Goal: Task Accomplishment & Management: Use online tool/utility

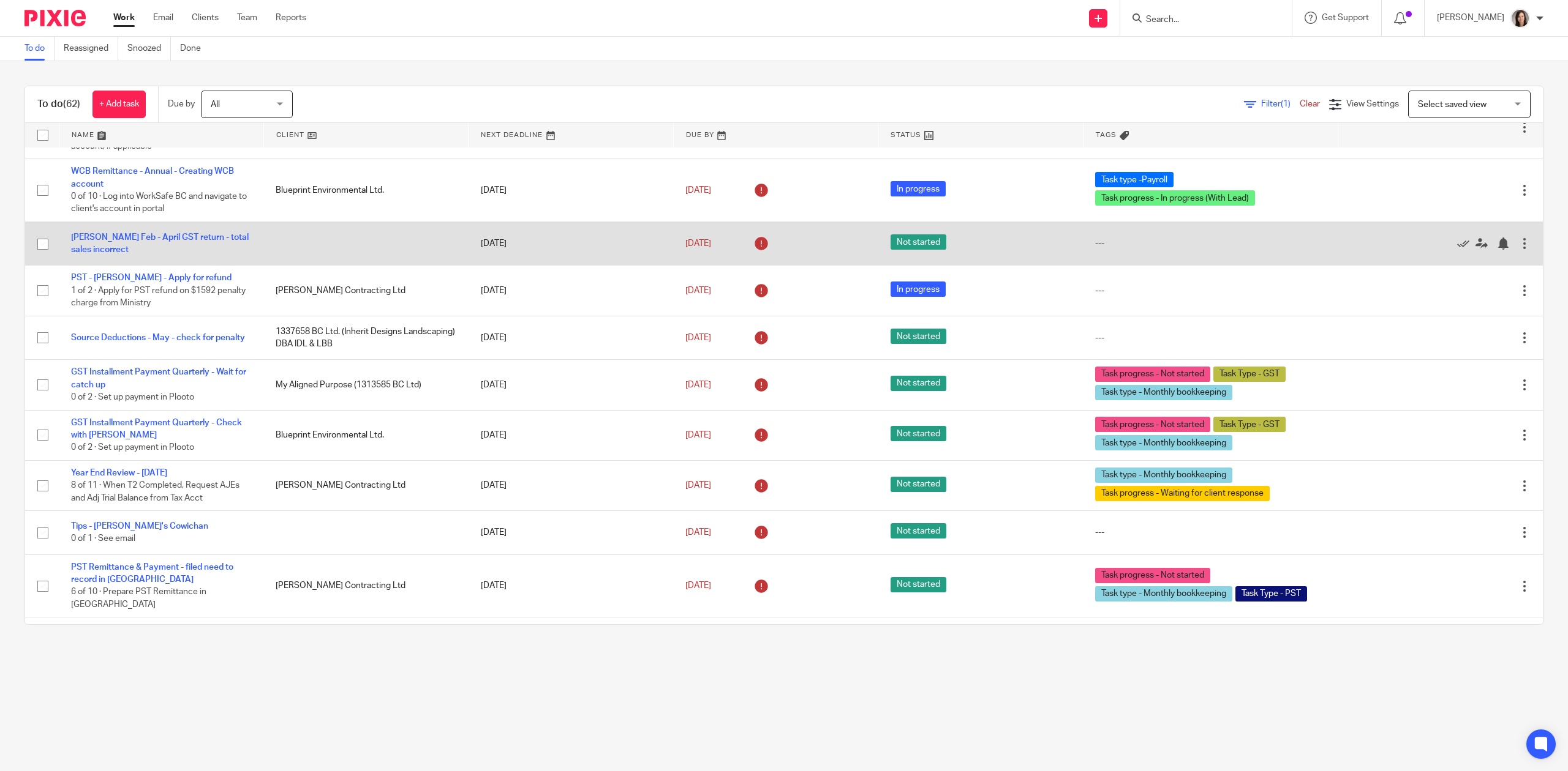
scroll to position [55, 0]
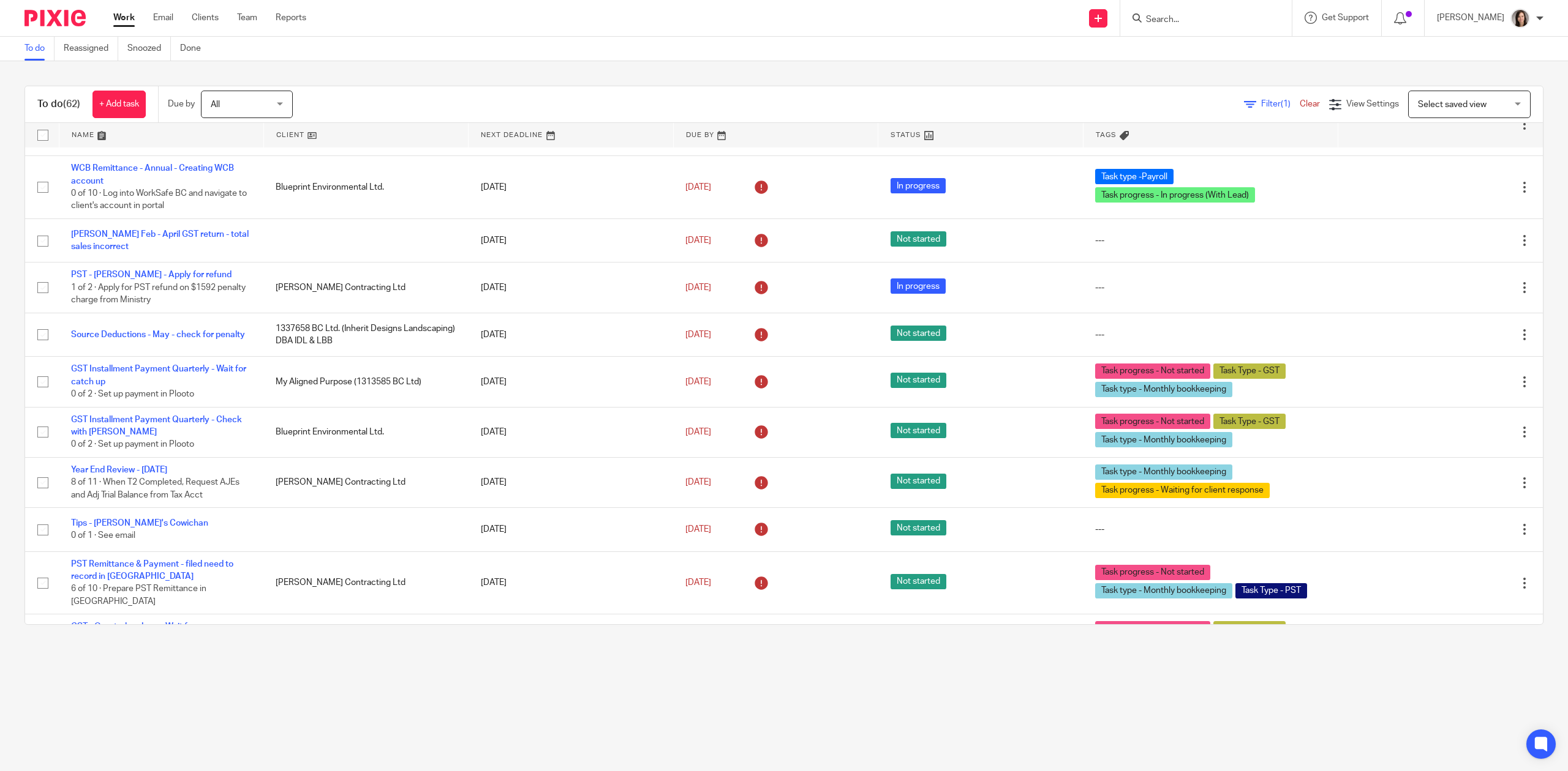
click at [1200, 20] on input "Search" at bounding box center [1199, 21] width 110 height 11
type input "kandol"
click at [1176, 43] on link at bounding box center [1236, 52] width 187 height 28
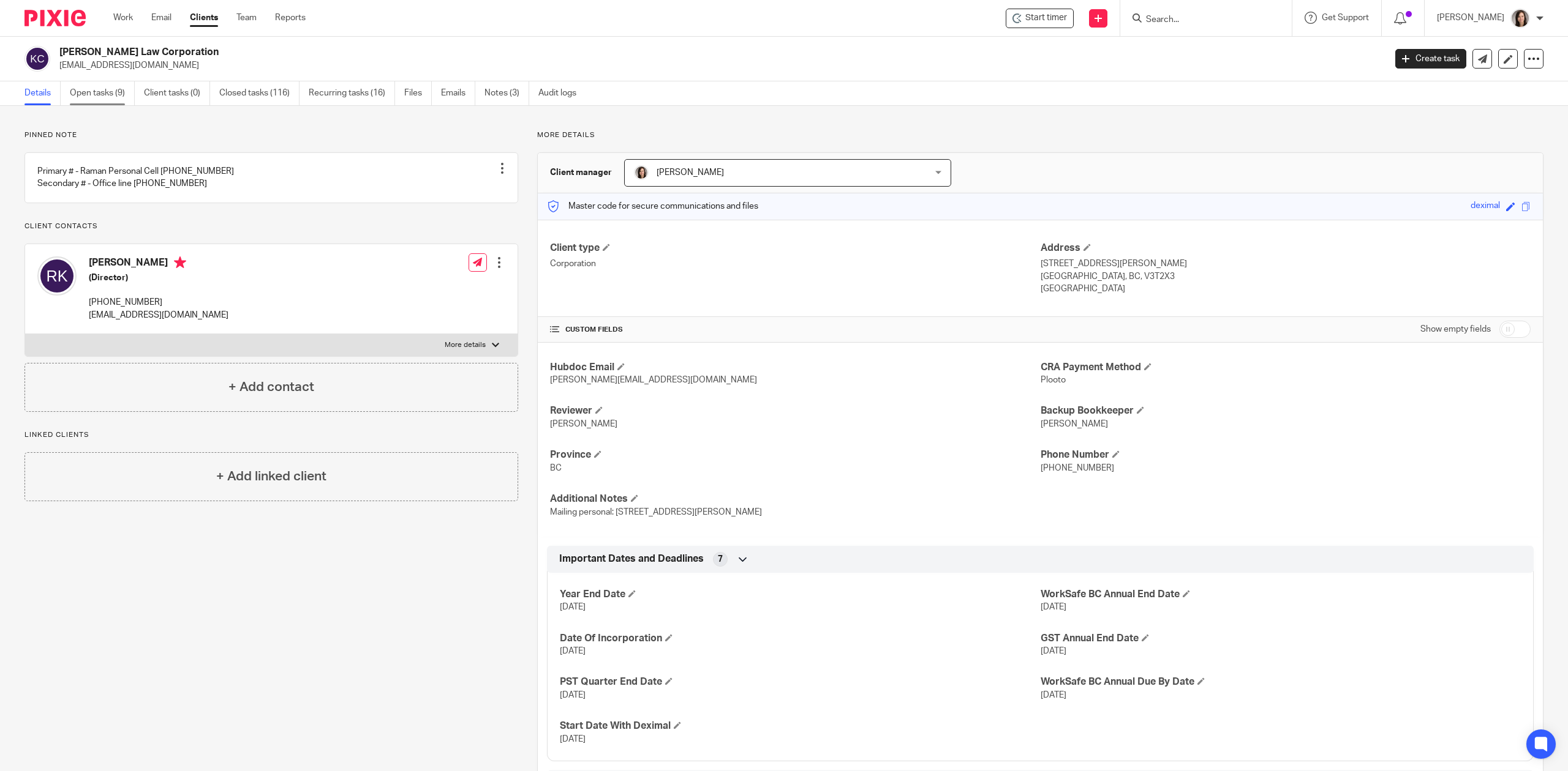
click at [126, 98] on link "Open tasks (9)" at bounding box center [102, 94] width 65 height 24
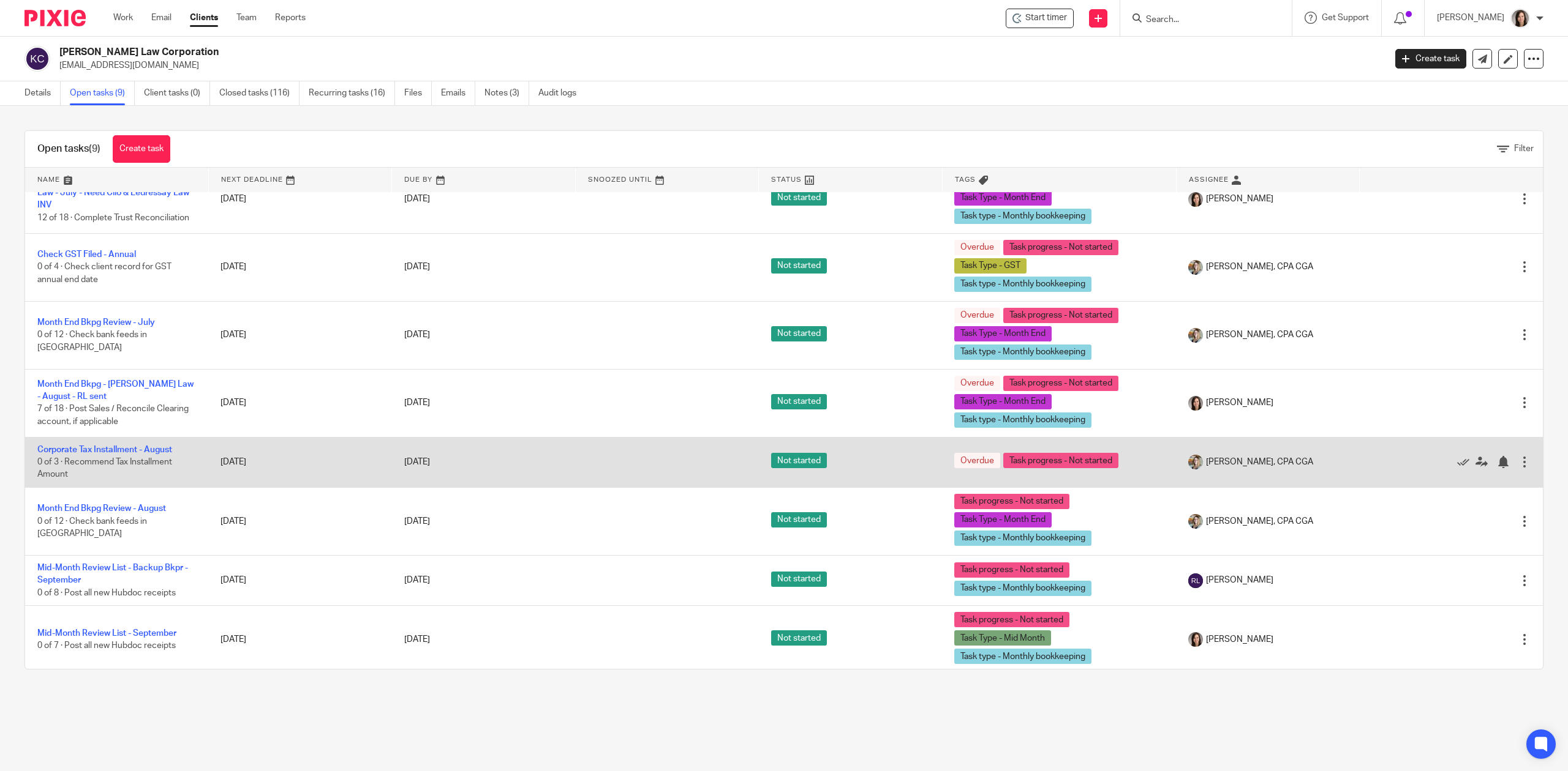
scroll to position [97, 0]
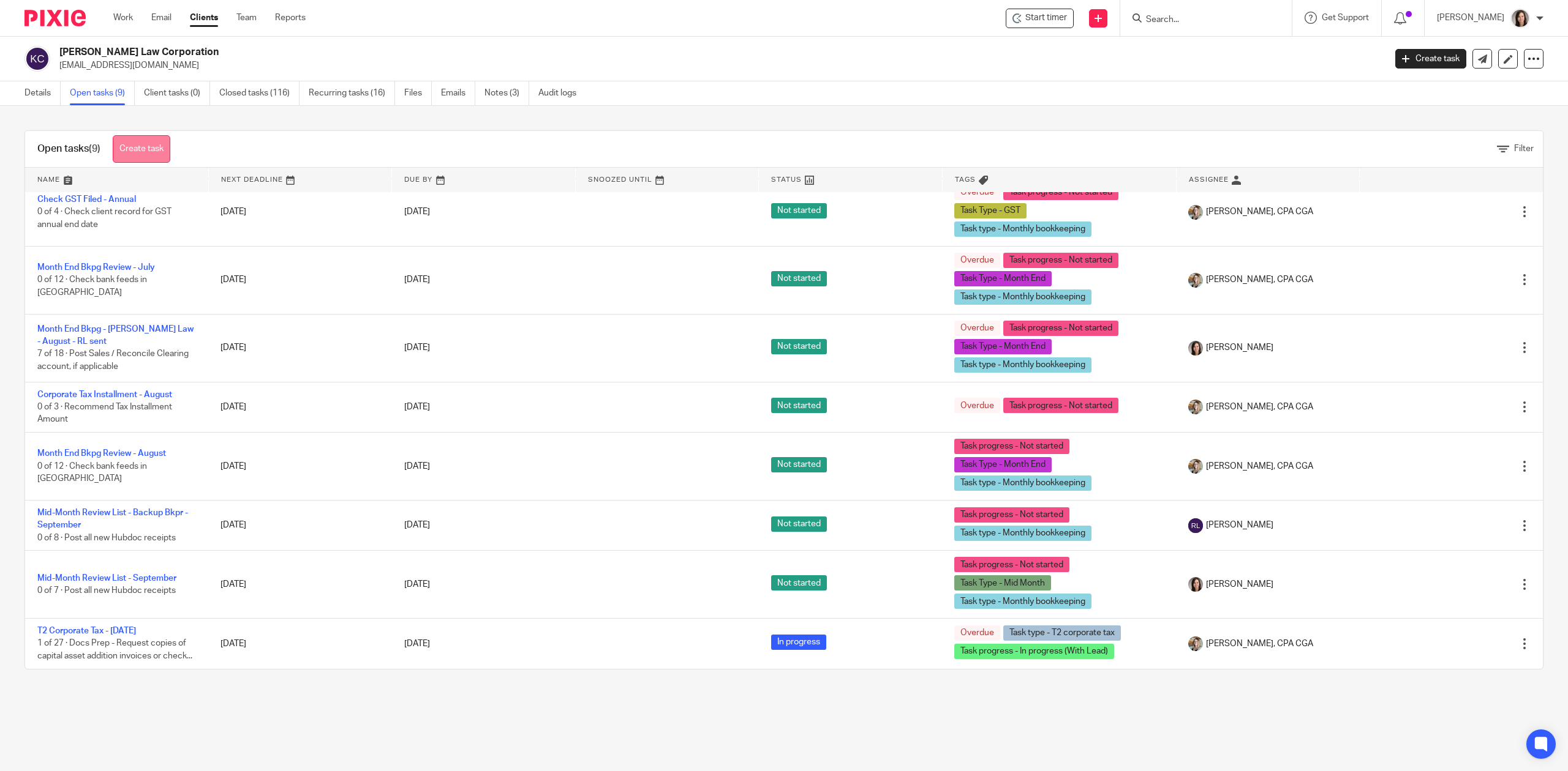
click at [148, 153] on link "Create task" at bounding box center [141, 148] width 57 height 28
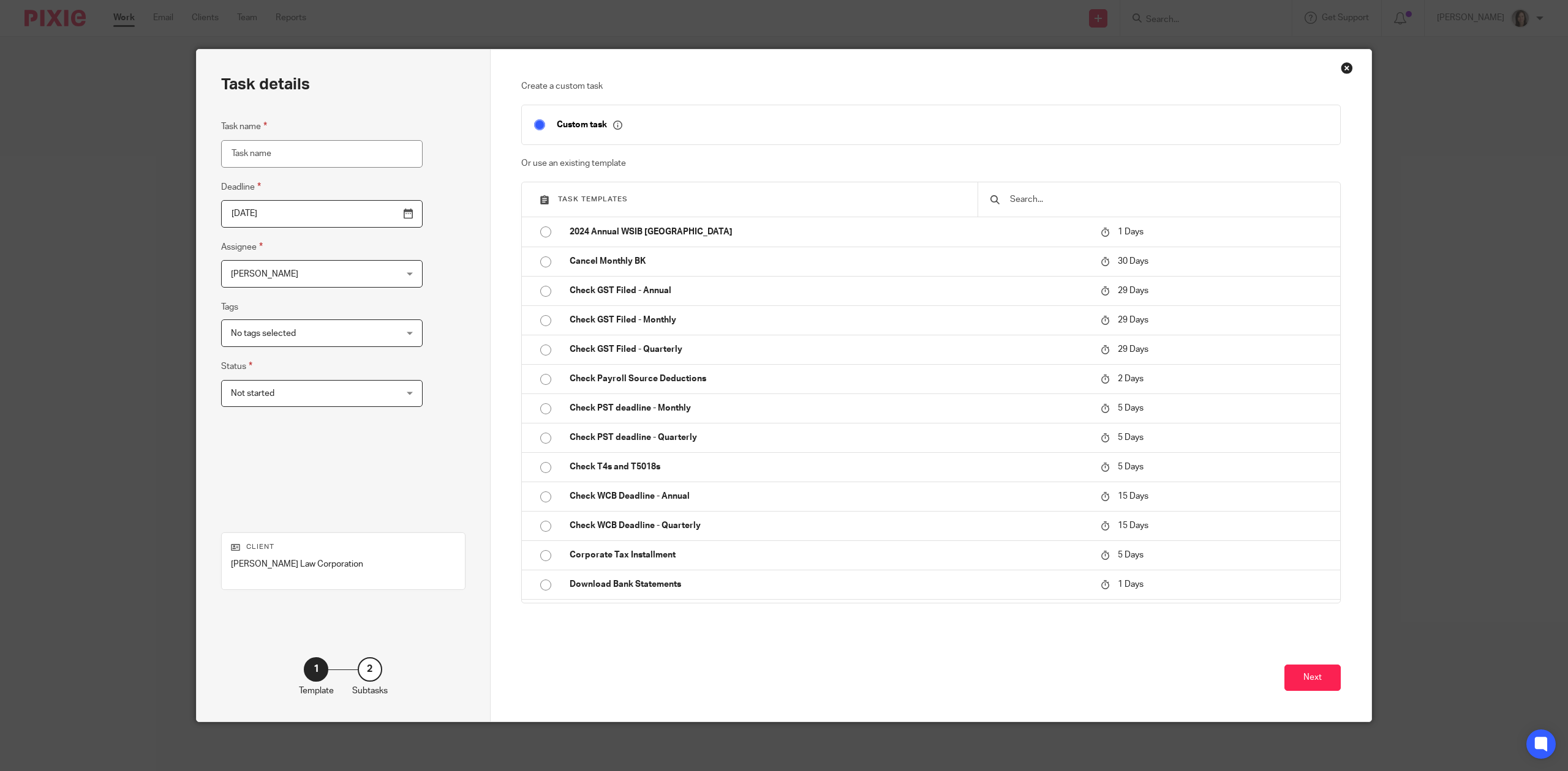
click at [301, 155] on input "Task name" at bounding box center [322, 154] width 202 height 28
type input "G"
click at [385, 331] on div "No tags selected" at bounding box center [322, 333] width 202 height 28
click at [364, 157] on input "Set up GST Payment" at bounding box center [322, 154] width 202 height 28
type input "Set up GST Payment"
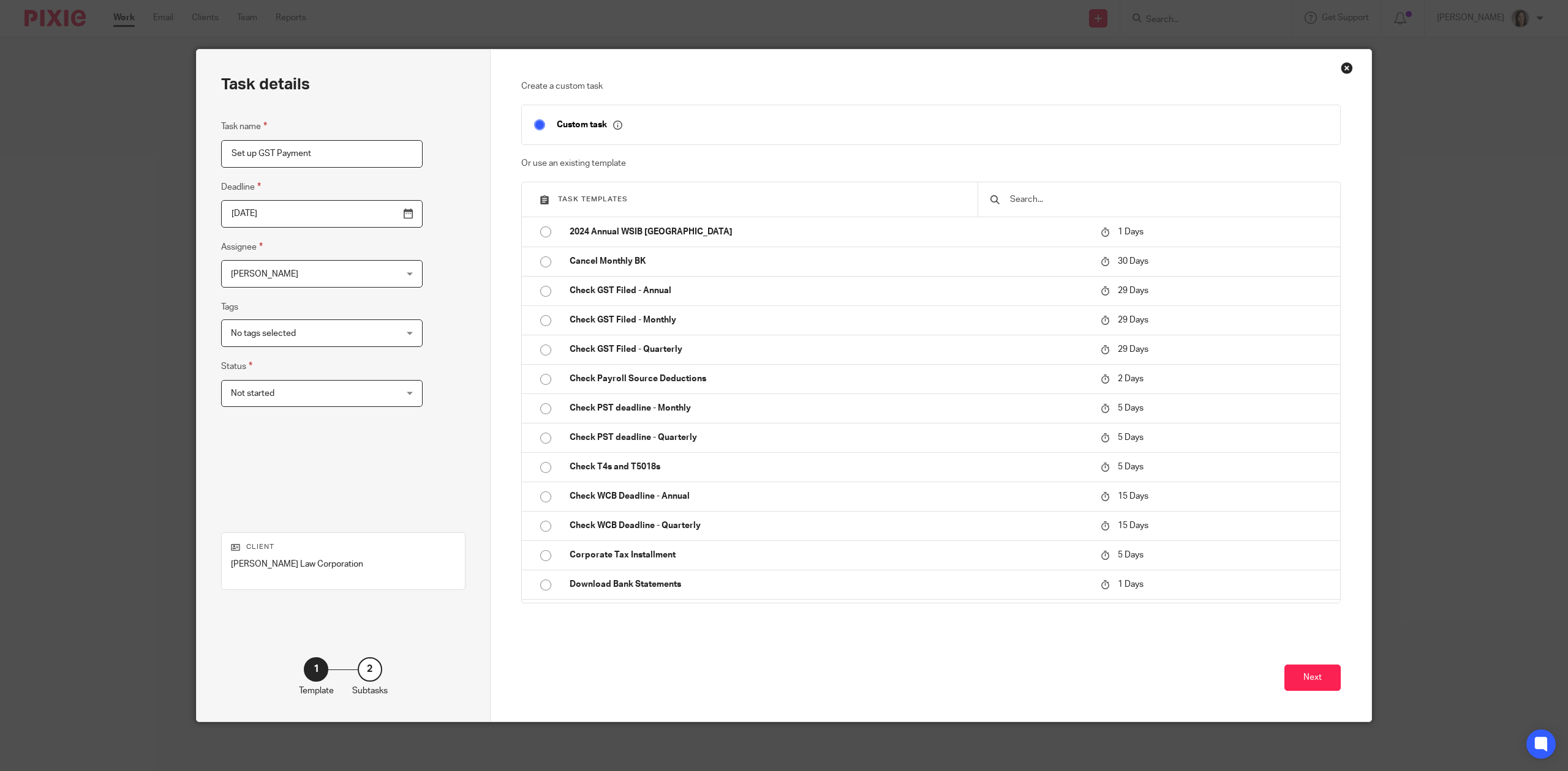
click at [414, 231] on div "Task details Task name Set up GST Payment Deadline 2025-09-15 Assignee Danielle…" at bounding box center [343, 385] width 294 height 673
click at [373, 395] on div "Not started Not started" at bounding box center [322, 394] width 202 height 28
click at [336, 434] on li "In progress" at bounding box center [303, 445] width 175 height 25
click at [413, 357] on div "Task details Task name Set up GST Payment Deadline 2025-09-15 Assignee Danielle…" at bounding box center [343, 385] width 294 height 673
click at [1322, 681] on button "Next" at bounding box center [1312, 677] width 56 height 26
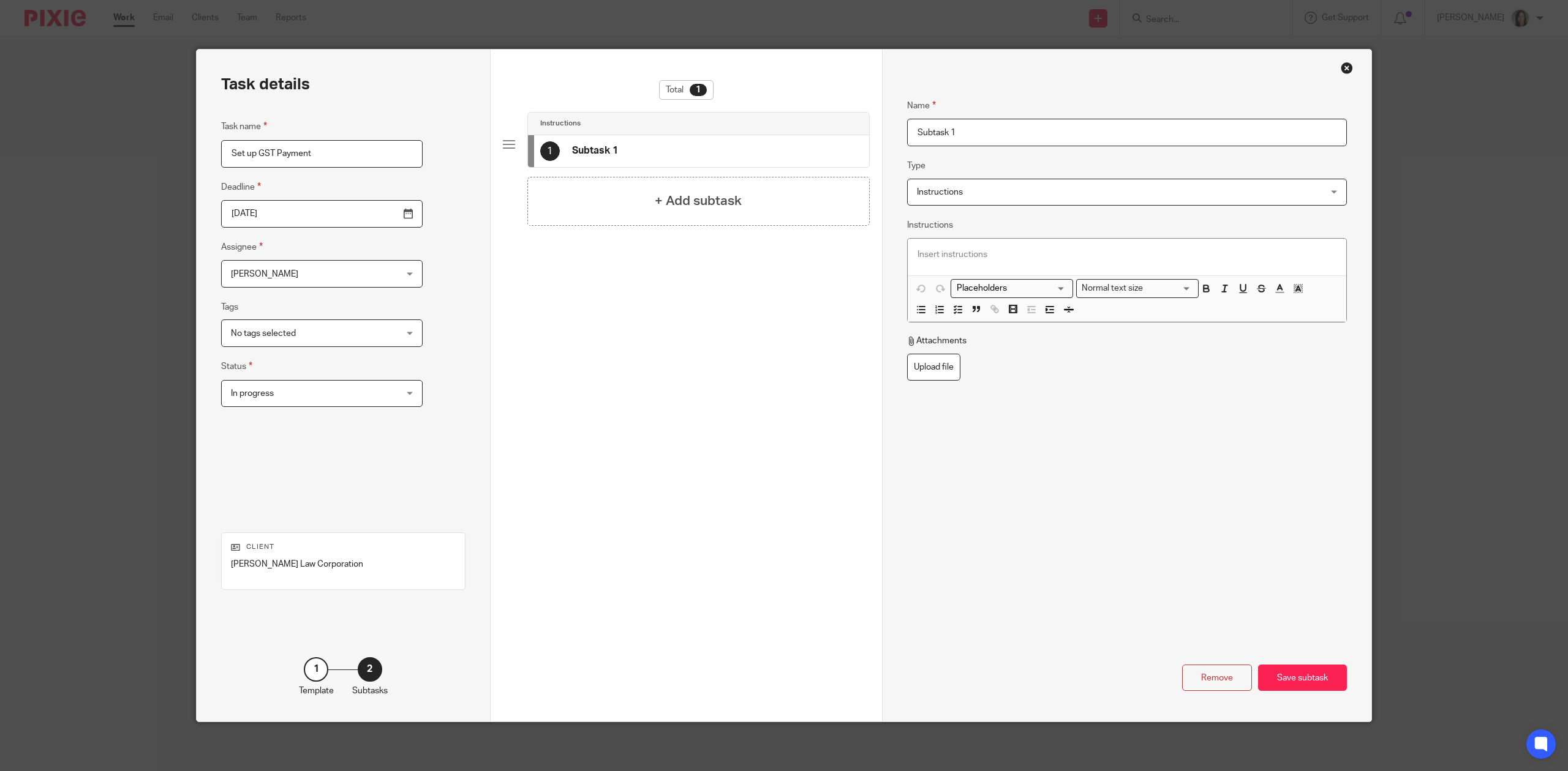
click at [944, 126] on input "Subtask 1" at bounding box center [1127, 133] width 440 height 28
drag, startPoint x: 971, startPoint y: 125, endPoint x: 834, endPoint y: 145, distance: 138.5
click at [834, 145] on div "Task details Task name Set up GST Payment Deadline 2025-09-15 Assignee Danielle…" at bounding box center [783, 385] width 1175 height 673
type input "R"
type input "P"
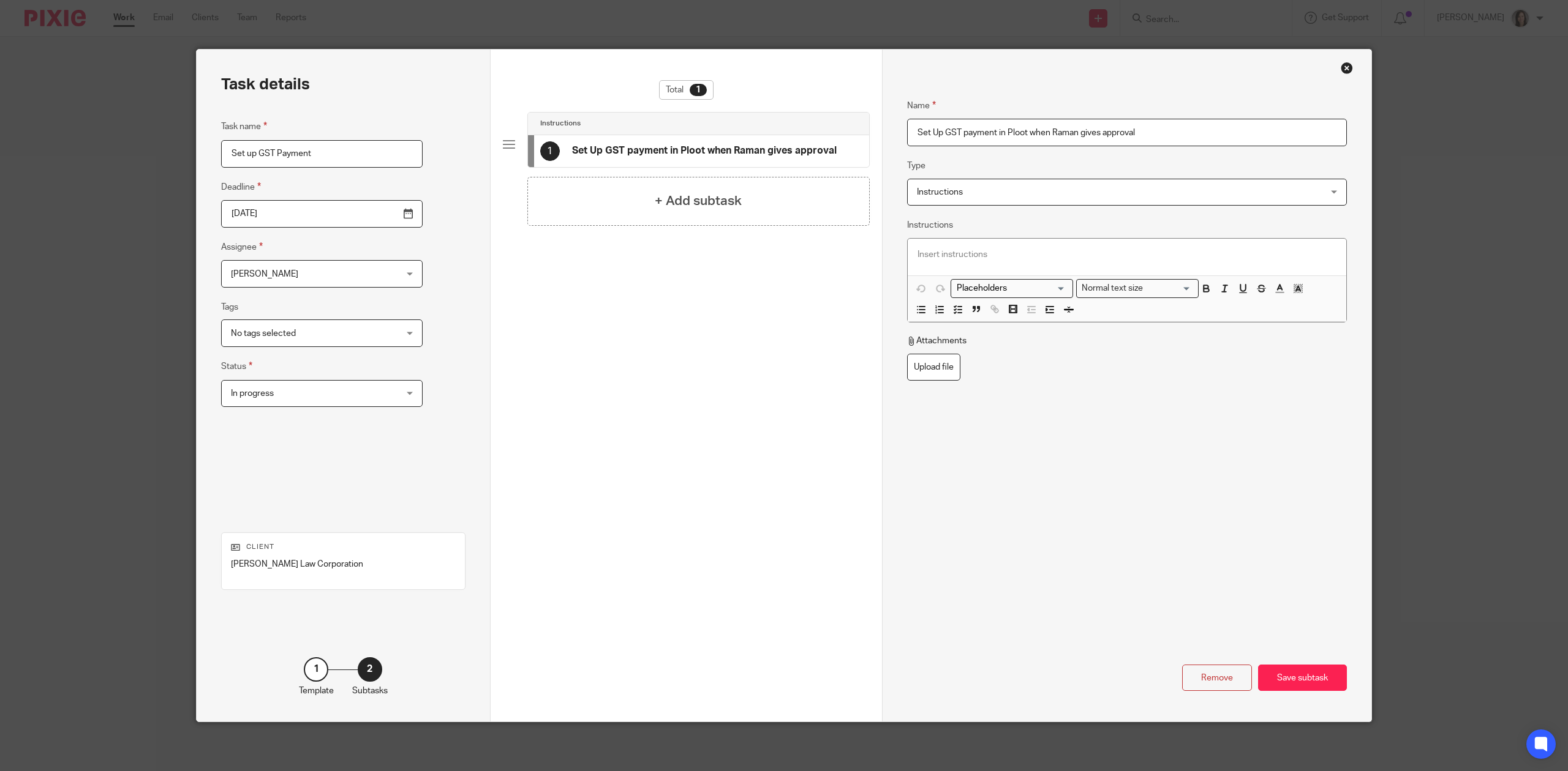
type input "Set Up GST payment in Ploot when Raman gives approval"
click at [336, 152] on input "Set up GST Payment" at bounding box center [322, 154] width 202 height 28
type input "Set up GST Payment (when Raman gives OK)"
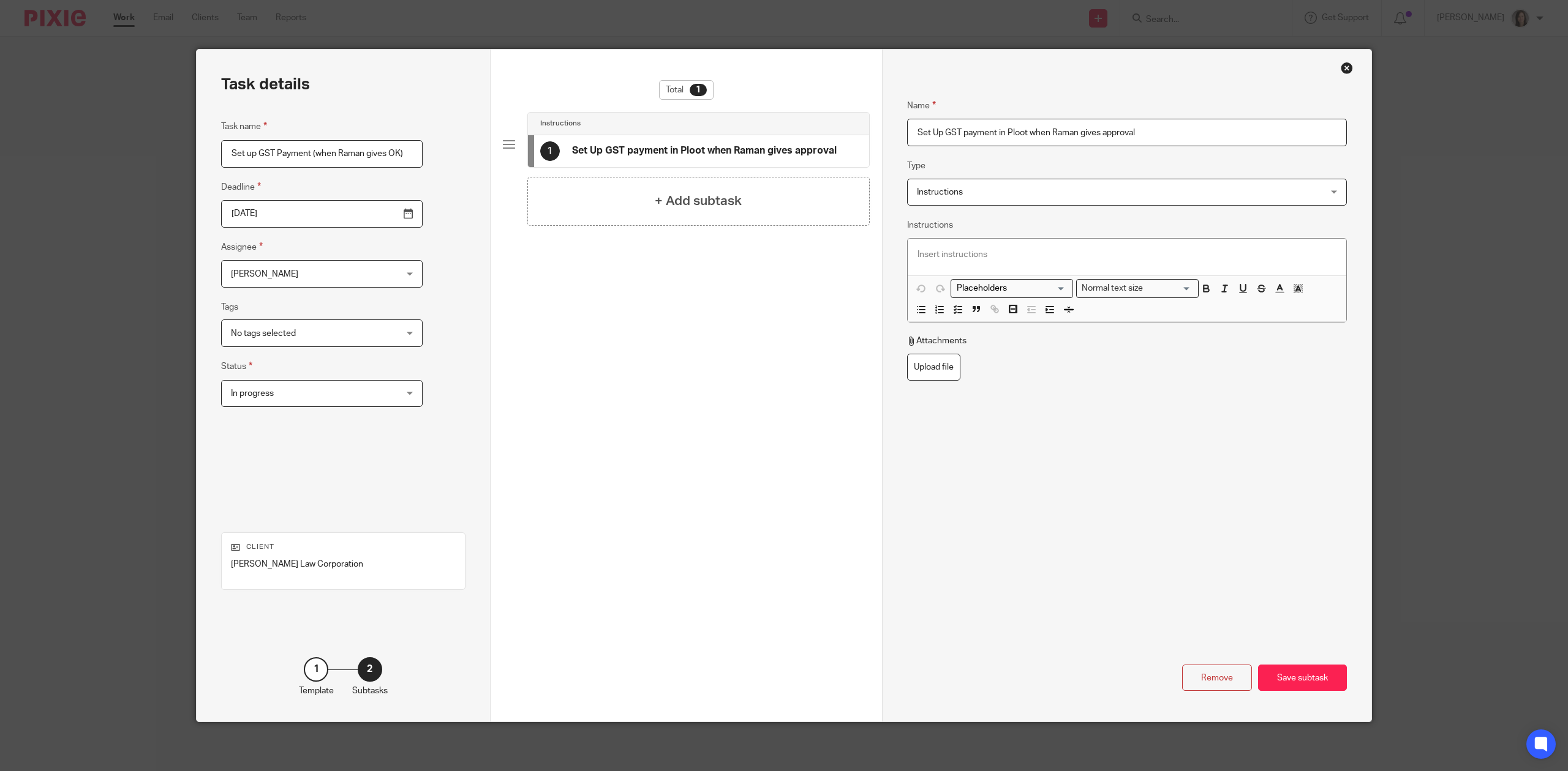
click at [963, 260] on p at bounding box center [1126, 254] width 419 height 12
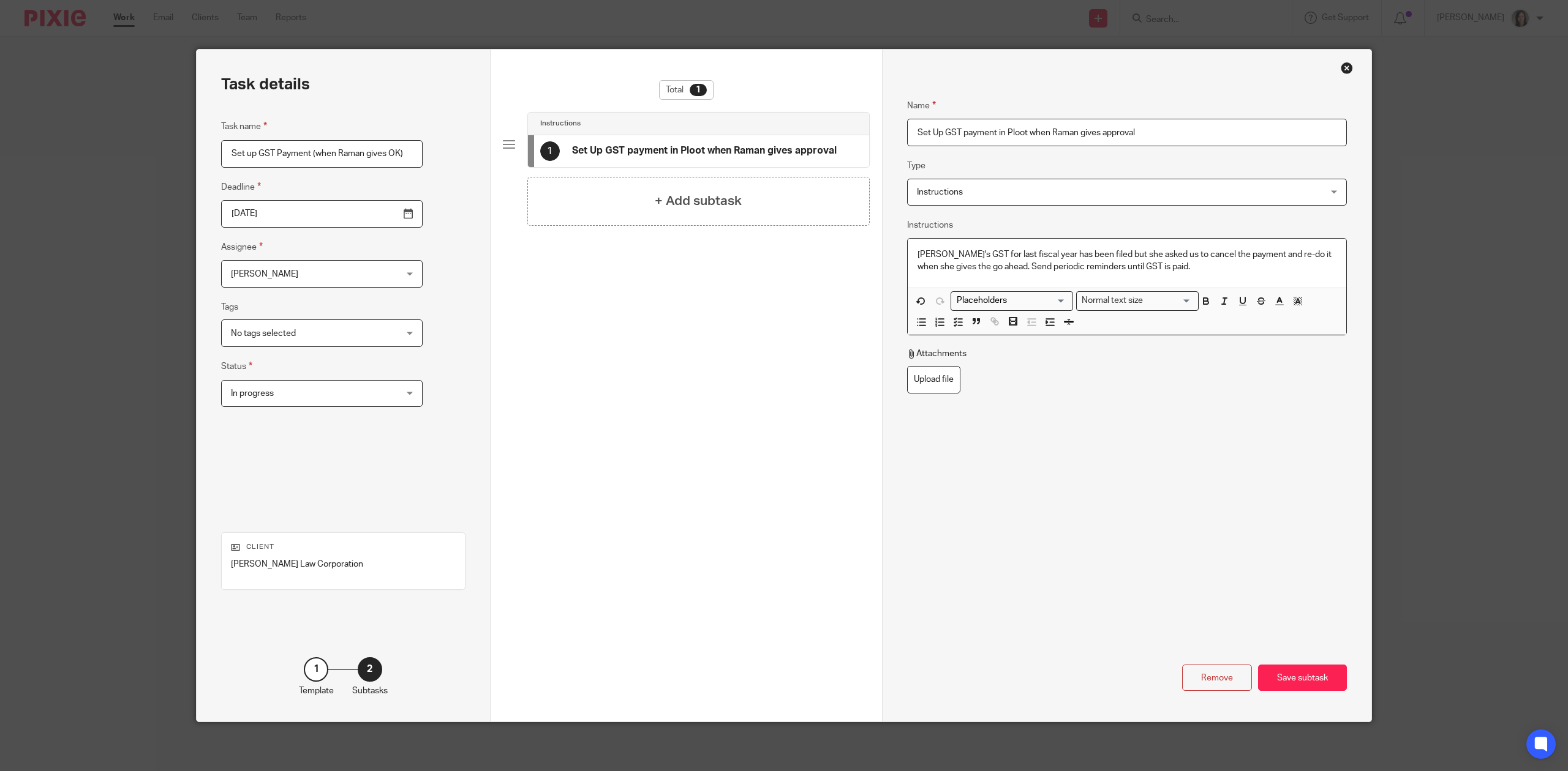
click at [1013, 126] on input "Set Up GST payment in Ploot when Raman gives approval" at bounding box center [1127, 133] width 440 height 28
type input "Set Up GST payment in Plooto when Raman gives approval"
click at [1315, 684] on div "Save subtask" at bounding box center [1303, 677] width 89 height 26
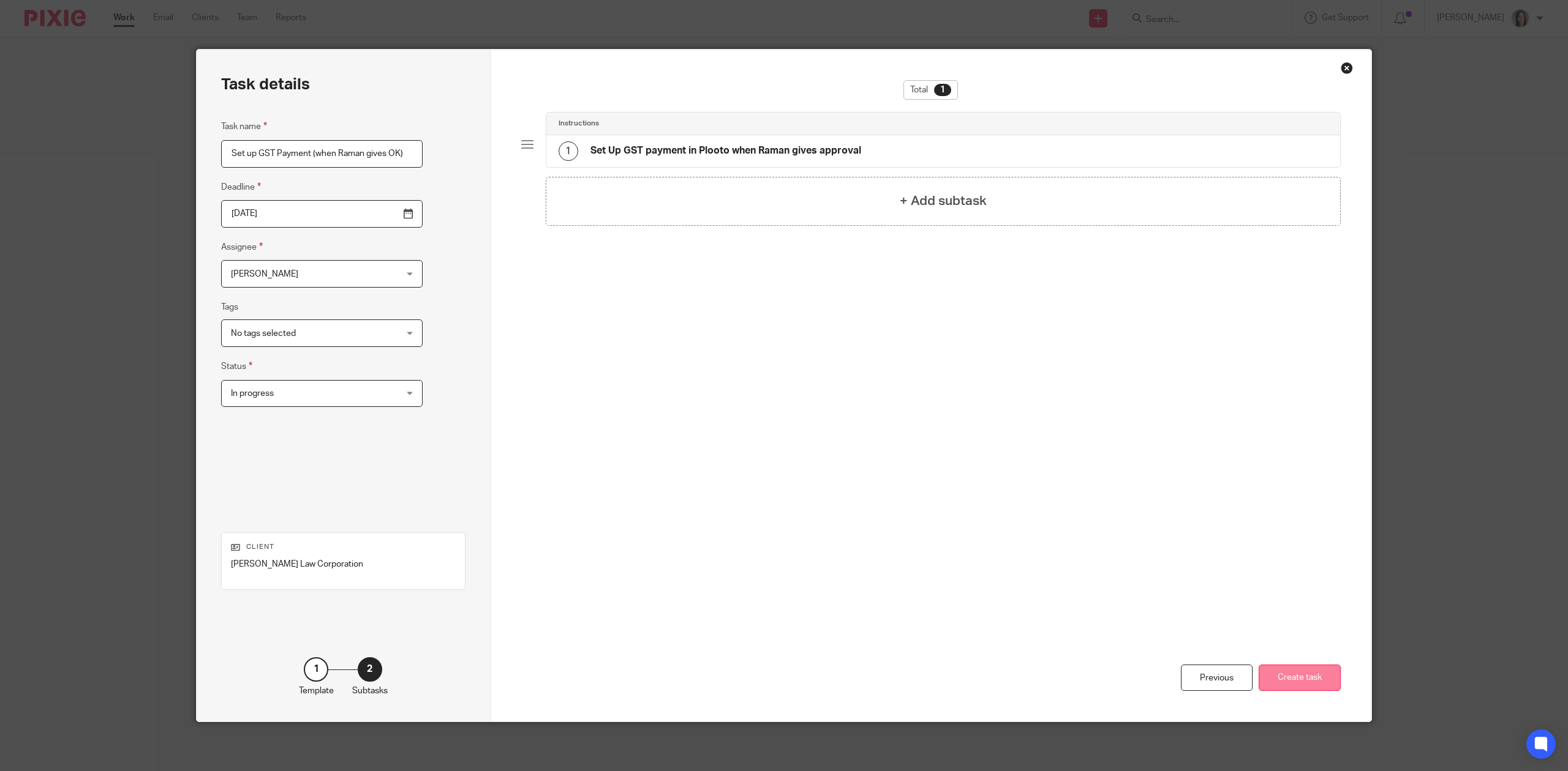
click at [1317, 673] on button "Create task" at bounding box center [1299, 677] width 82 height 26
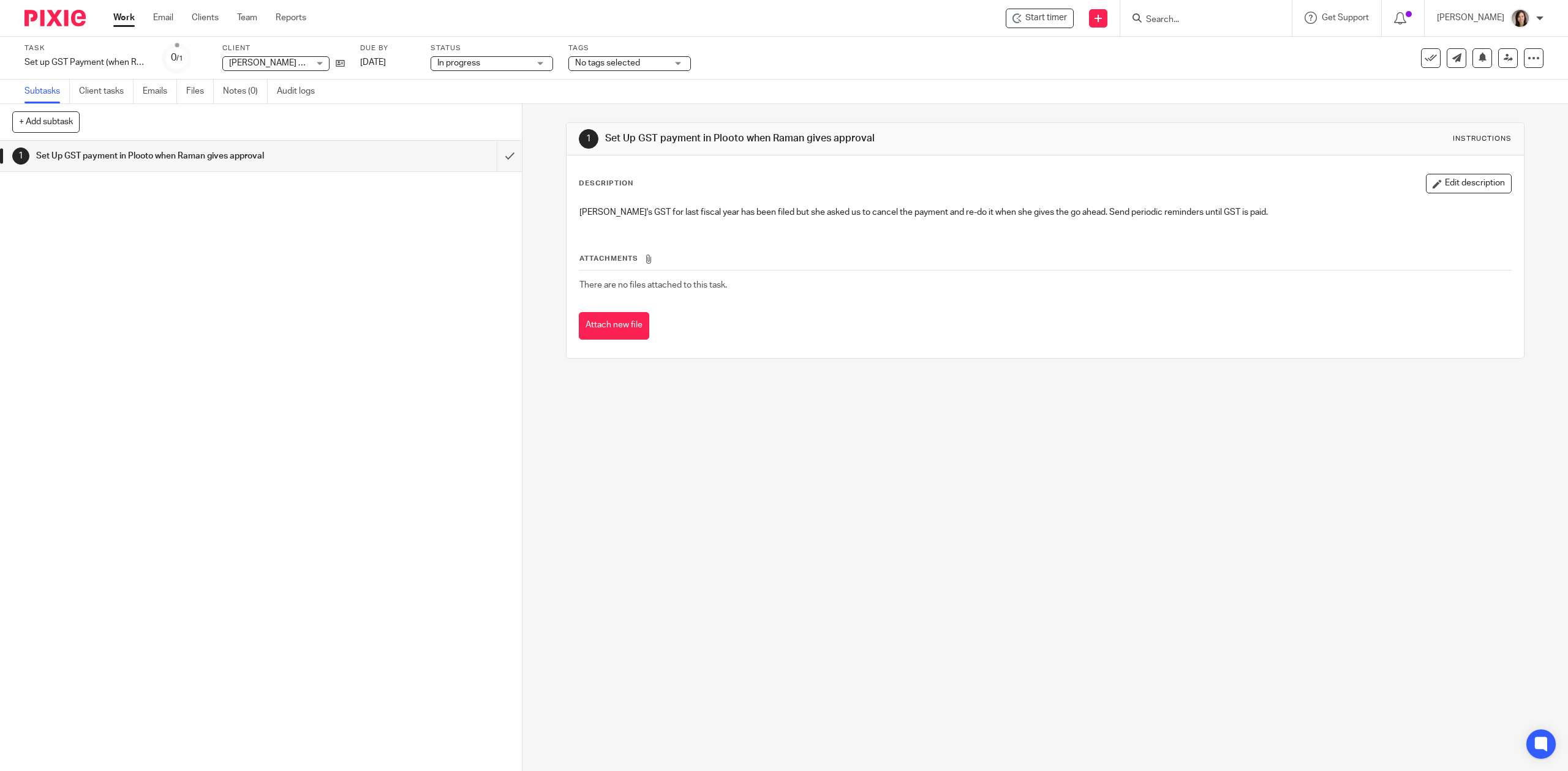
click at [1191, 21] on input "Search" at bounding box center [1199, 21] width 110 height 11
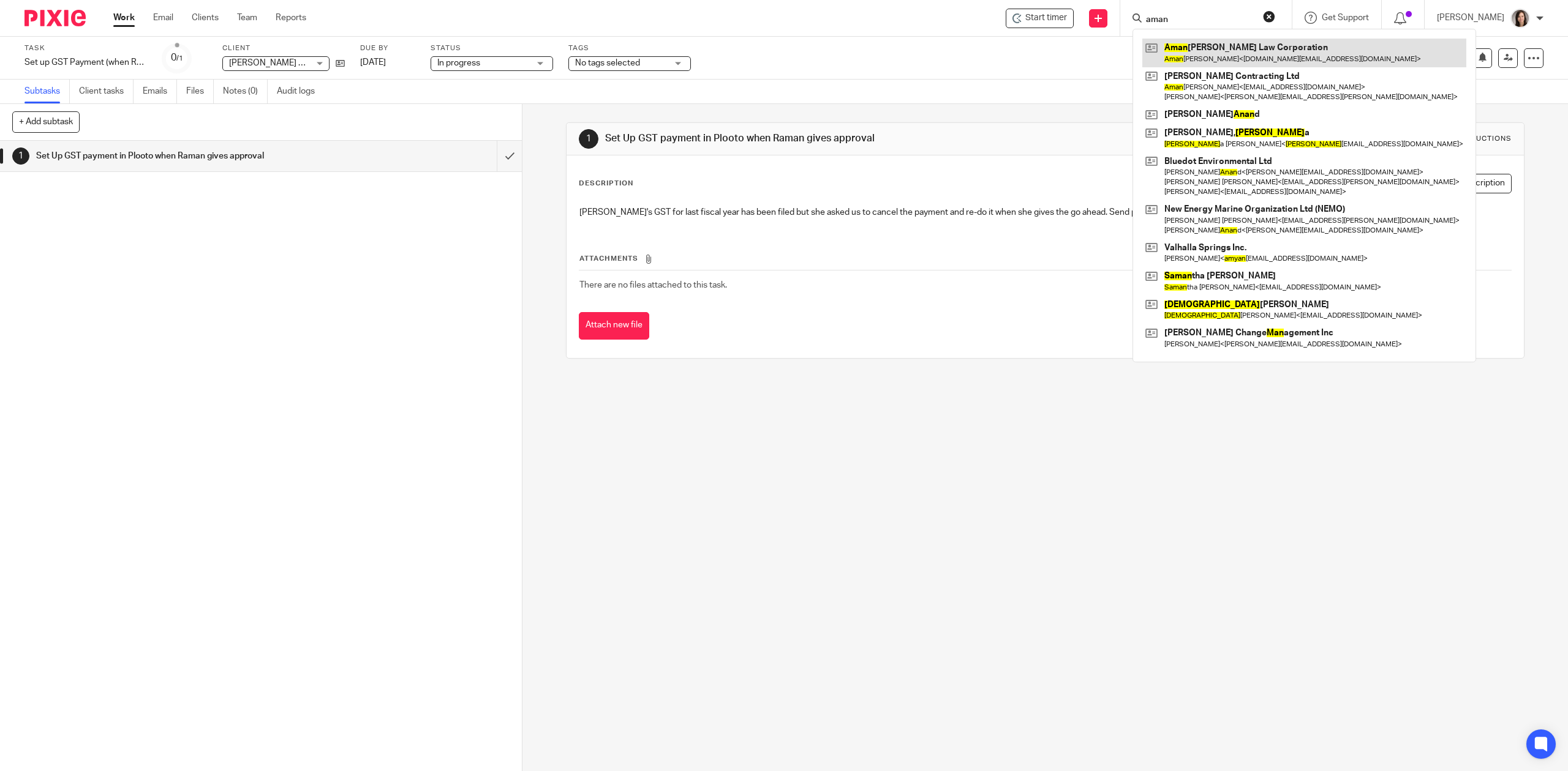
type input "aman"
click at [1287, 47] on link at bounding box center [1304, 52] width 324 height 28
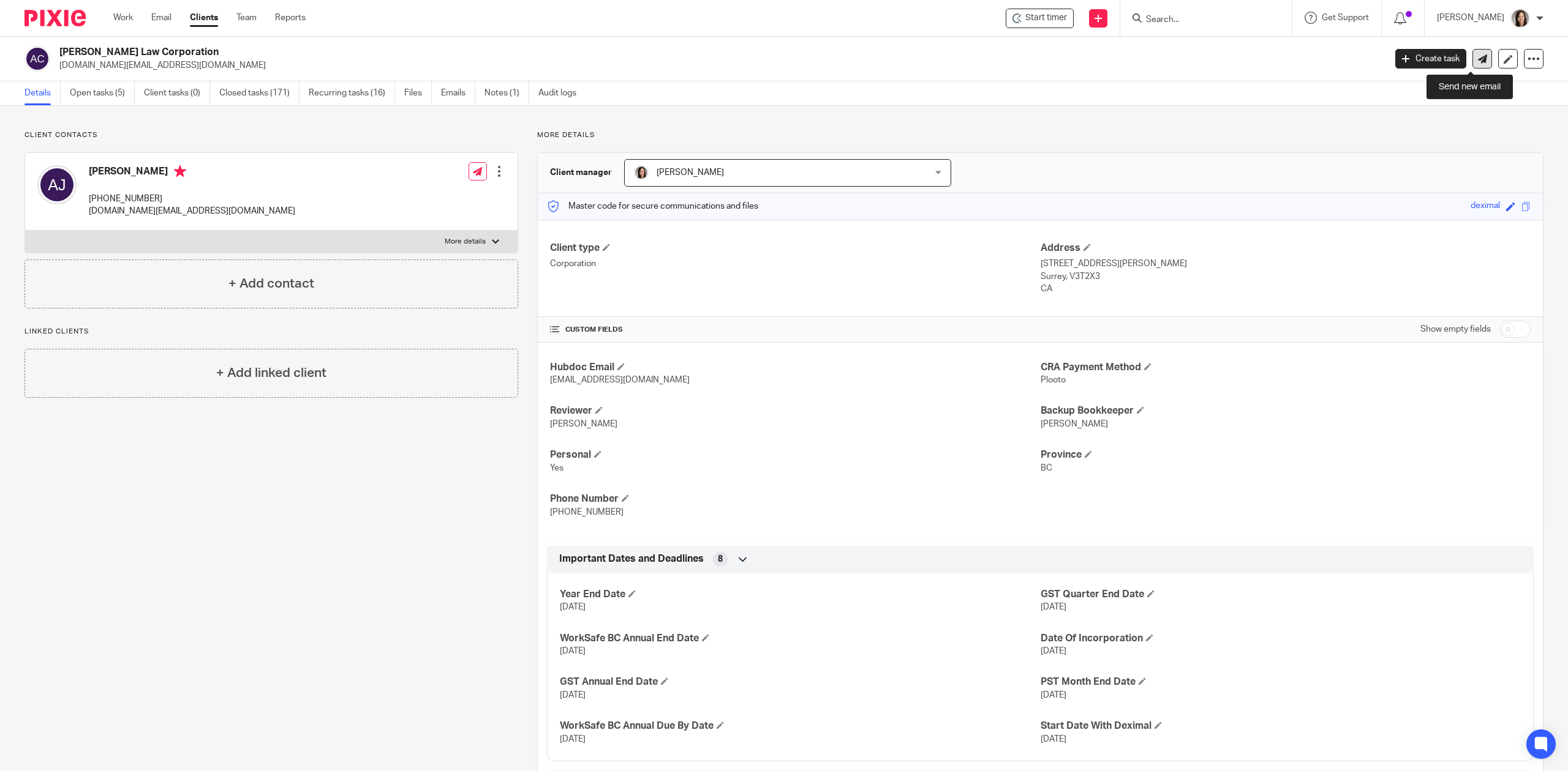
click at [1473, 64] on link at bounding box center [1481, 59] width 20 height 20
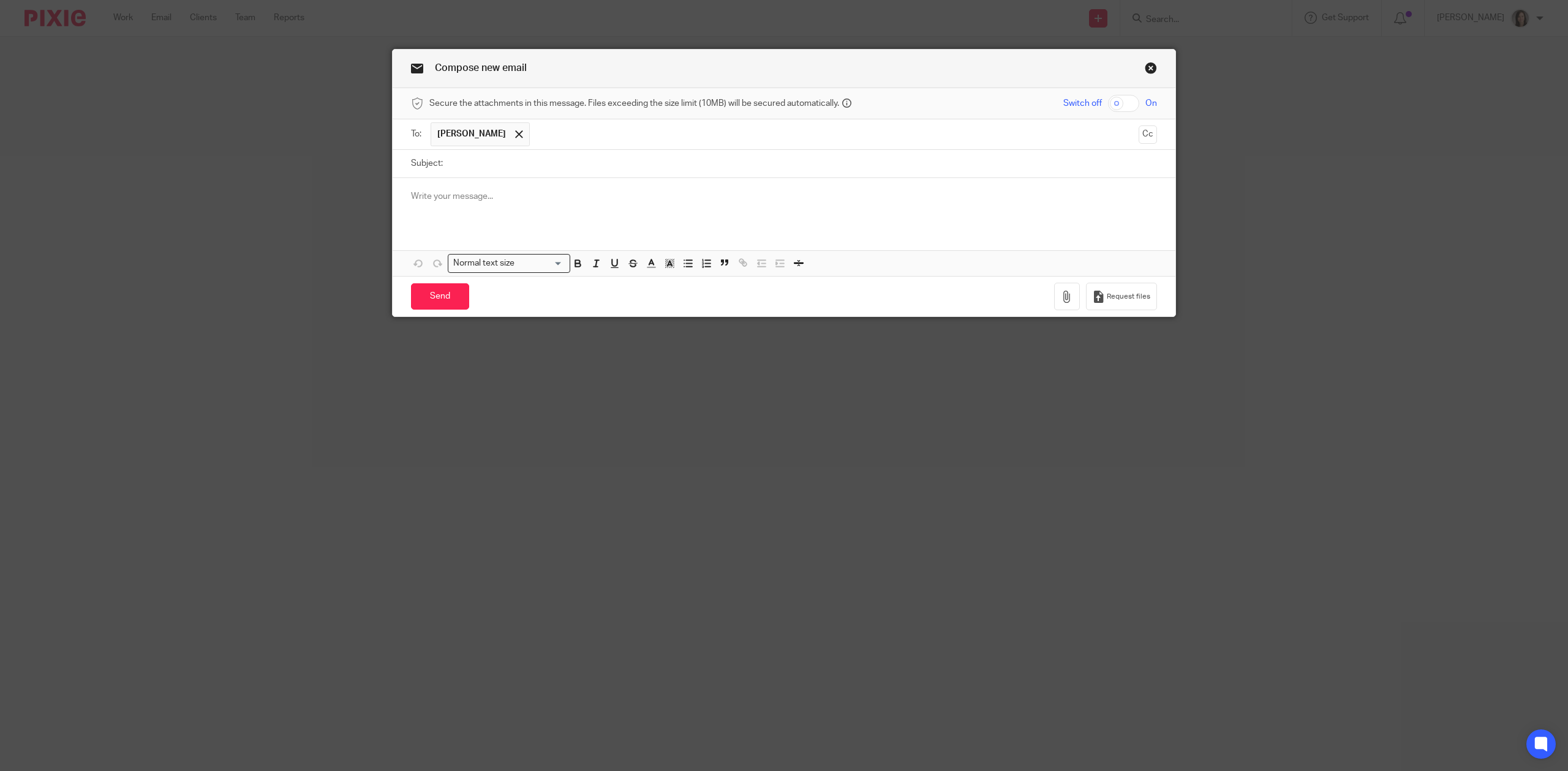
click at [1145, 71] on link "Close this dialog window" at bounding box center [1150, 70] width 12 height 17
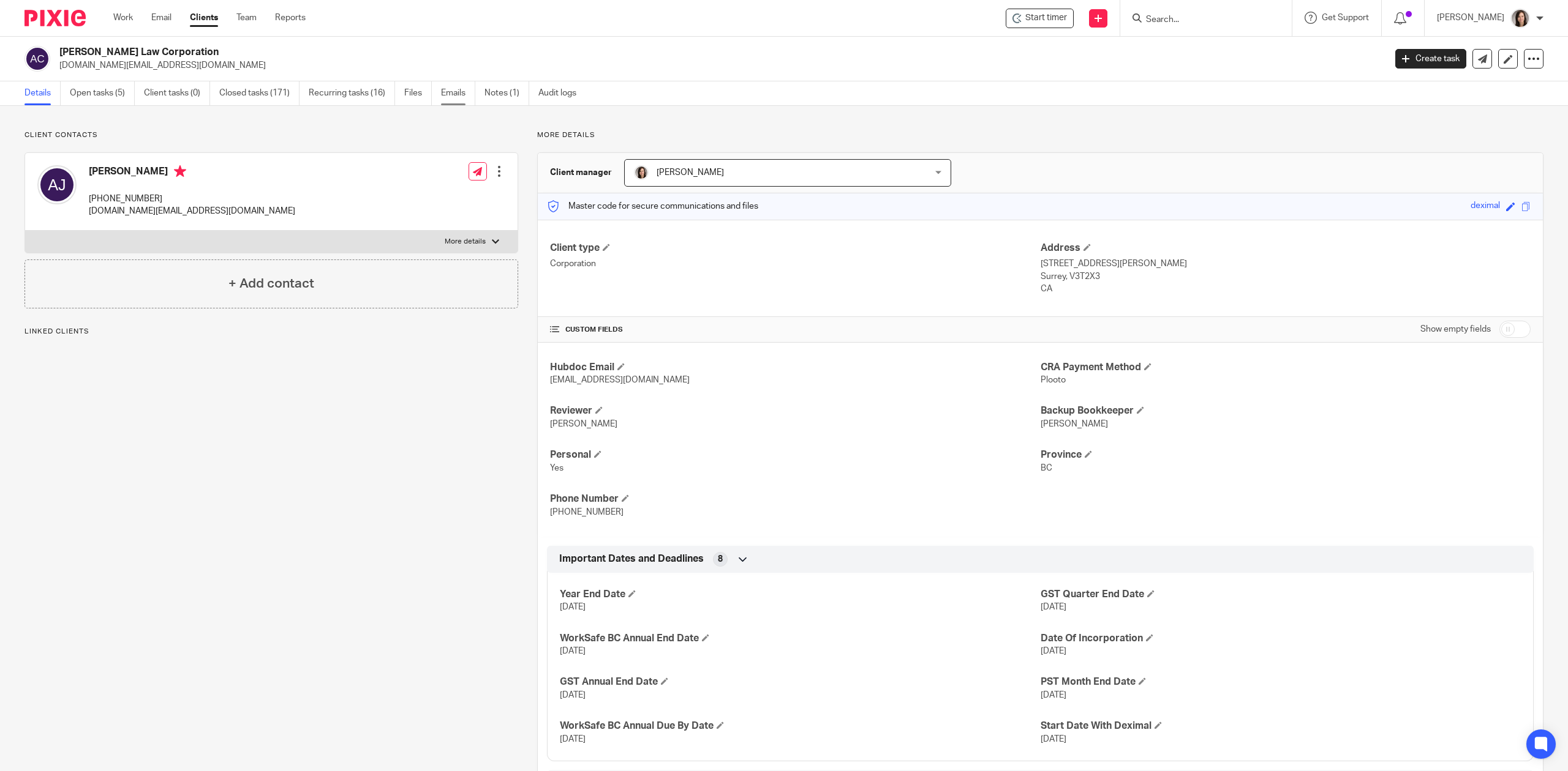
click at [443, 97] on link "Emails" at bounding box center [458, 94] width 34 height 24
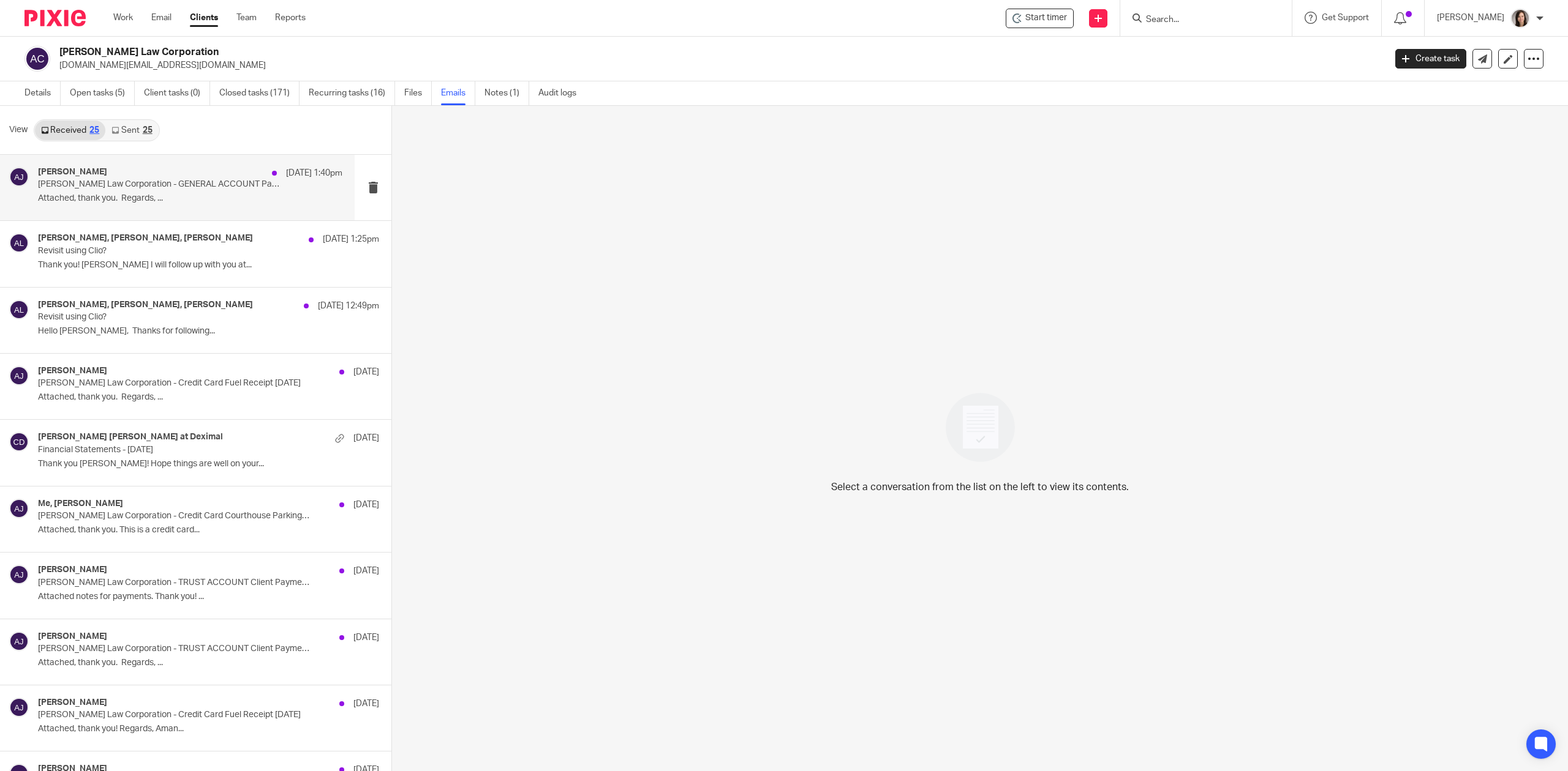
drag, startPoint x: 158, startPoint y: 179, endPoint x: 164, endPoint y: 179, distance: 6.0
click at [164, 179] on div "[PERSON_NAME] [DATE] 1:40pm [PERSON_NAME] Law Corporation - GENERAL ACCOUNT Pay…" at bounding box center [190, 187] width 304 height 41
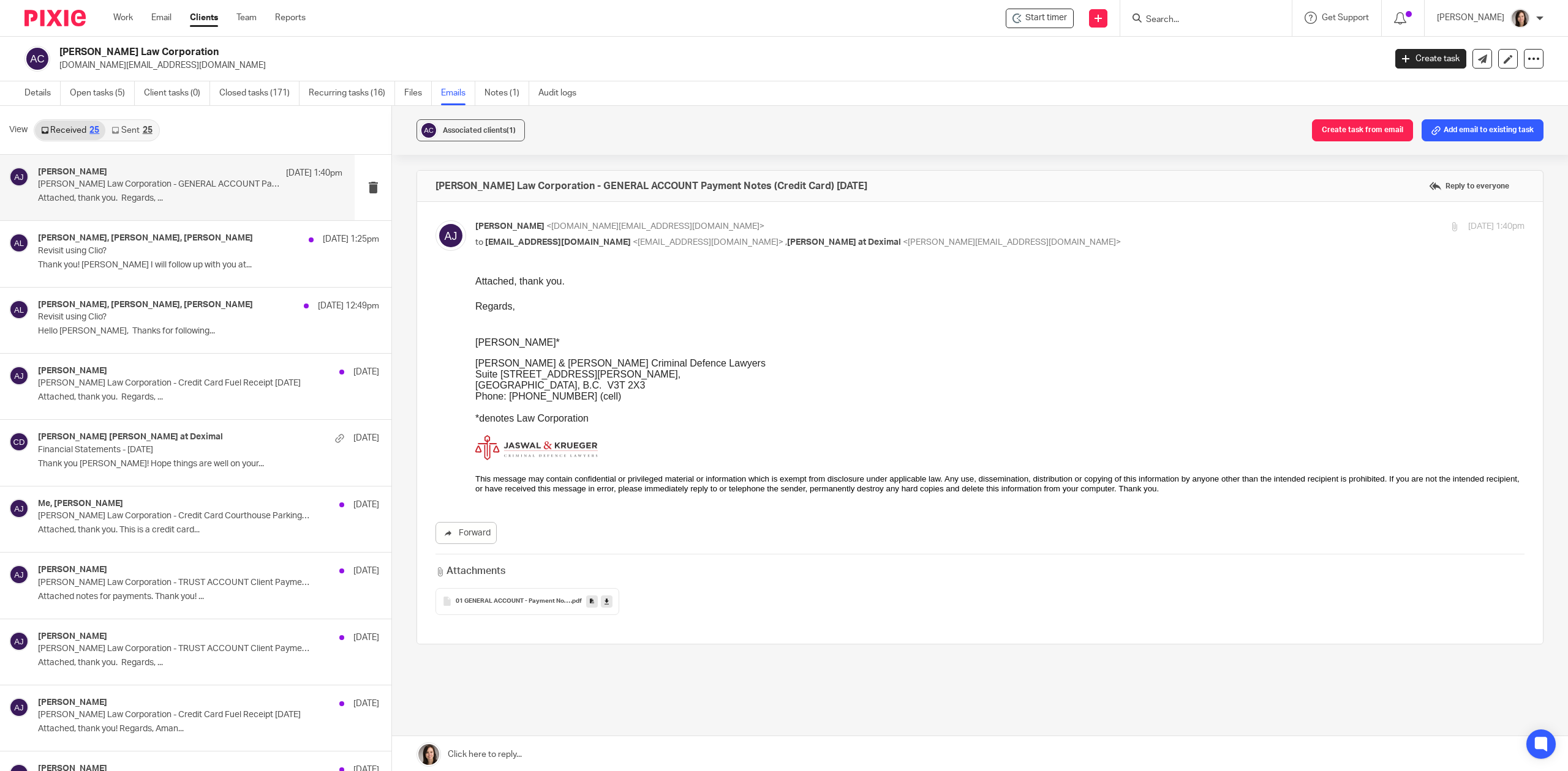
click at [164, 179] on p "Aman Jaswal Law Corporation - GENERAL ACCOUNT Payment Notes (Credit Card) Septe…" at bounding box center [160, 184] width 244 height 10
click at [129, 253] on p "Revisit using Clio?" at bounding box center [160, 251] width 244 height 10
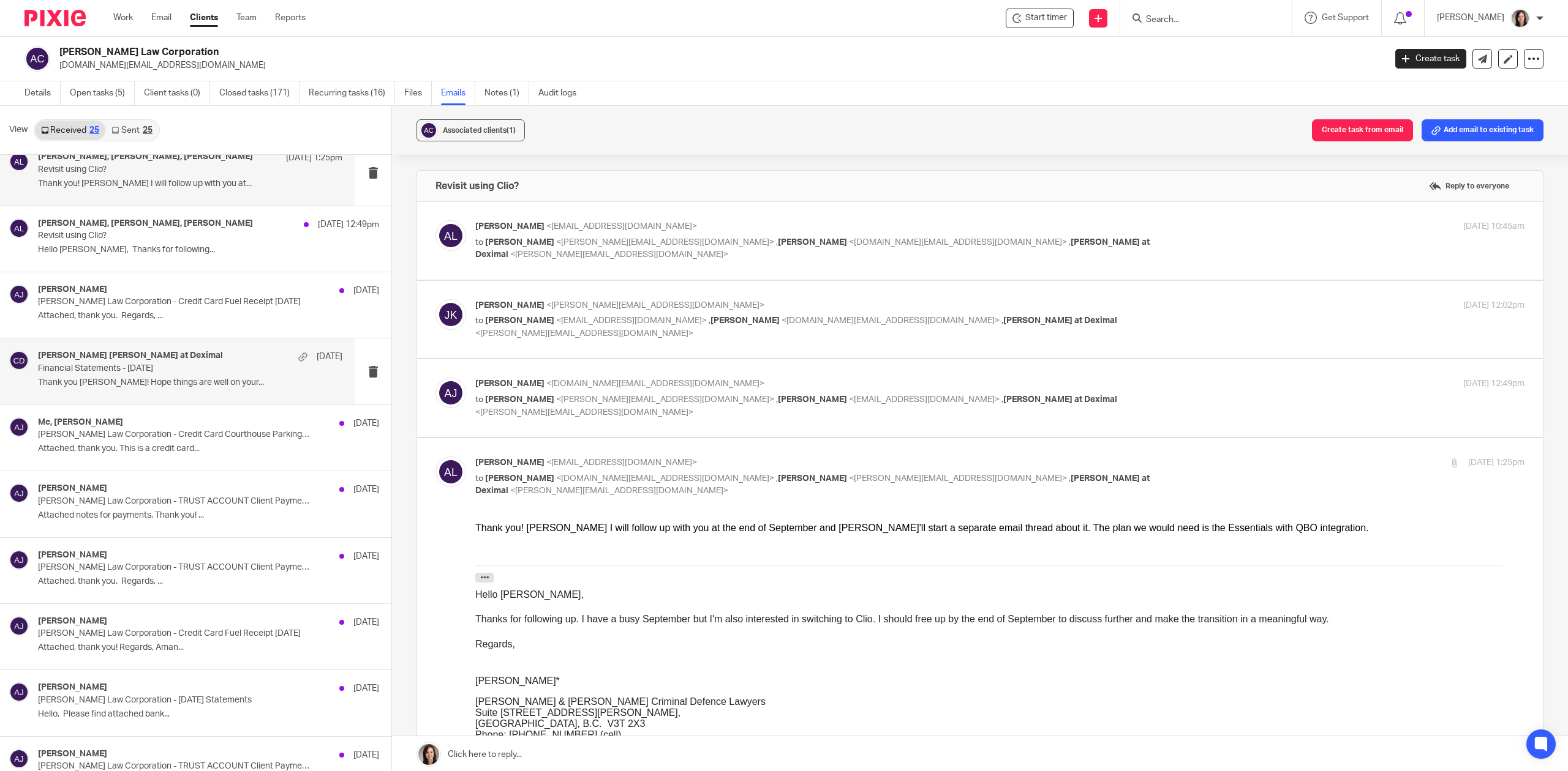
scroll to position [108, 0]
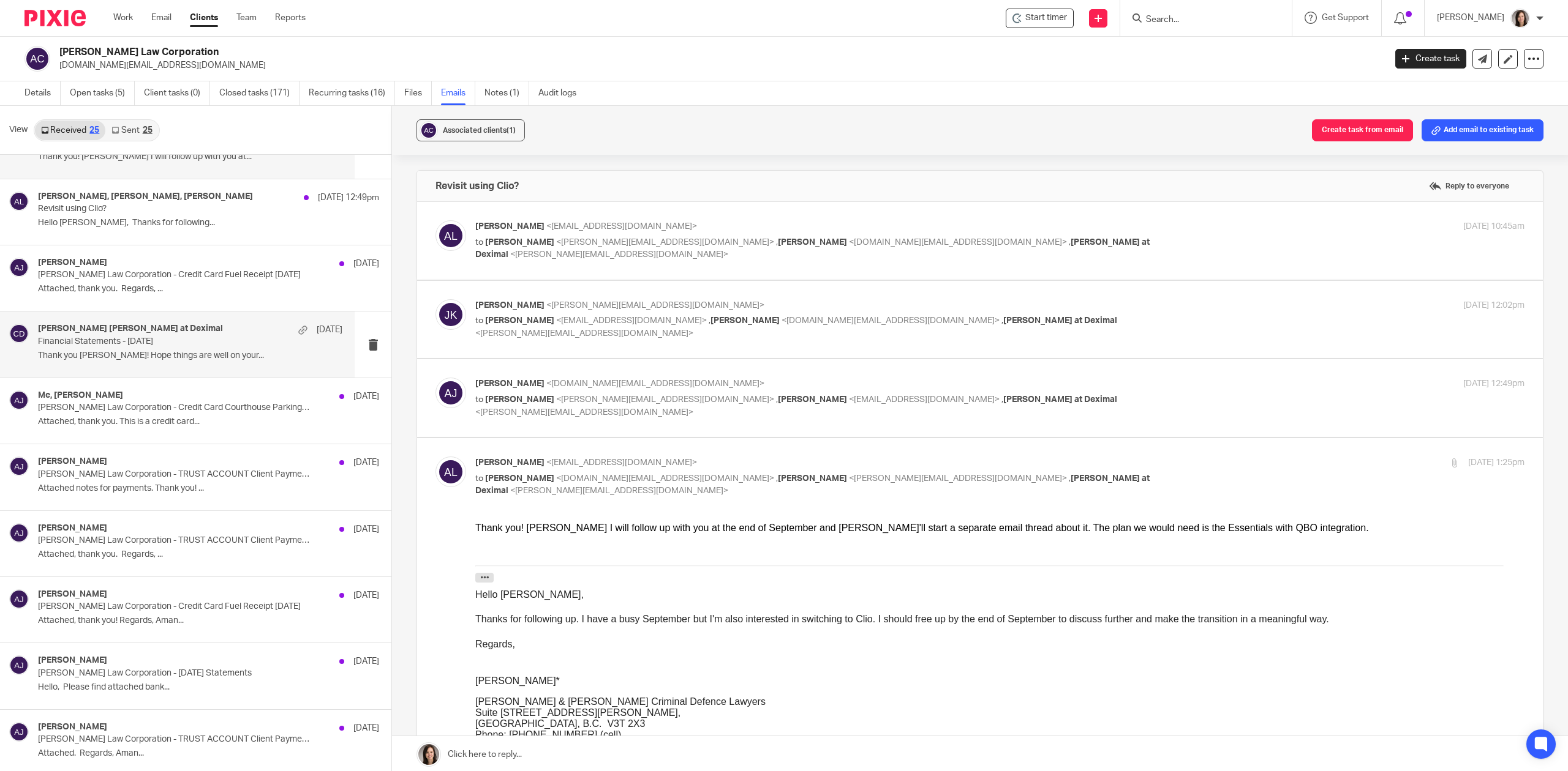
click at [192, 344] on p "Financial Statements - July 2025" at bounding box center [160, 341] width 244 height 10
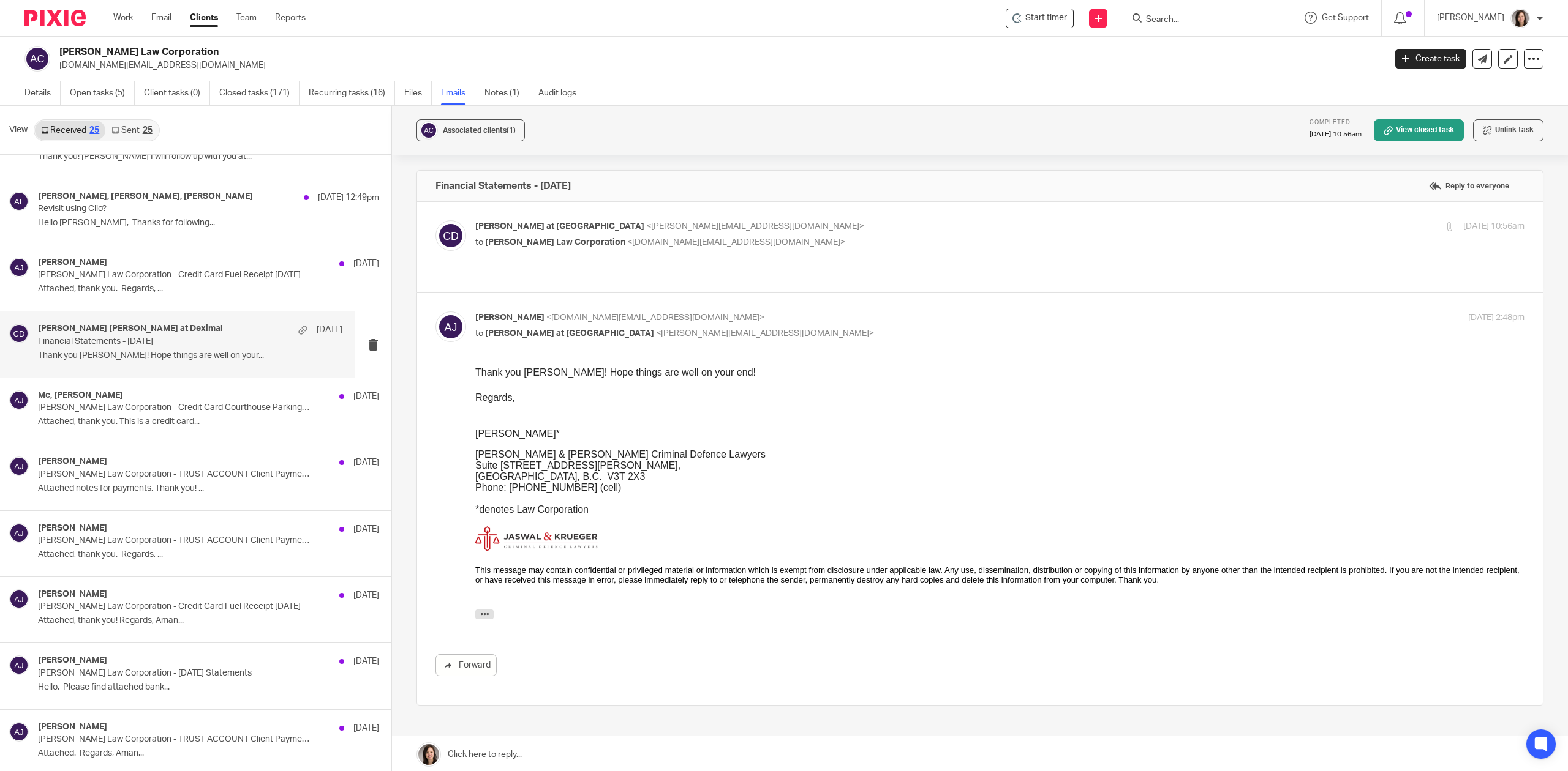
scroll to position [0, 0]
click at [800, 253] on div "Chrissy at Deximal <chrissy@deximal.ca> to Aman Jaswal Law Corporation <ajaswal…" at bounding box center [979, 247] width 1089 height 53
click at [121, 409] on p "Aman Jaswal Law Corporation - Credit Card Courthouse Parking Receipt September …" at bounding box center [160, 407] width 244 height 10
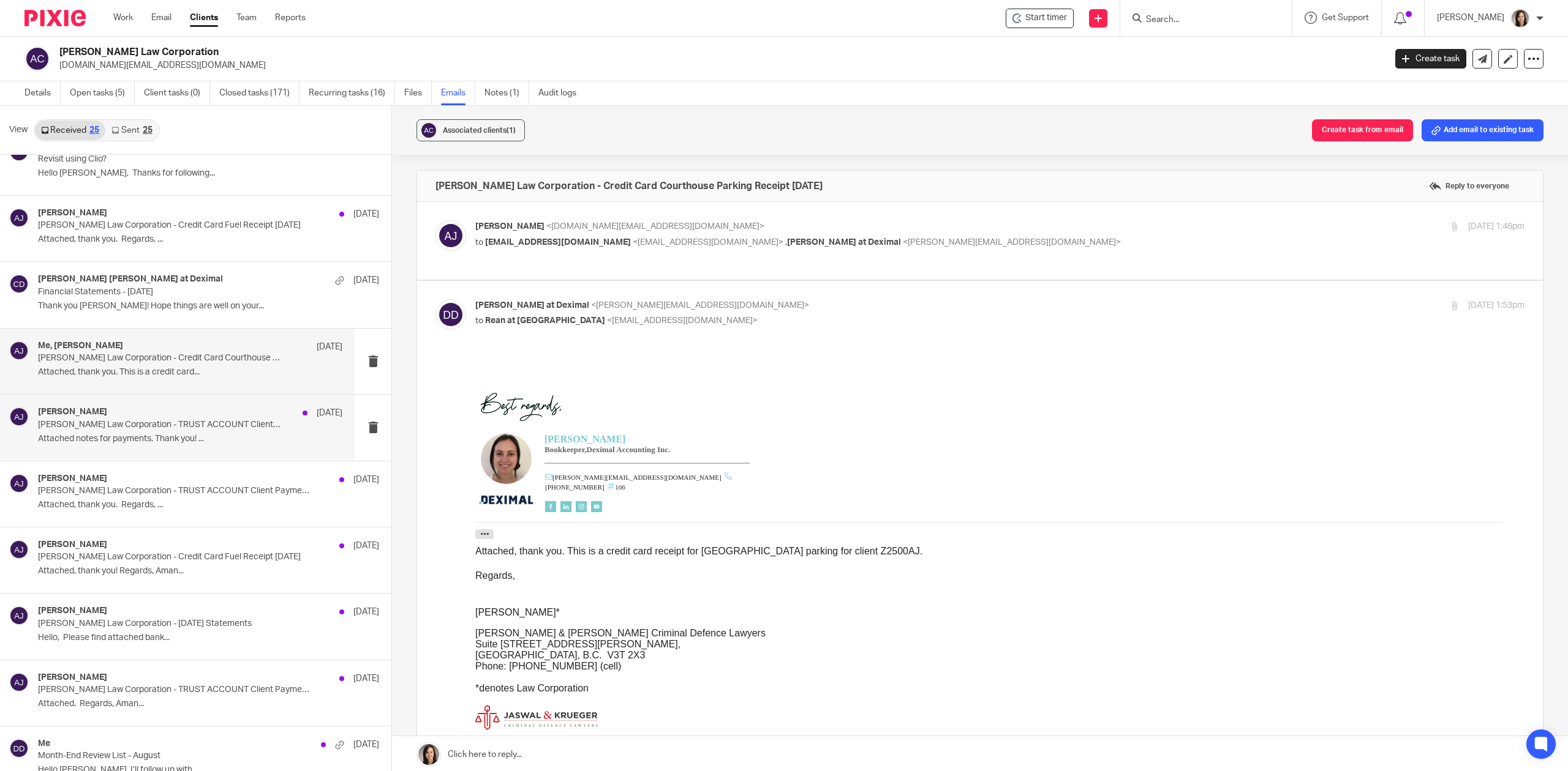
scroll to position [190, 0]
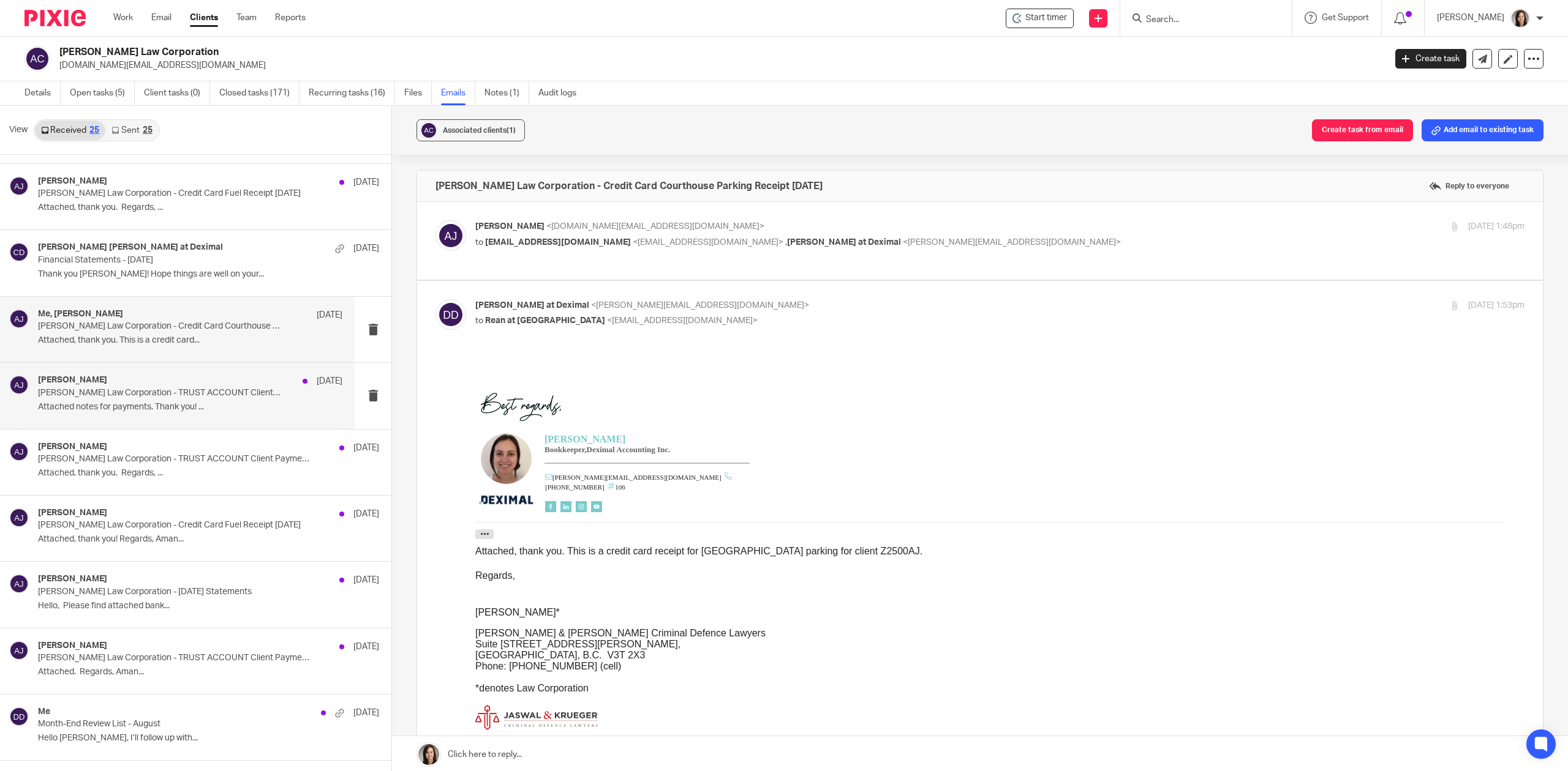
click at [153, 392] on p "Aman Jaswal Law Corporation - TRUST ACCOUNT Client Payment Notes September 08 2…" at bounding box center [160, 393] width 244 height 10
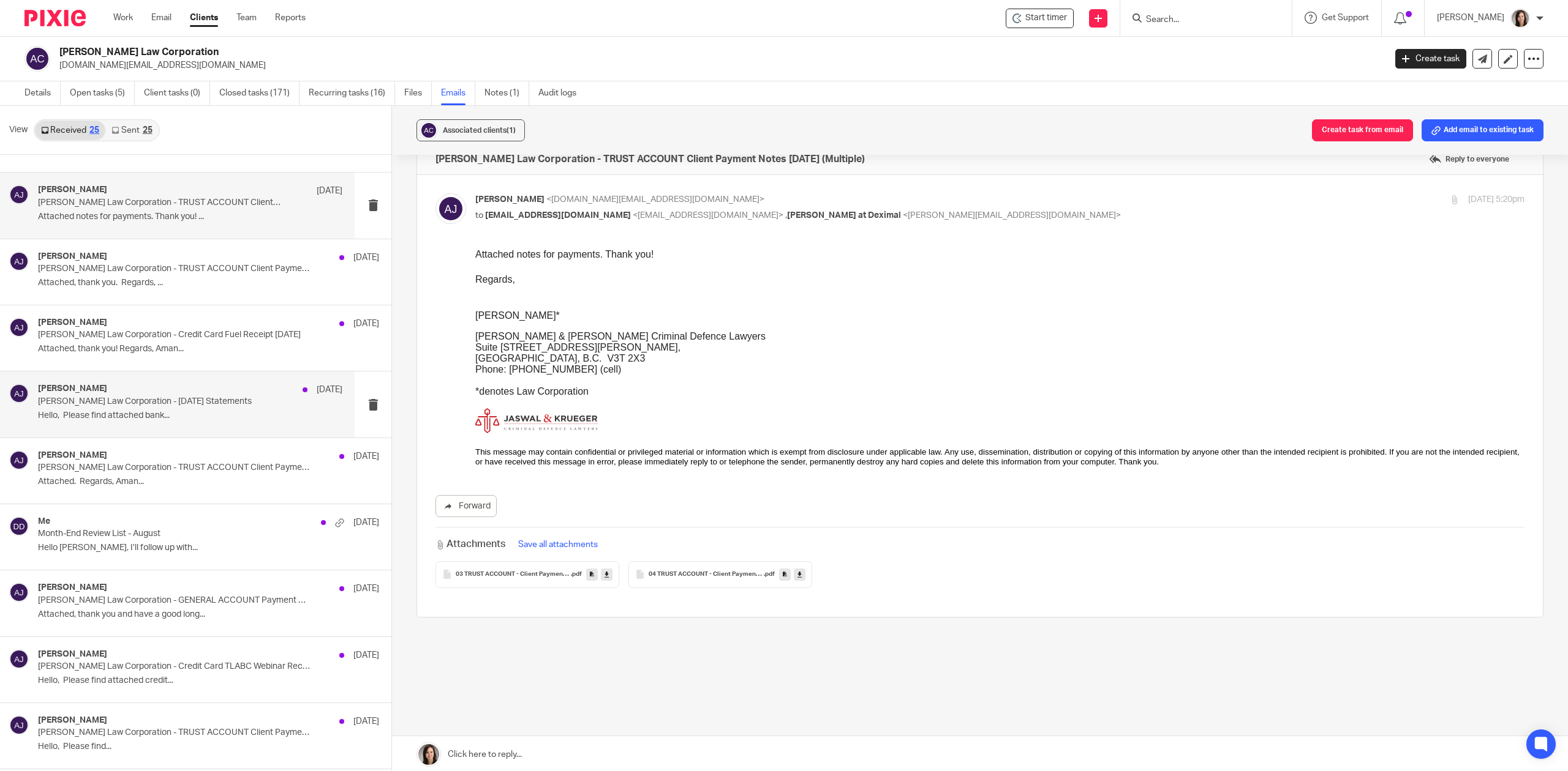
scroll to position [381, 0]
click at [145, 414] on p "Hello, Please find attached bank..." at bounding box center [190, 415] width 304 height 10
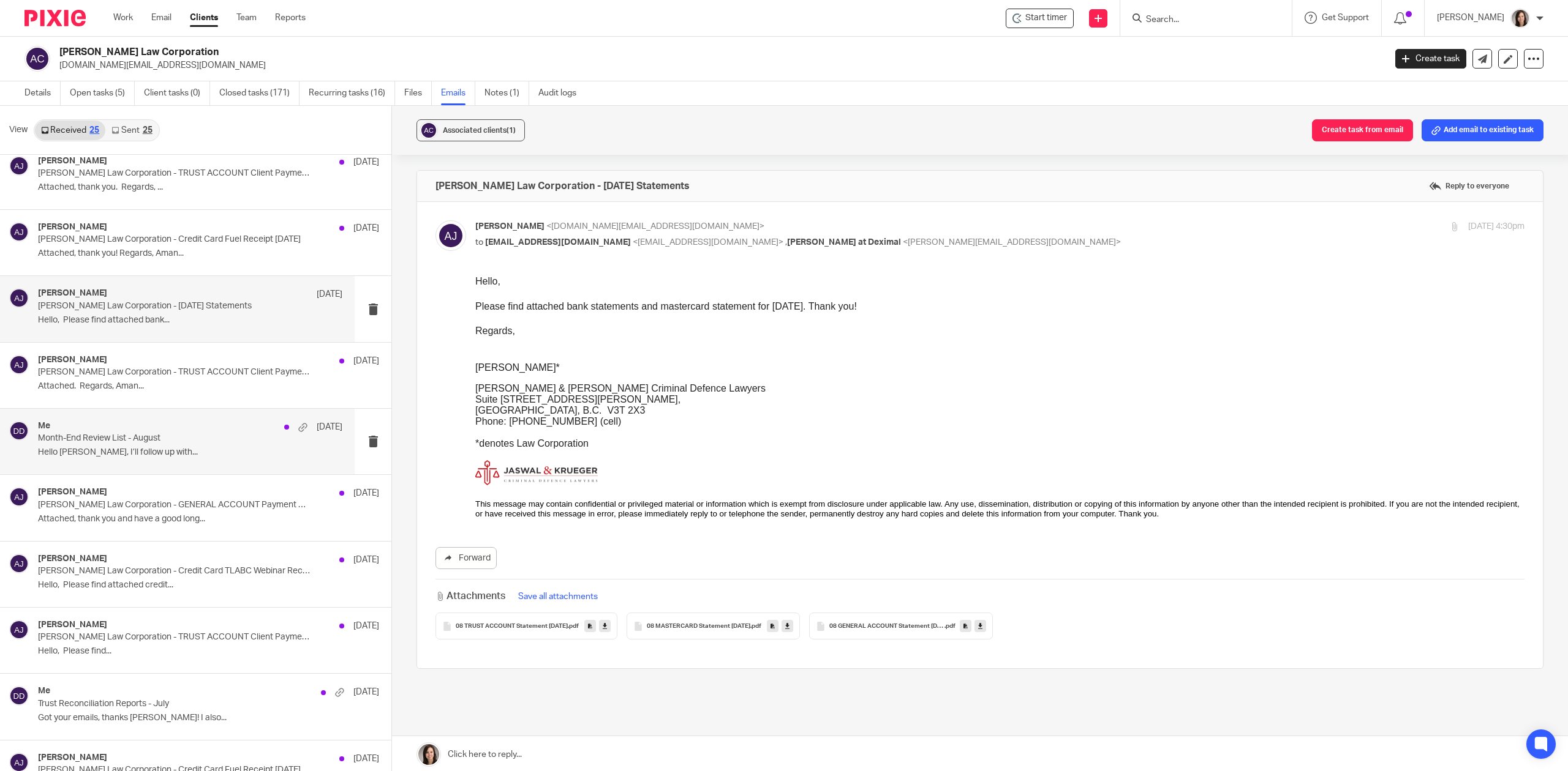
scroll to position [490, 0]
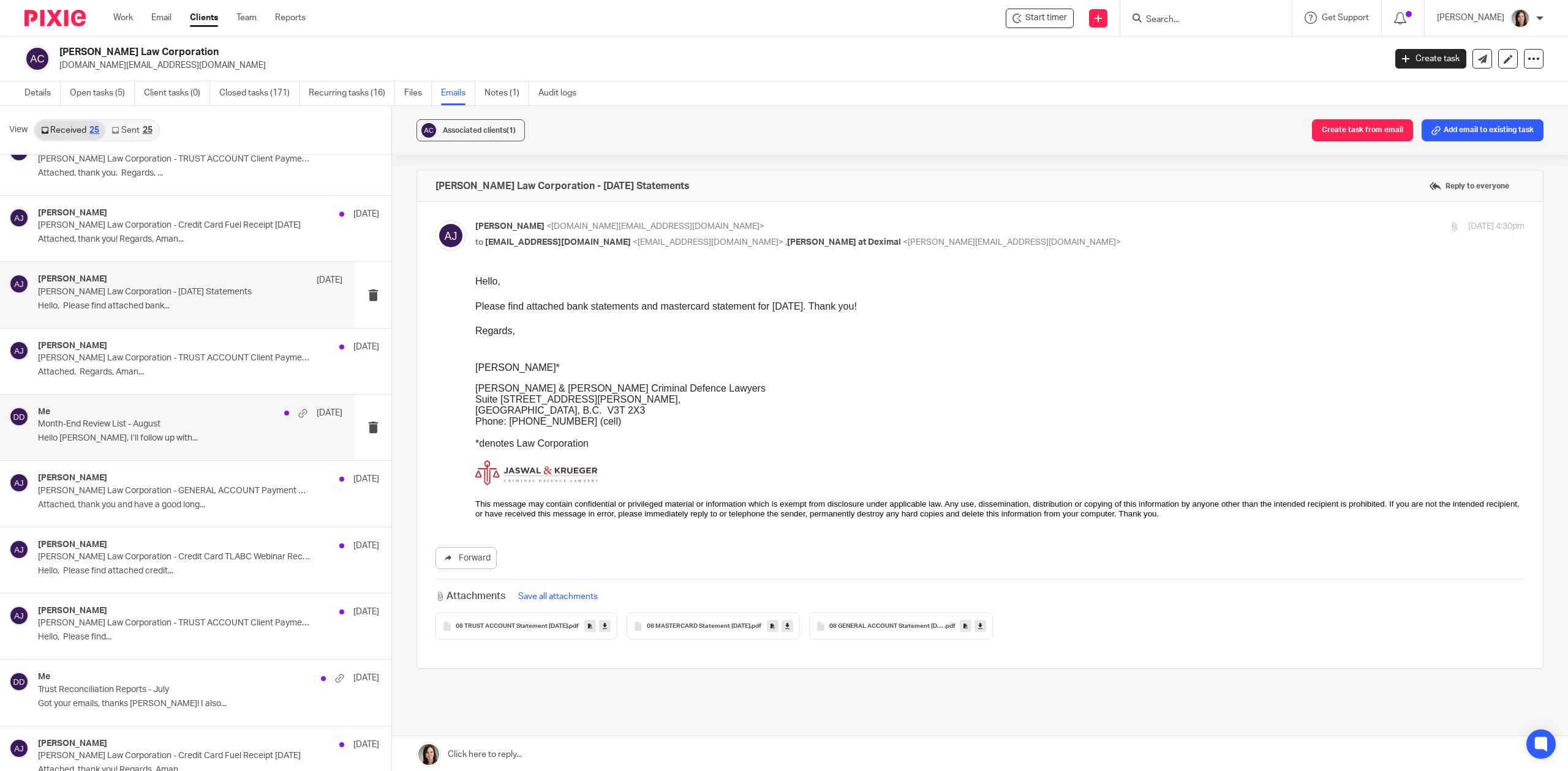
click at [131, 422] on p "Month-End Review List - August" at bounding box center [160, 424] width 244 height 10
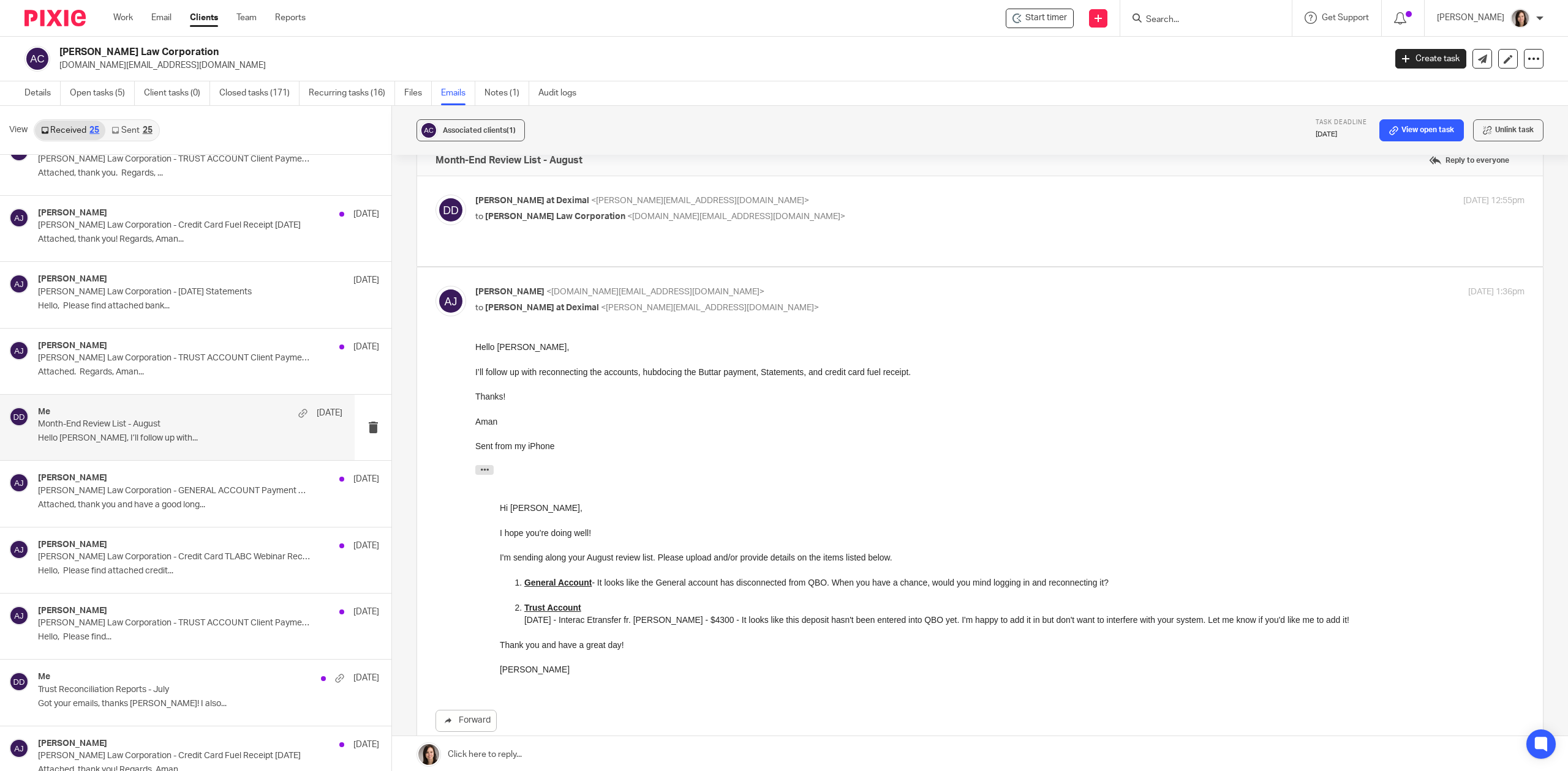
scroll to position [28, 0]
click at [752, 222] on div "Danielle at Deximal <danielle@deximal.ca> to Aman Jaswal Law Corporation <ajasw…" at bounding box center [999, 208] width 1049 height 31
checkbox input "true"
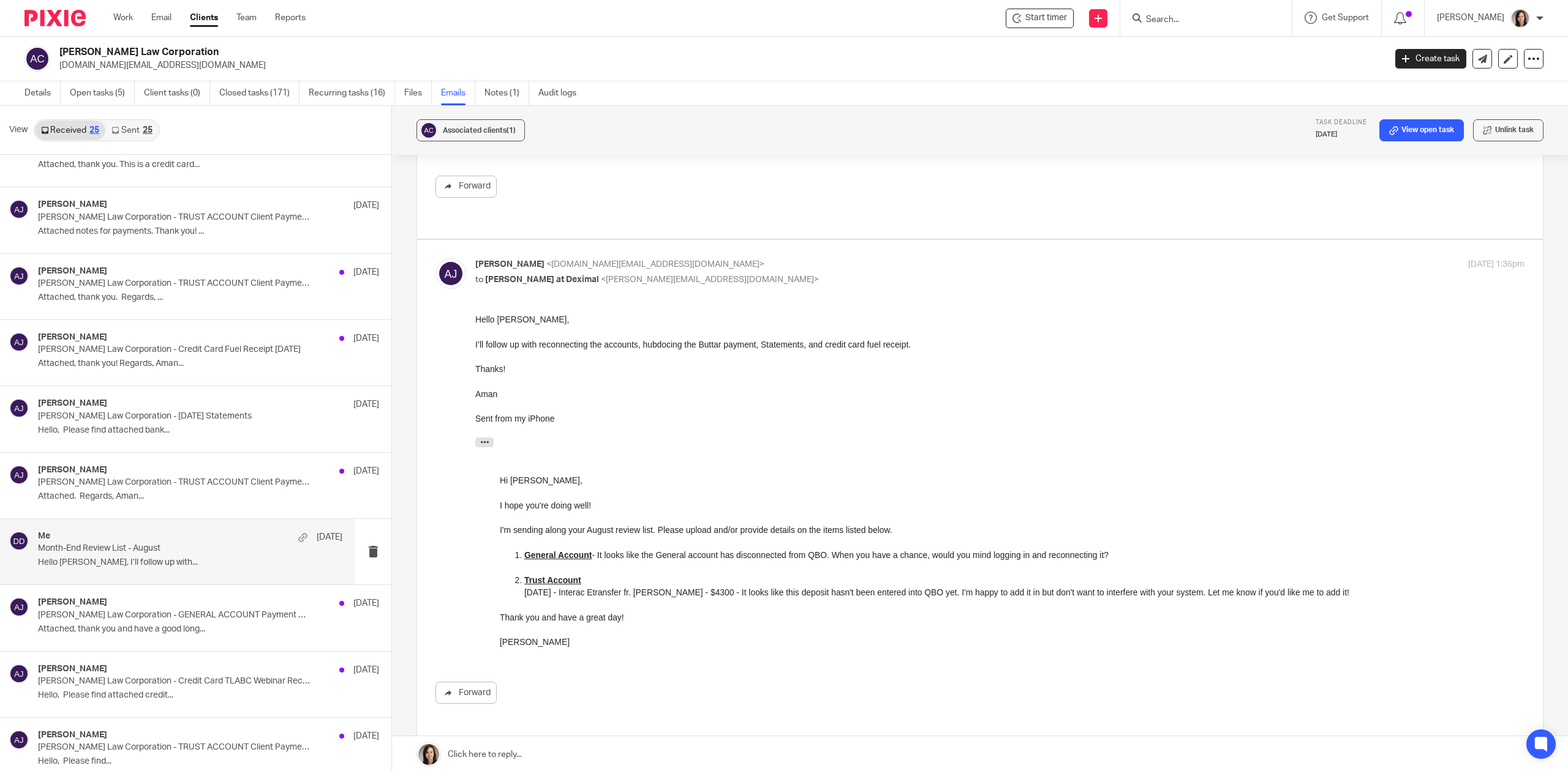
scroll to position [326, 0]
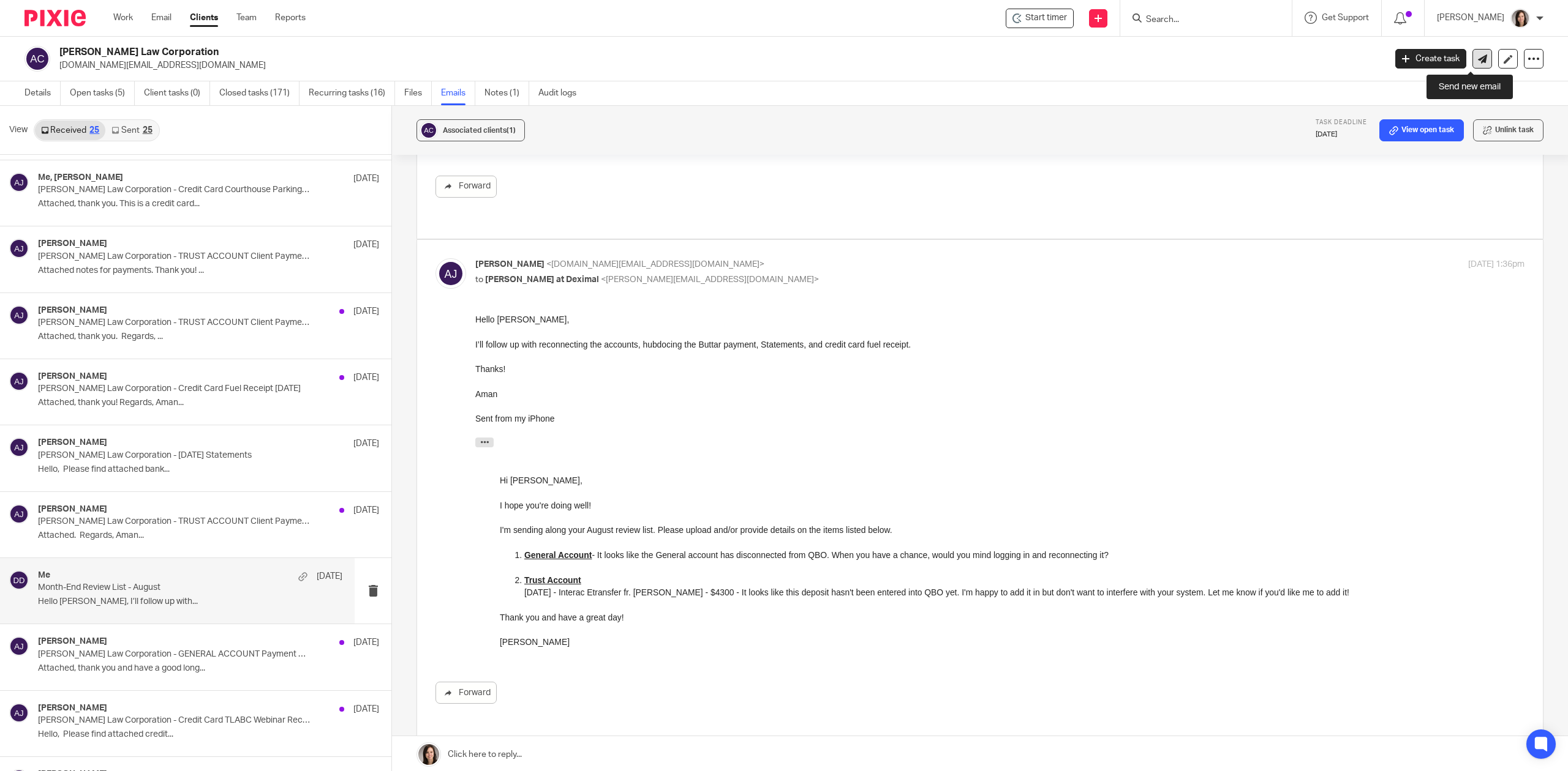
click at [1477, 62] on icon at bounding box center [1482, 60] width 10 height 10
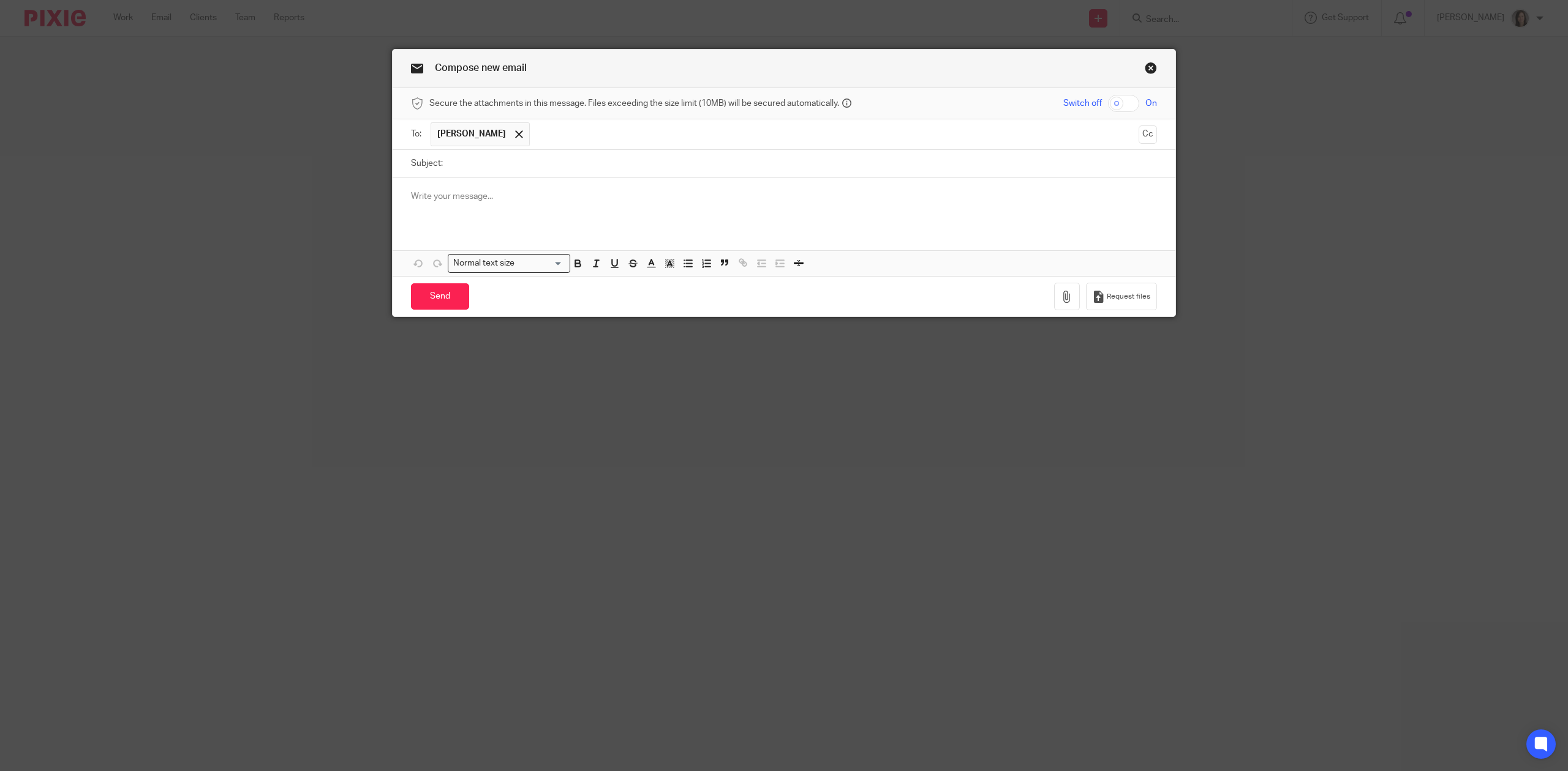
click at [454, 160] on input "Subject:" at bounding box center [802, 164] width 708 height 28
type input "QBO Reconnection Request"
click at [490, 191] on p at bounding box center [783, 196] width 746 height 12
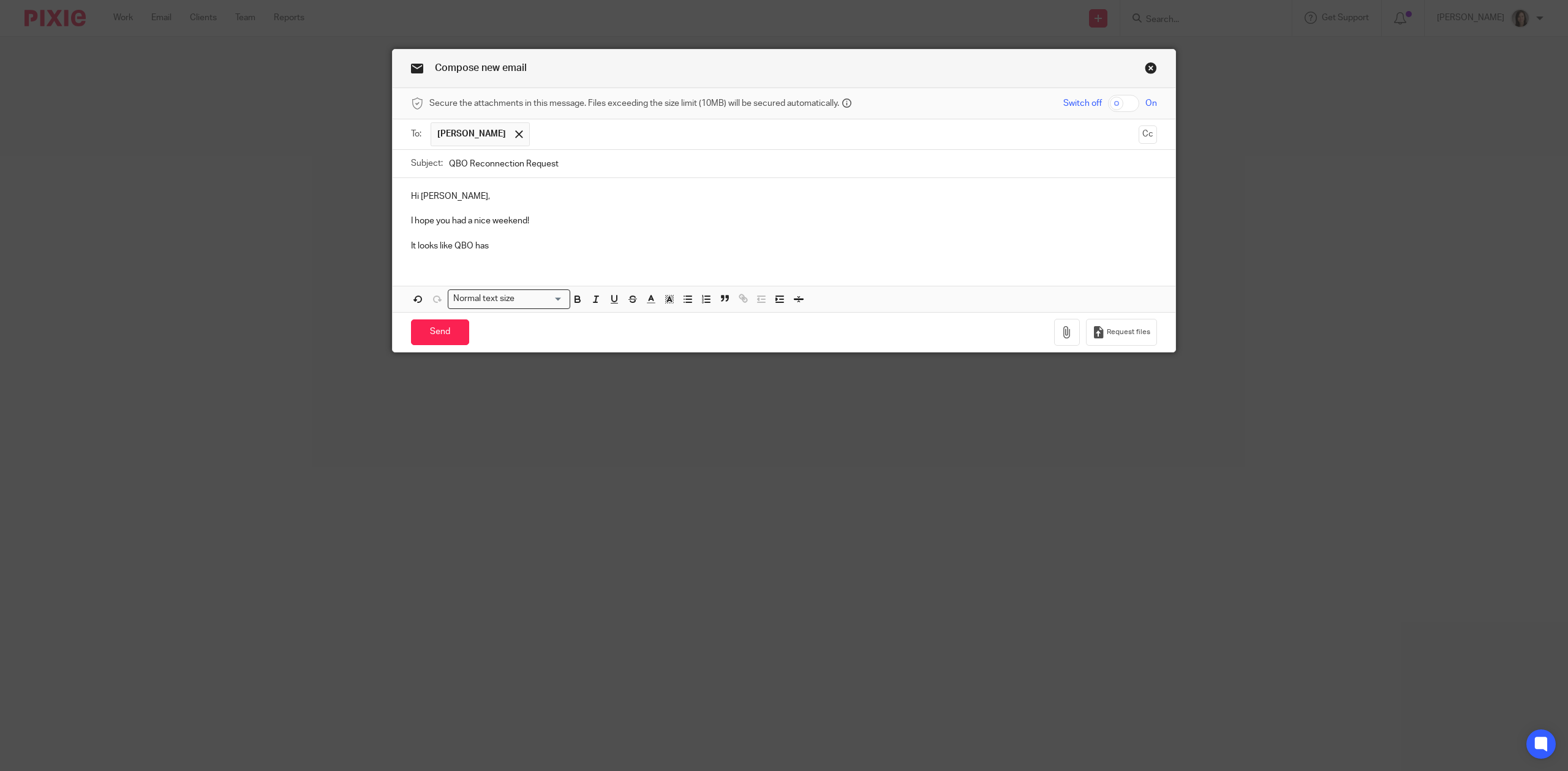
click at [483, 248] on p "It looks like QBO has" at bounding box center [783, 245] width 746 height 12
click at [491, 246] on p "It looks like QBO has dosconnected from your BMO General account again." at bounding box center [783, 245] width 746 height 12
click at [770, 237] on p at bounding box center [783, 233] width 746 height 12
click at [741, 246] on p "It looks like QBO has disconnected from your BMO General account again." at bounding box center [783, 245] width 746 height 12
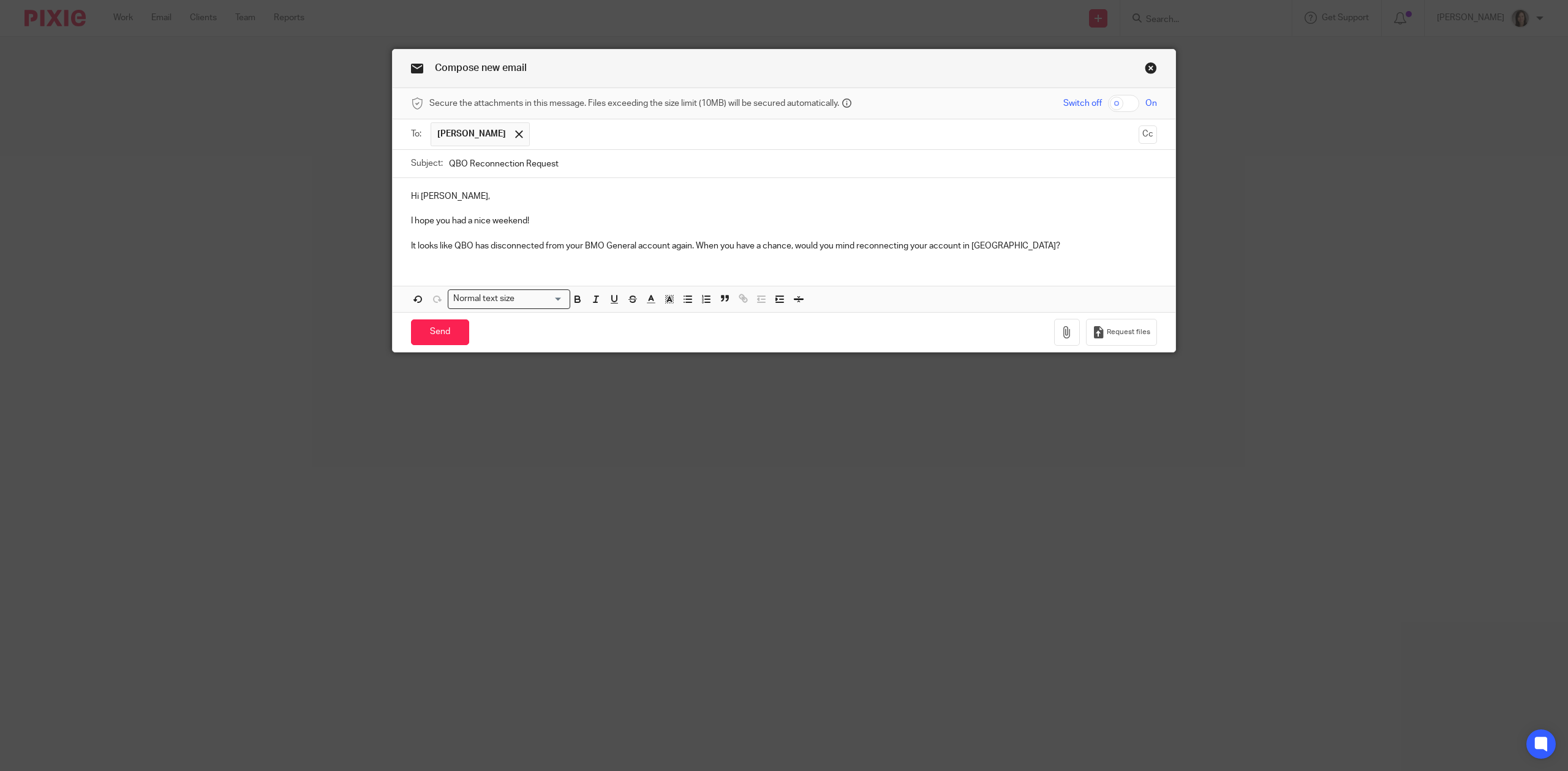
click at [1049, 238] on p at bounding box center [783, 233] width 746 height 12
click at [1017, 253] on p "It looks like QBO has disconnected from your BMO General account again. When yo…" at bounding box center [783, 245] width 746 height 12
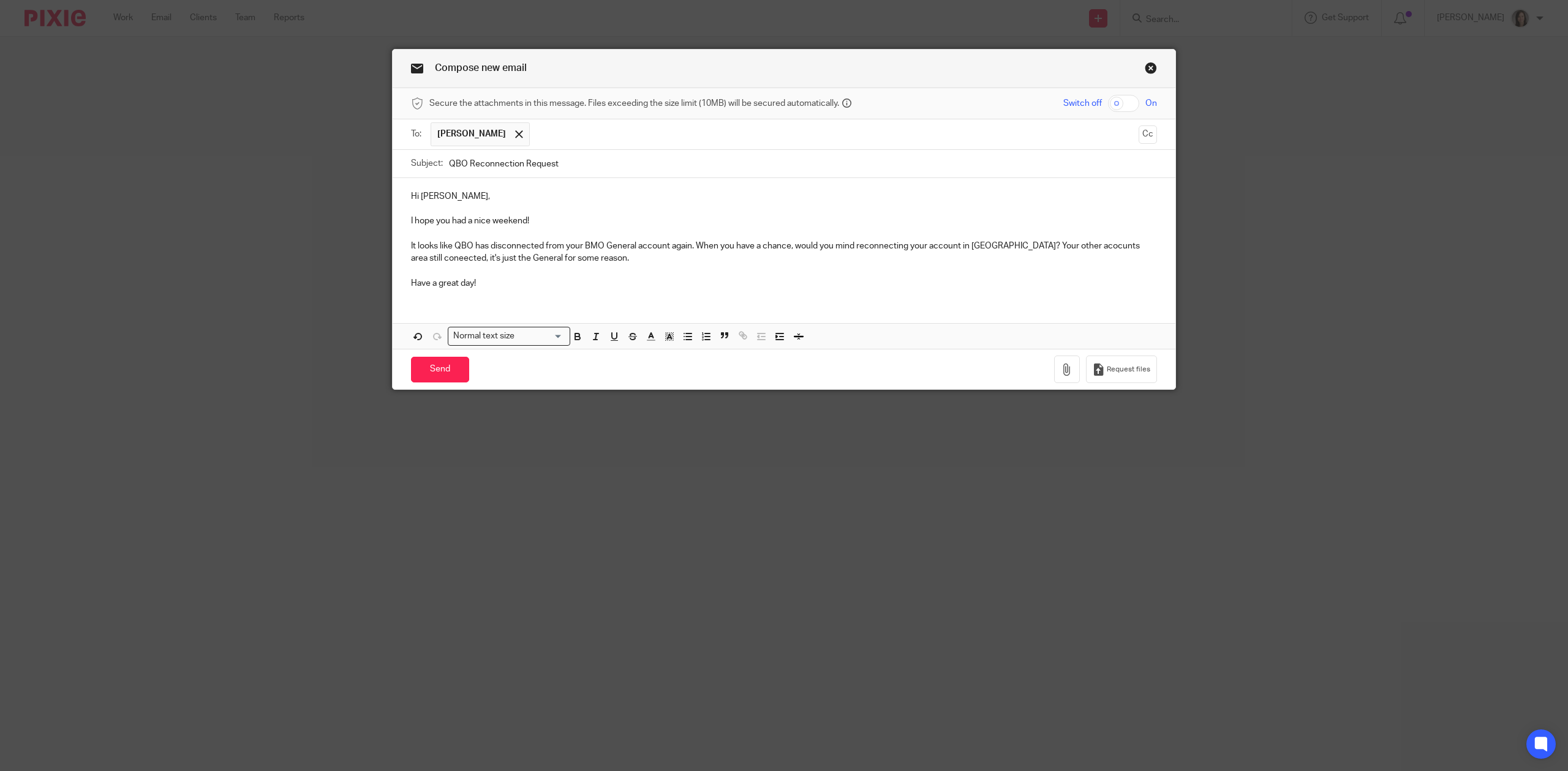
click at [632, 240] on p at bounding box center [783, 233] width 746 height 12
click at [1053, 246] on p "It looks like QBO has disconnected from your BMO General account again. When yo…" at bounding box center [783, 253] width 746 height 25
click at [1133, 246] on p "It looks like QBO has disconnected from your BMO General account again. When yo…" at bounding box center [783, 253] width 746 height 25
click at [1037, 258] on p "It looks like QBO has disconnected from your BMO General account again. When yo…" at bounding box center [783, 253] width 746 height 25
drag, startPoint x: 447, startPoint y: 258, endPoint x: 392, endPoint y: 260, distance: 55.0
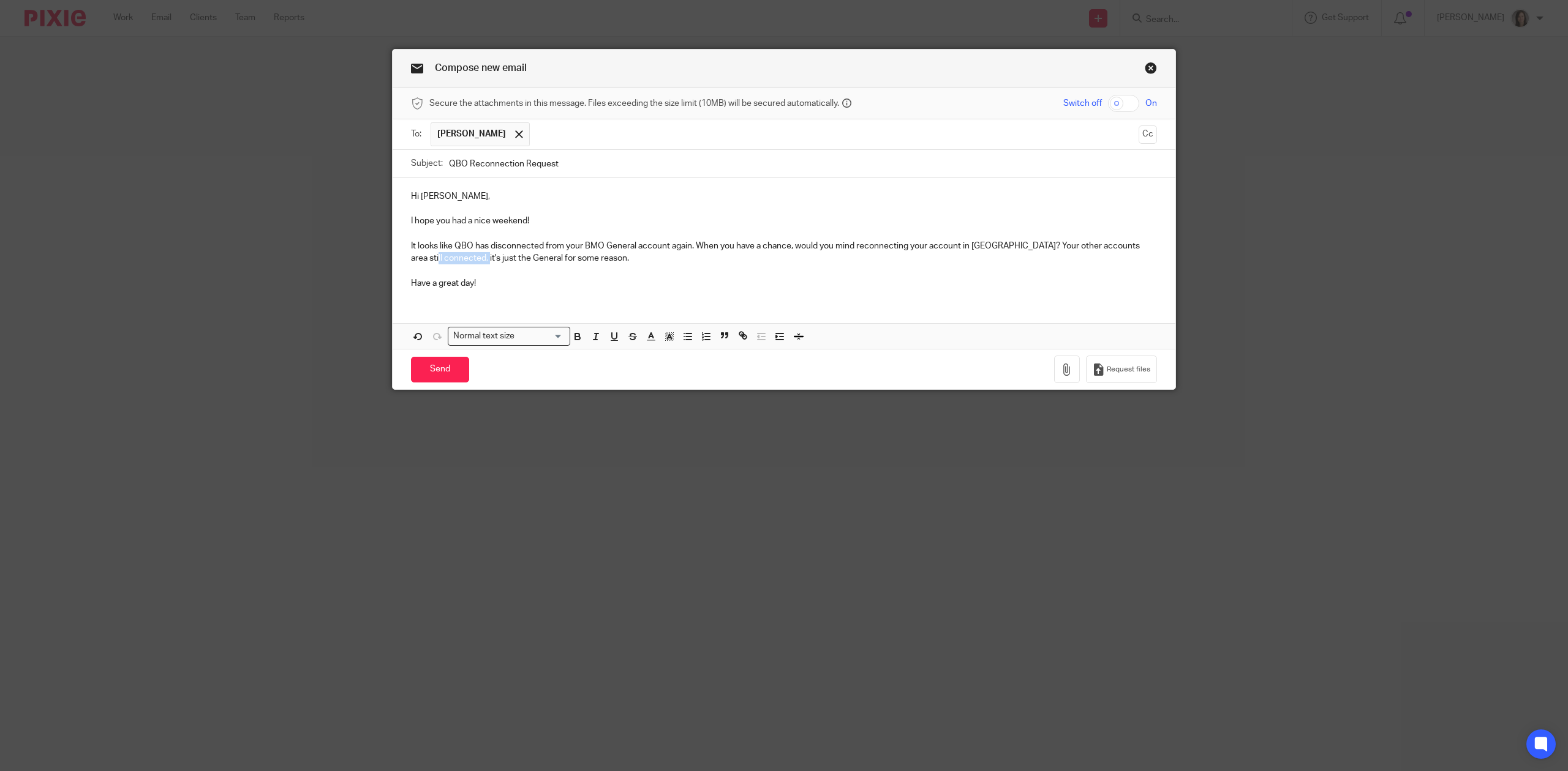
click at [392, 260] on div "Hi [PERSON_NAME], I hope you had a nice weekend! It looks like QBO has disconne…" at bounding box center [783, 238] width 782 height 121
click at [539, 256] on p "It looks like QBO has disconnected from your BMO General account again. When yo…" at bounding box center [783, 253] width 746 height 25
click at [442, 373] on input "Send" at bounding box center [439, 369] width 58 height 26
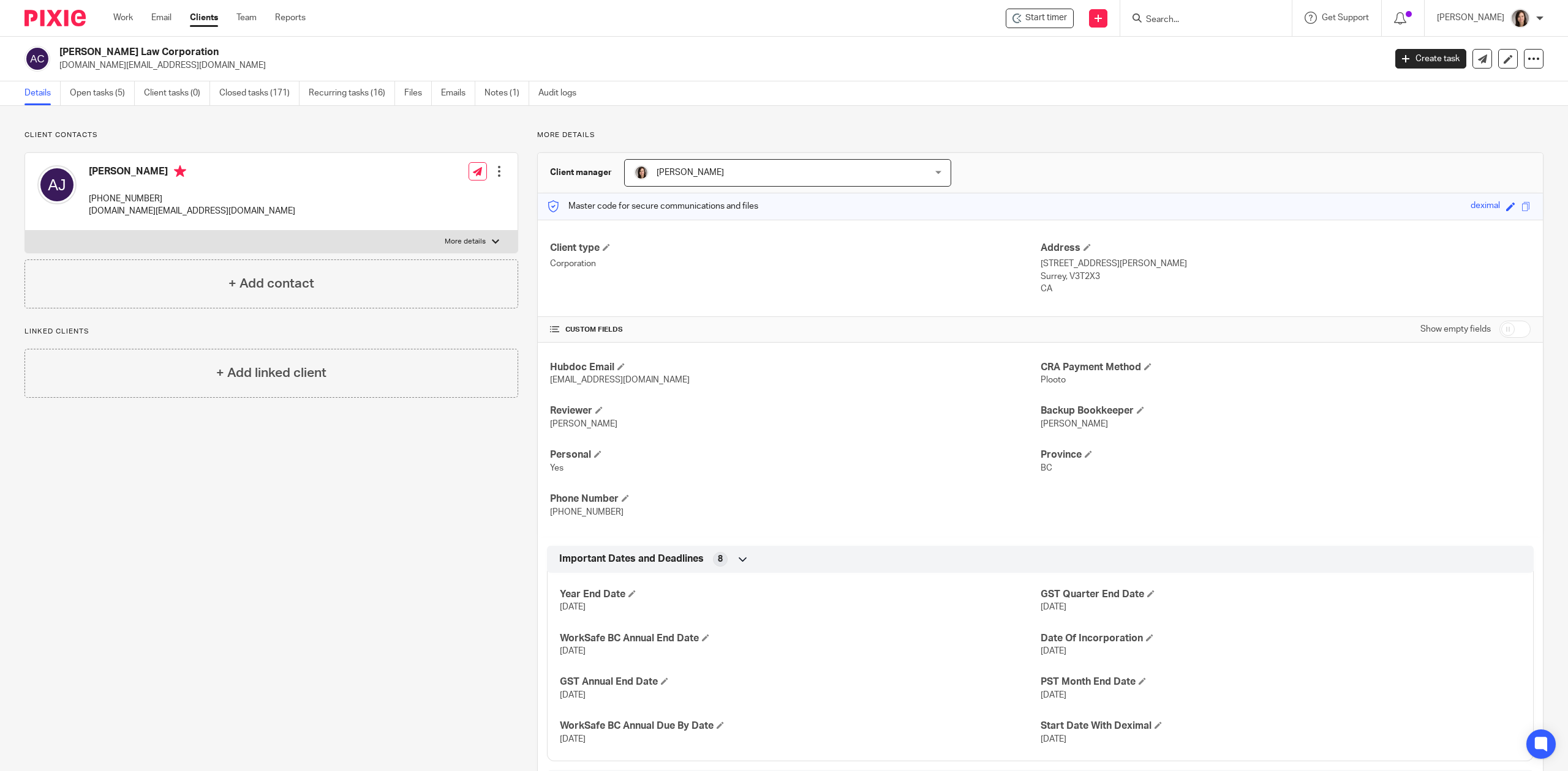
click at [196, 21] on link "Clients" at bounding box center [203, 17] width 28 height 12
click at [1171, 13] on form at bounding box center [1210, 17] width 130 height 15
click at [1181, 21] on input "Search" at bounding box center [1199, 21] width 110 height 11
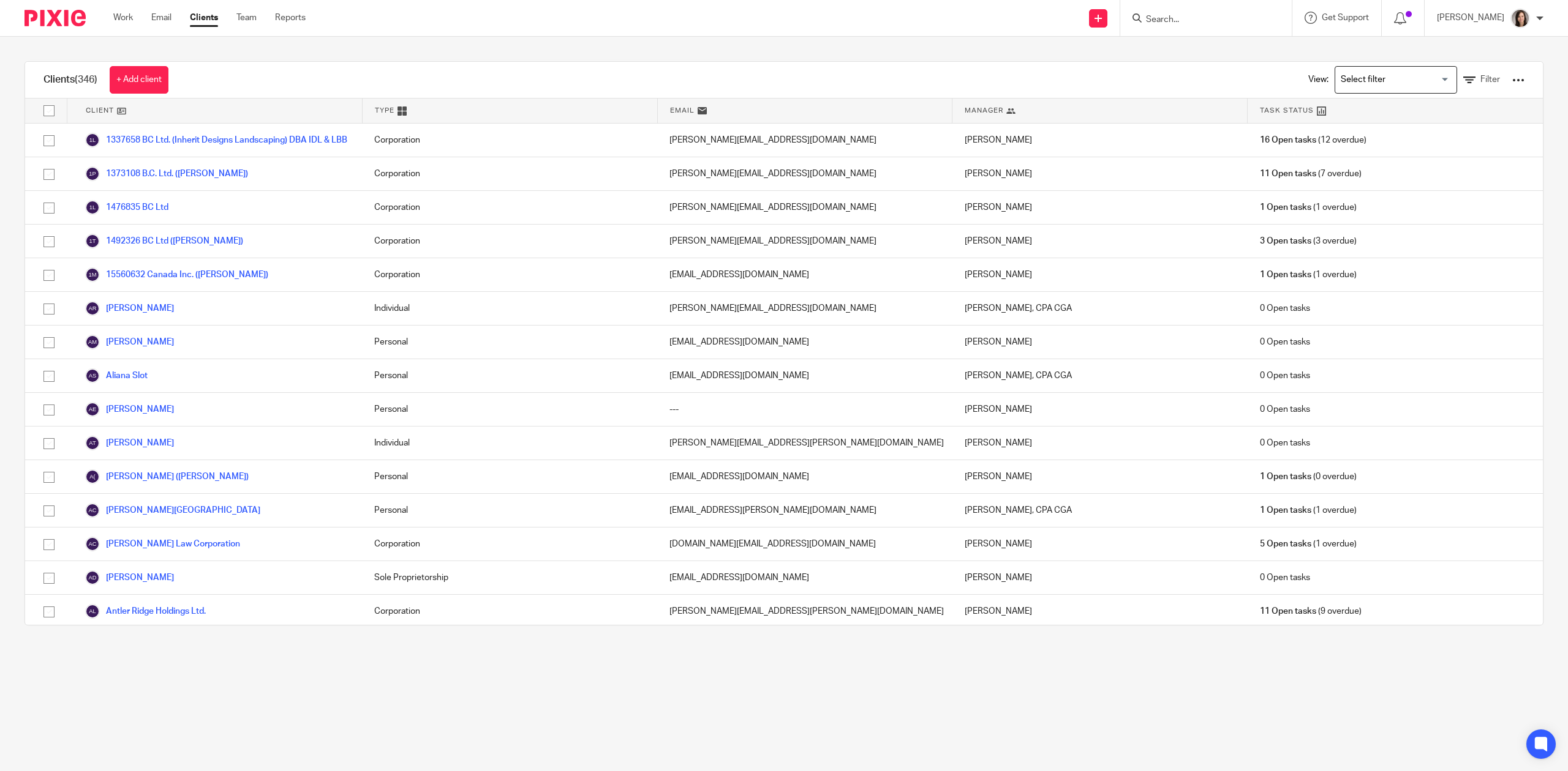
click at [1221, 17] on input "Search" at bounding box center [1199, 21] width 110 height 11
type input "inherit"
click at [1288, 59] on link at bounding box center [1277, 58] width 270 height 38
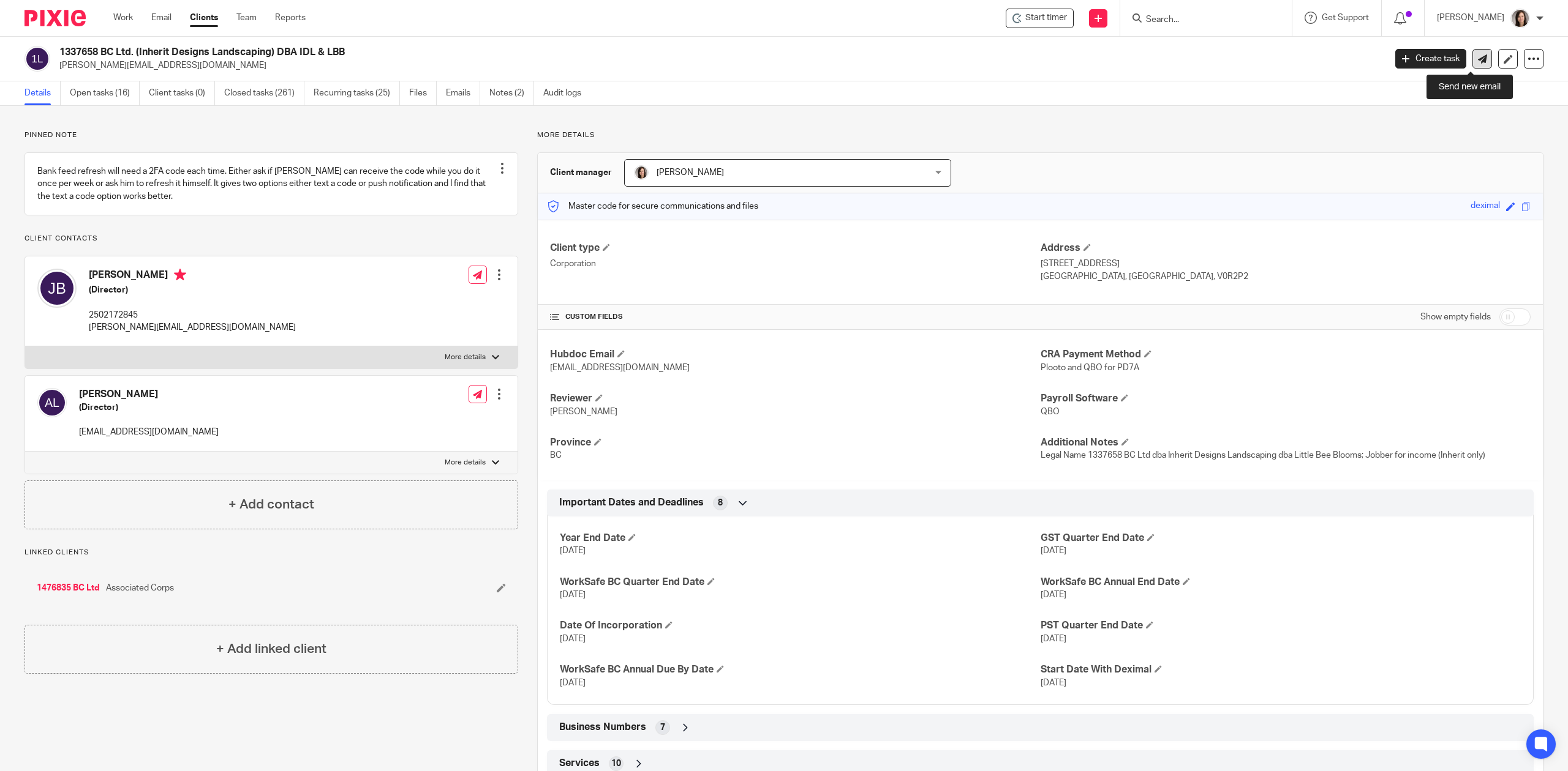
click at [1477, 57] on icon at bounding box center [1482, 60] width 10 height 10
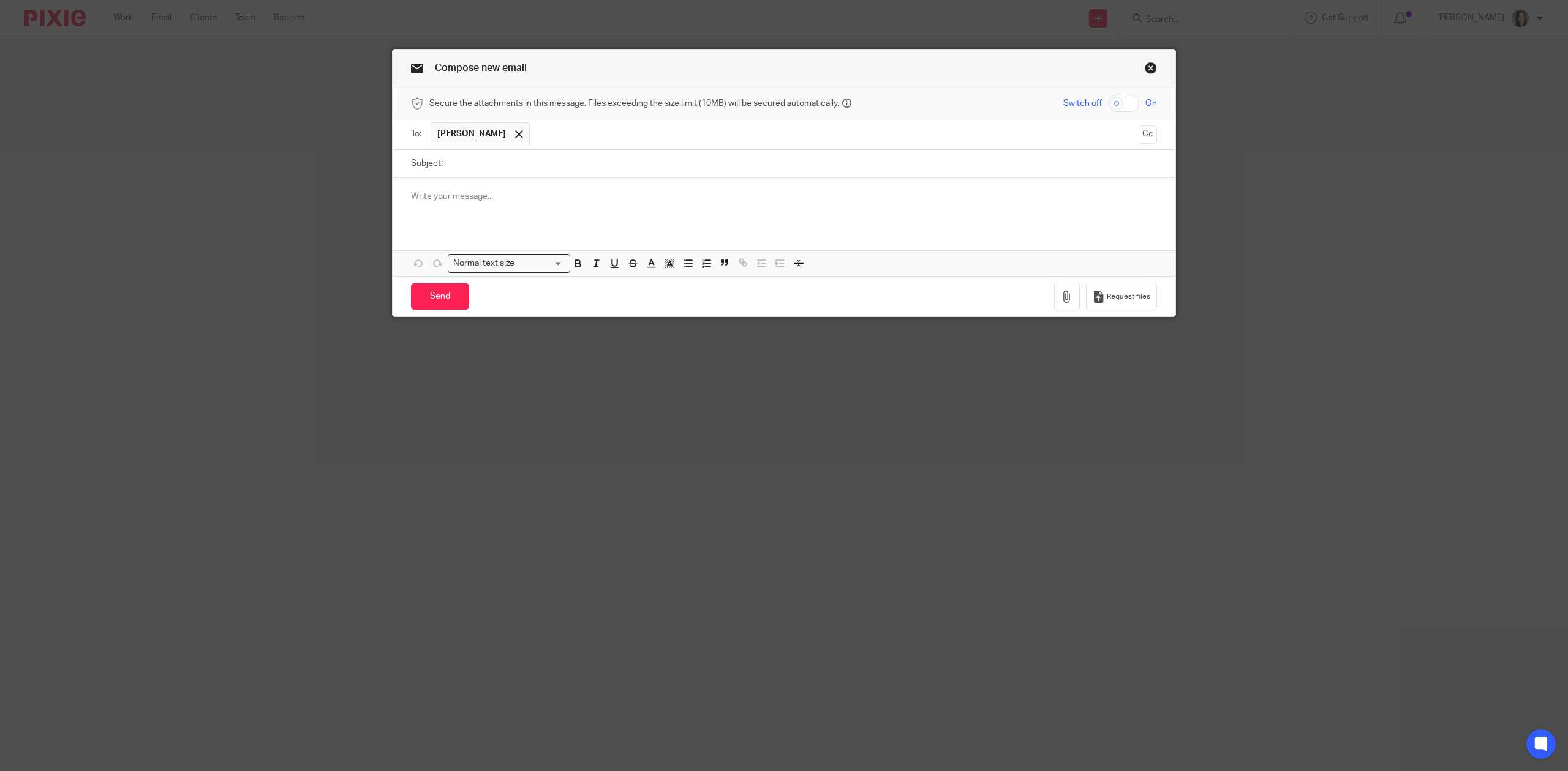
click at [492, 170] on input "Subject:" at bounding box center [802, 164] width 708 height 28
type input "Bank Feed Refresh"
click at [479, 202] on p at bounding box center [783, 196] width 746 height 12
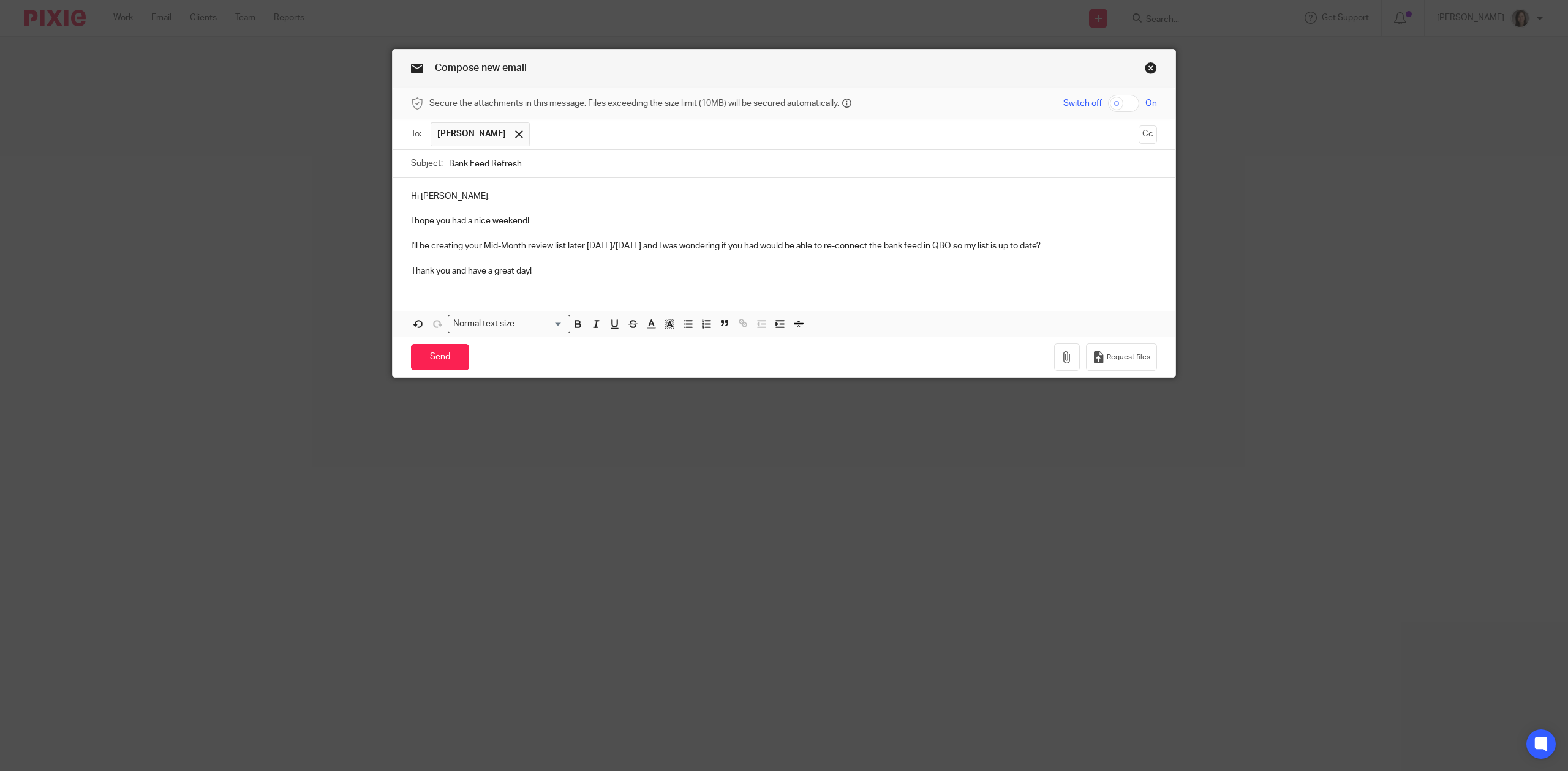
click at [762, 253] on p "I'll be creating your Mid-Month review list later today/tomorrow and I was wond…" at bounding box center [783, 245] width 746 height 12
click at [442, 358] on input "Send" at bounding box center [439, 357] width 58 height 26
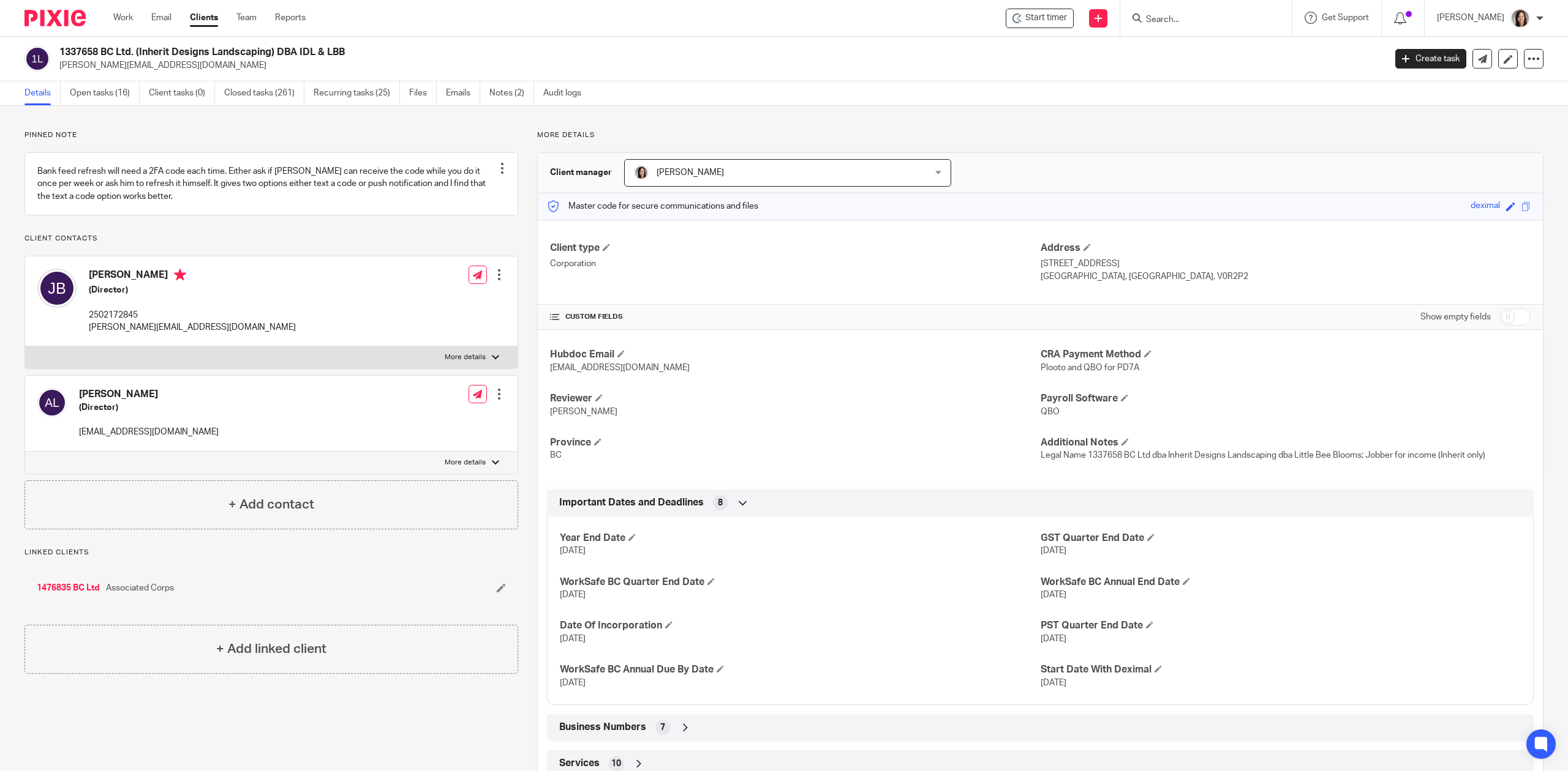
click at [1191, 17] on input "Search" at bounding box center [1199, 21] width 110 height 11
click at [126, 94] on link "Open tasks (16)" at bounding box center [105, 94] width 70 height 24
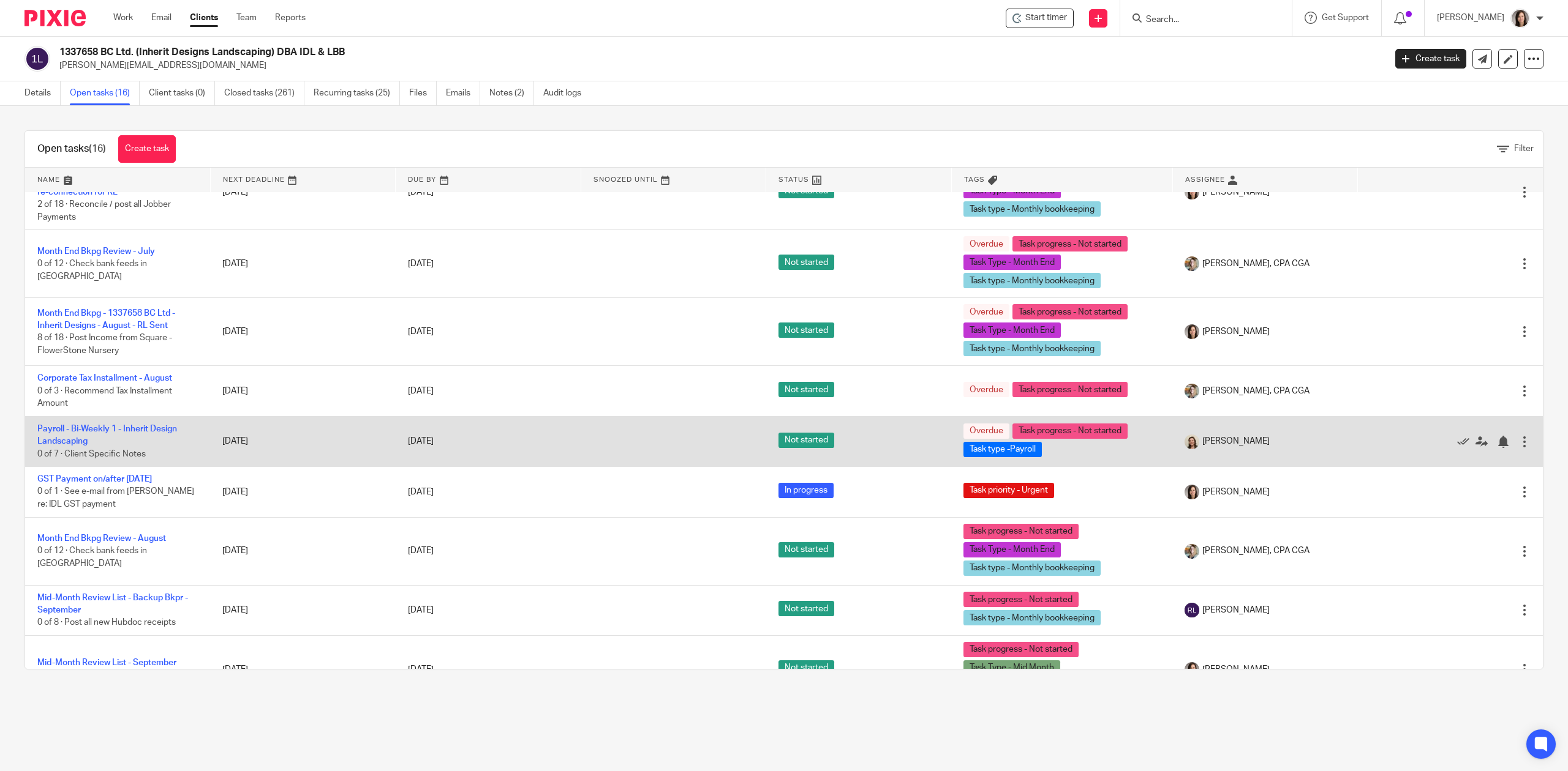
scroll to position [475, 0]
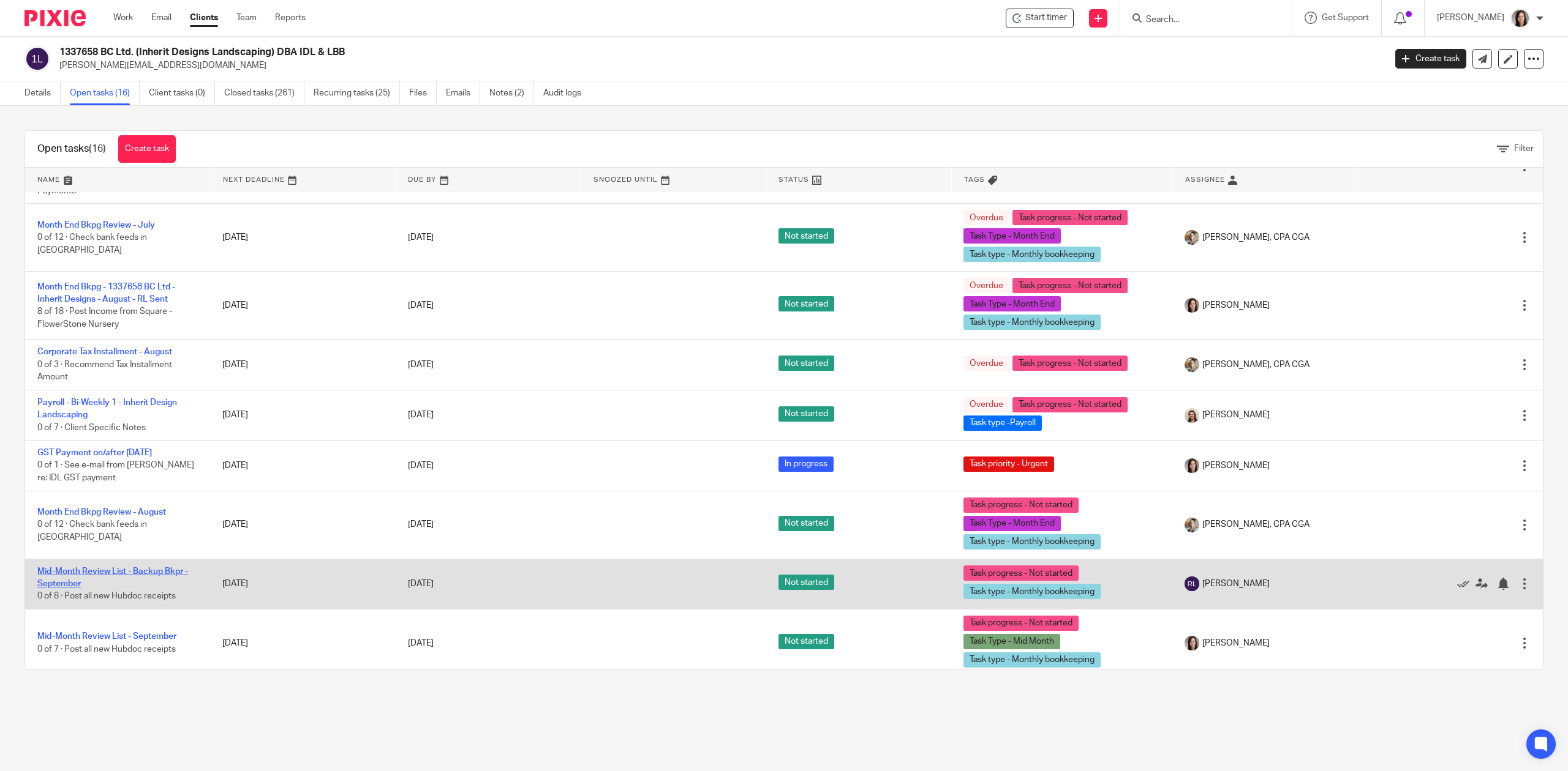
click at [162, 568] on link "Mid-Month Review List - Backup Bkpr - September" at bounding box center [113, 578] width 151 height 21
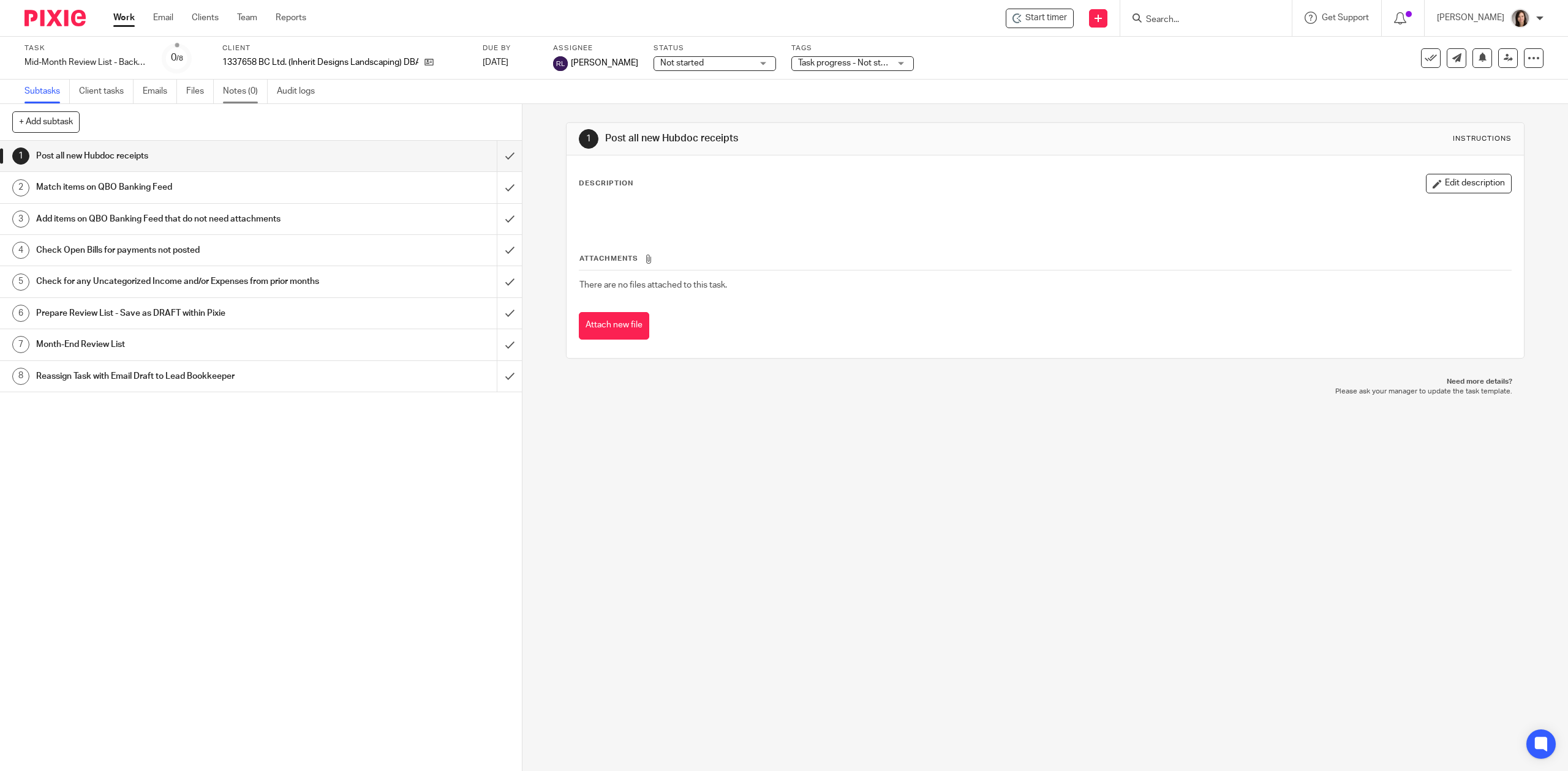
click at [239, 86] on link "Notes (0)" at bounding box center [245, 91] width 44 height 24
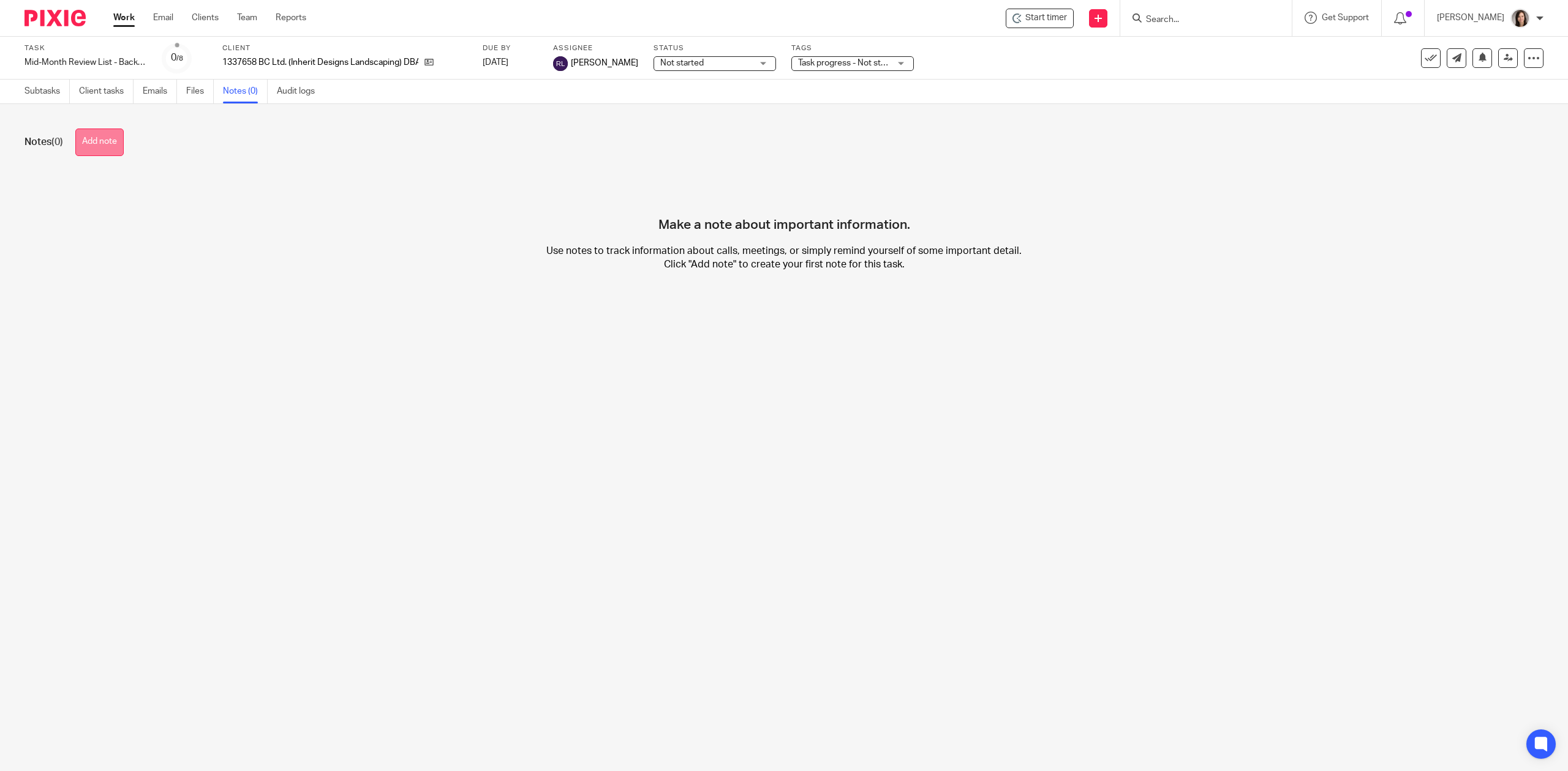
click at [114, 131] on button "Add note" at bounding box center [99, 142] width 48 height 28
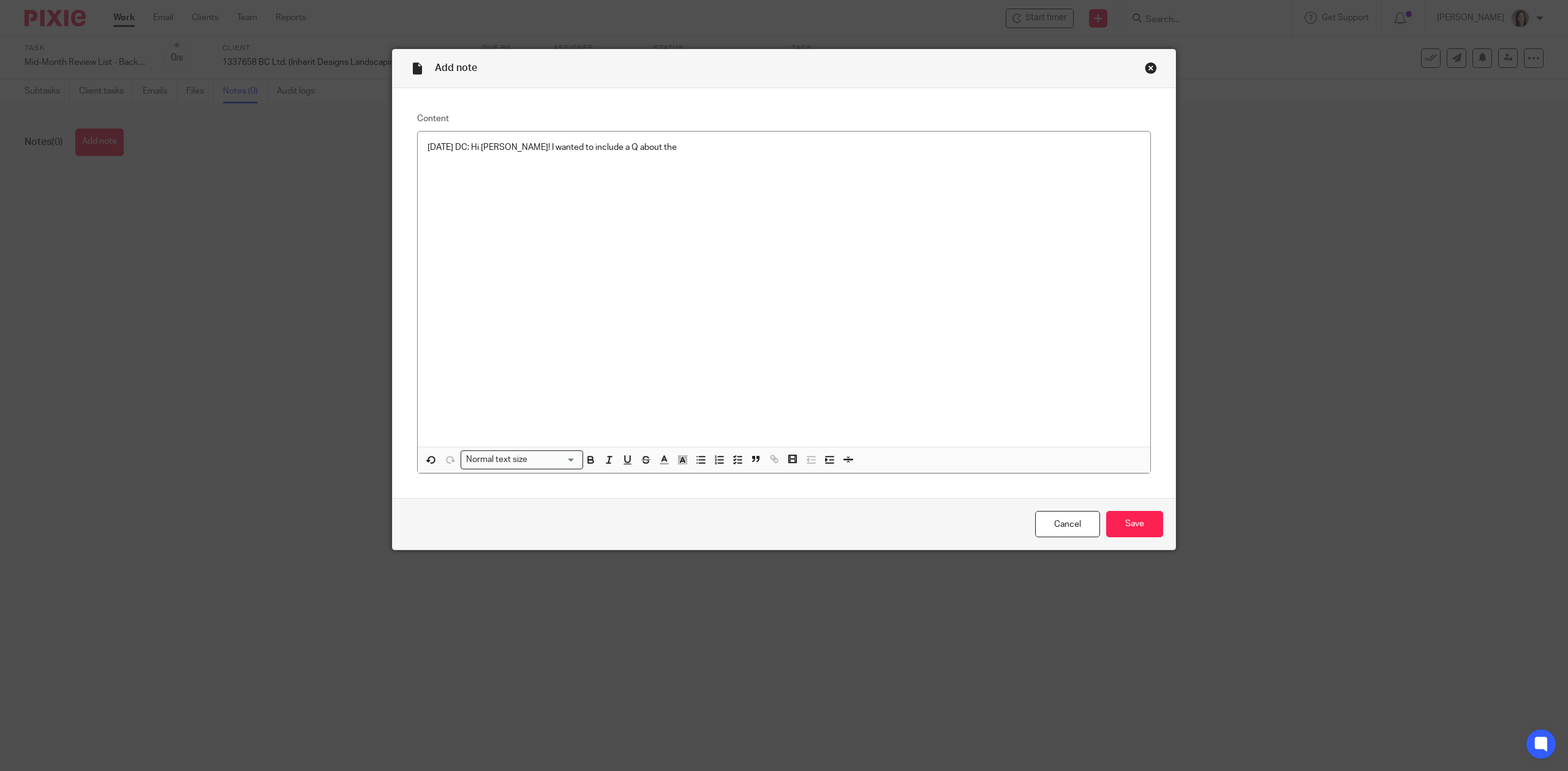
click at [674, 154] on p "[DATE] DC: Hi [PERSON_NAME]! I wanted to include a Q about the" at bounding box center [783, 147] width 713 height 12
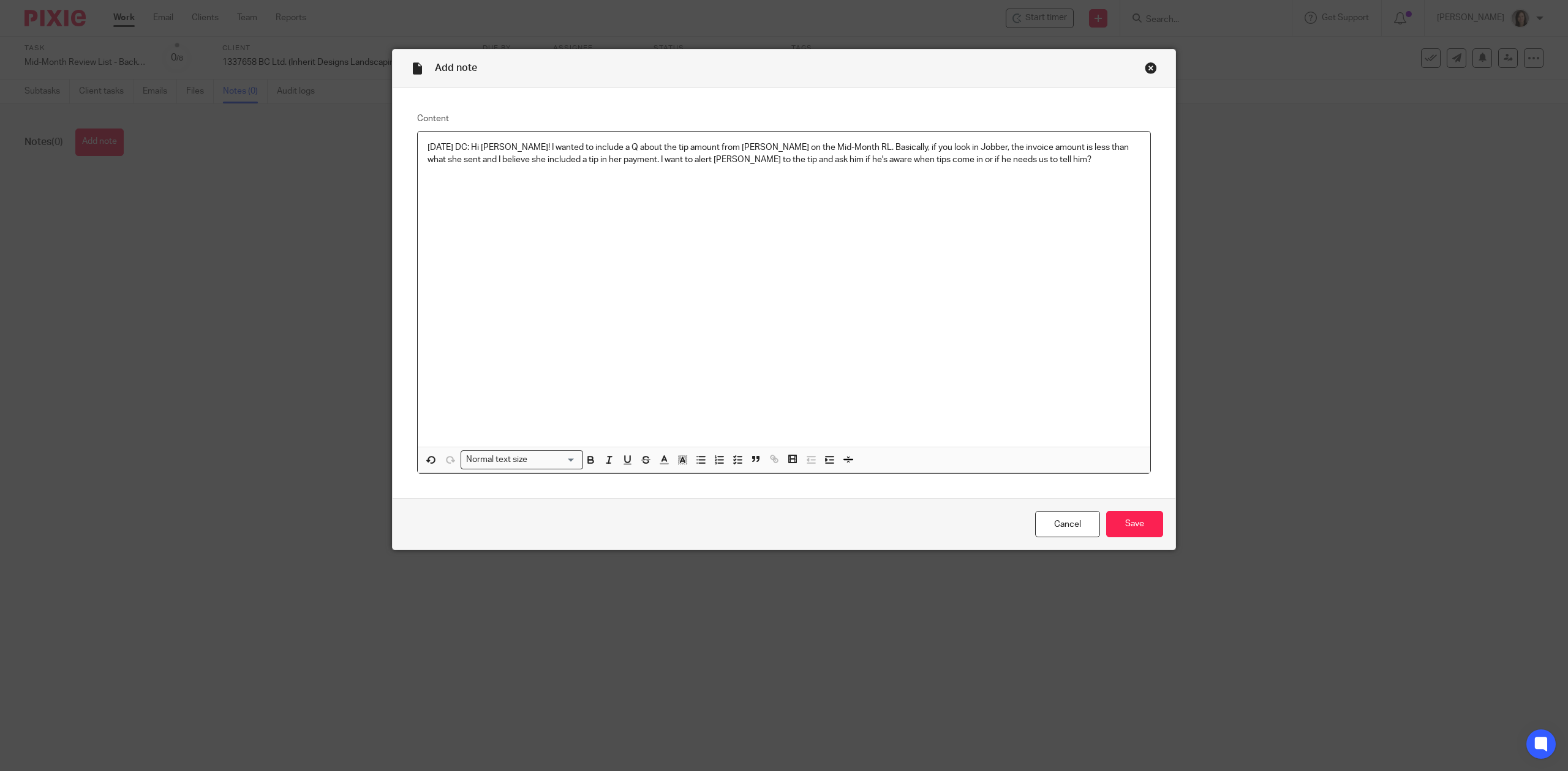
click at [682, 147] on p "[DATE] DC: Hi [PERSON_NAME]! I wanted to include a Q about the tip amount from …" at bounding box center [783, 154] width 713 height 25
click at [1029, 158] on p "2025.09.15 DC: Hi Rean! I wanted to include a Q about the tip amounts from Bett…" at bounding box center [783, 154] width 713 height 25
click at [1149, 531] on input "Save" at bounding box center [1134, 524] width 57 height 26
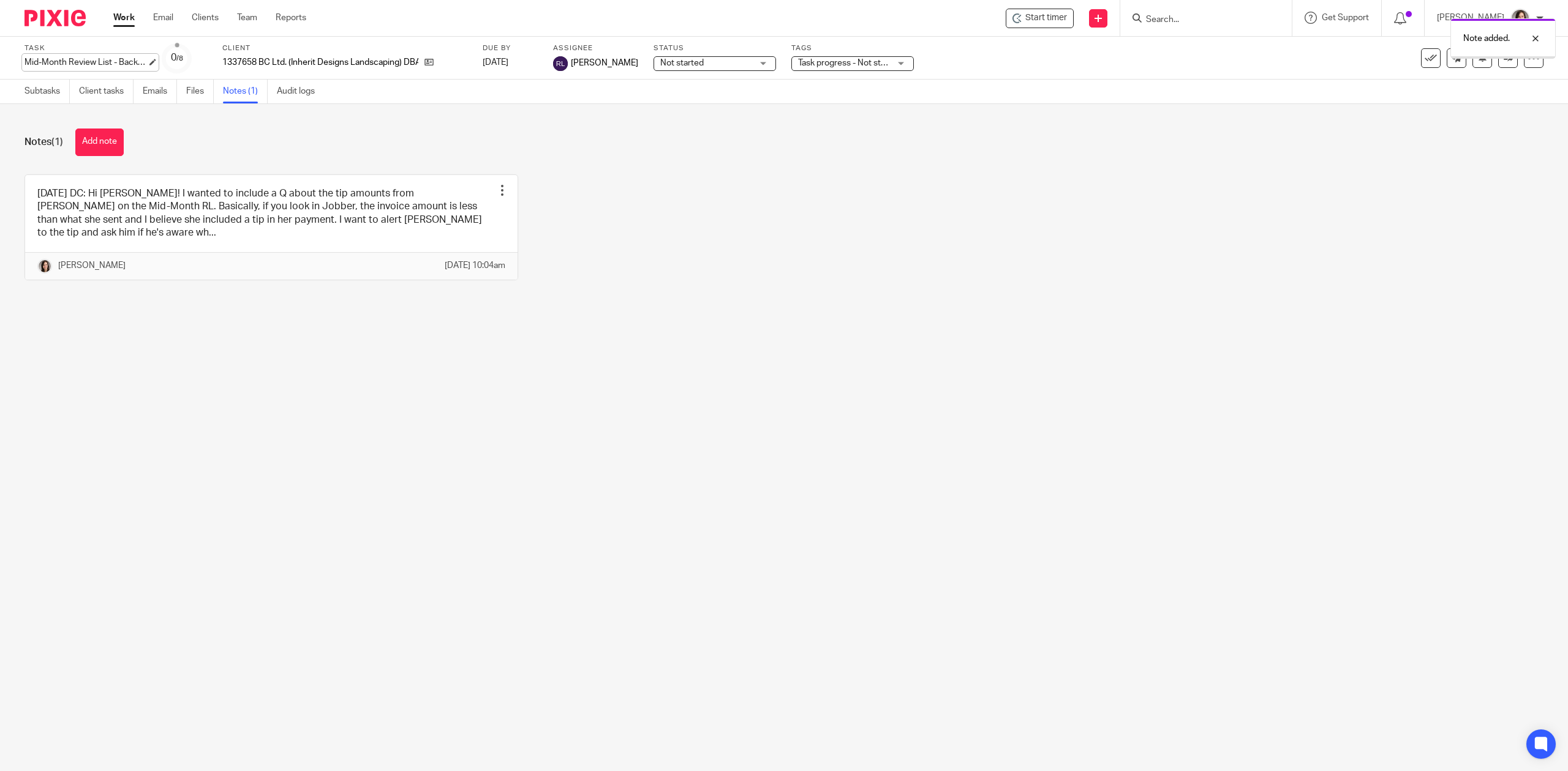
click at [74, 64] on div "Mid-Month Review List - Backup Bkpr - September Save Mid-Month Review List - Ba…" at bounding box center [86, 62] width 122 height 12
click at [81, 64] on input "Mid-Month Review List - Backup Bkpr - September" at bounding box center [114, 64] width 180 height 14
type input "Mid-Month Review List - Backup Bkpr - September - See note"
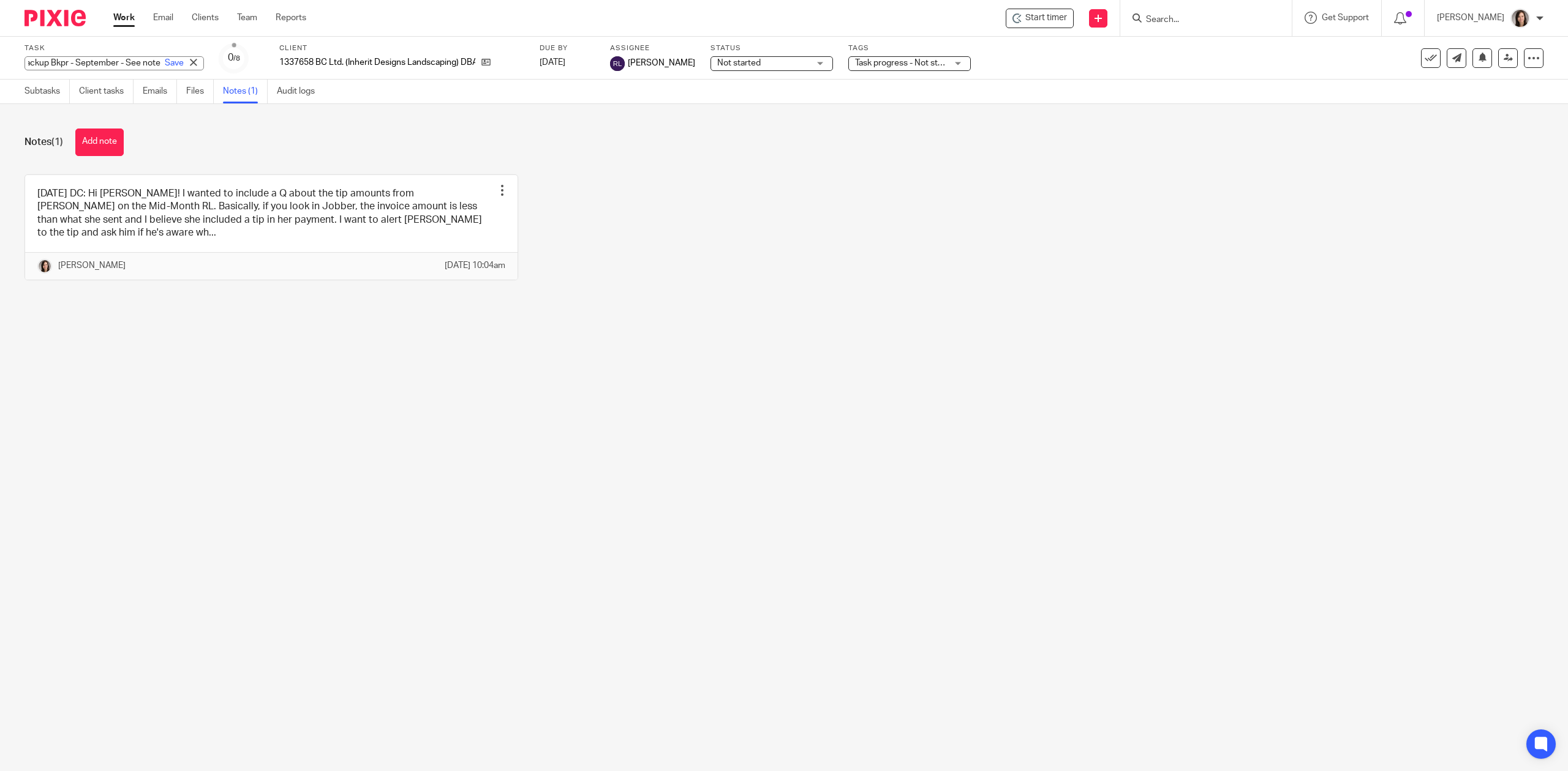
drag, startPoint x: 436, startPoint y: 440, endPoint x: 427, endPoint y: 472, distance: 33.2
click at [436, 461] on main "Task Mid-Month Review List - Backup Bkpr - September - See note Save Mid-Month …" at bounding box center [784, 385] width 1568 height 771
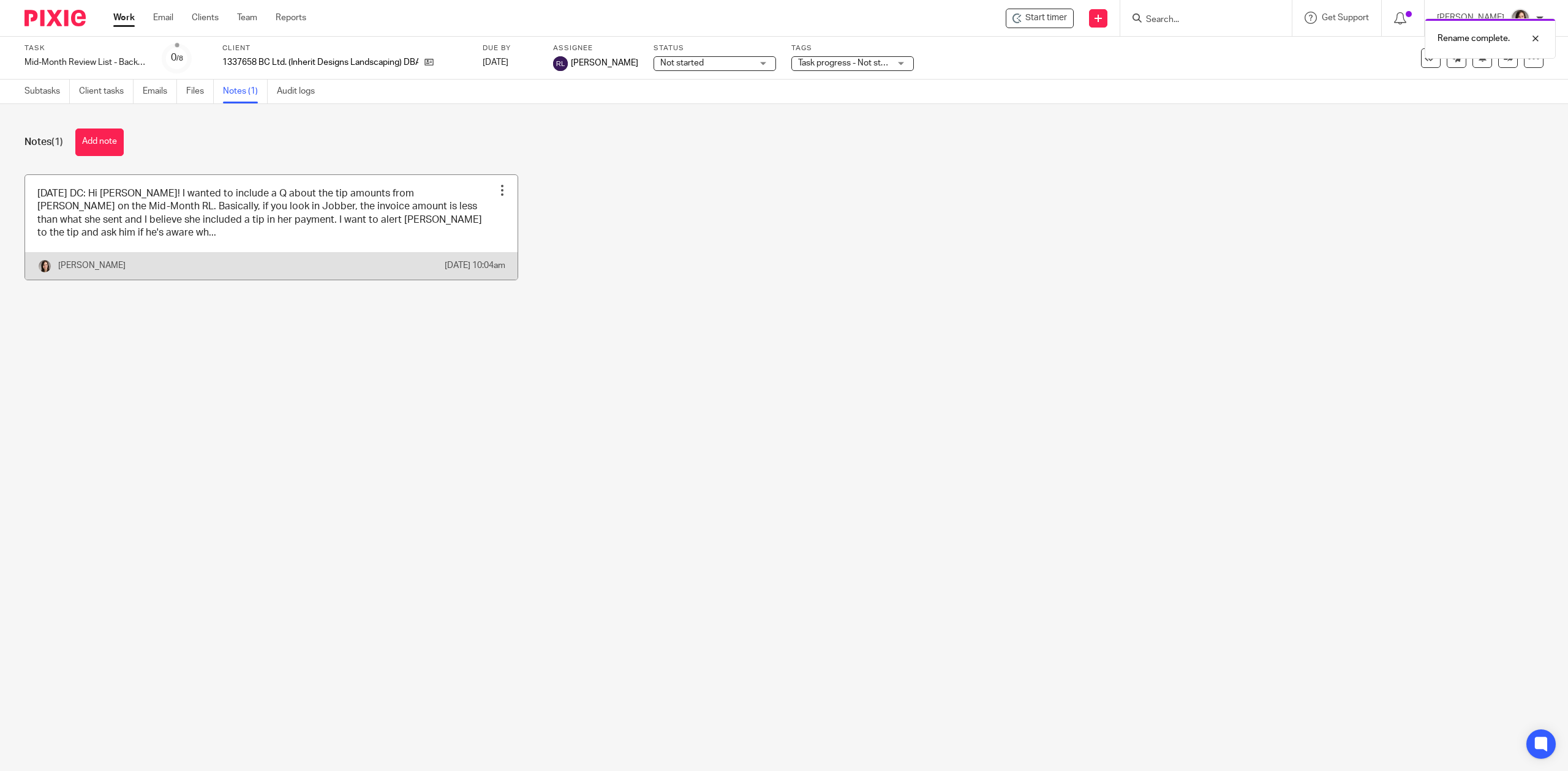
click at [299, 218] on link at bounding box center [272, 228] width 492 height 105
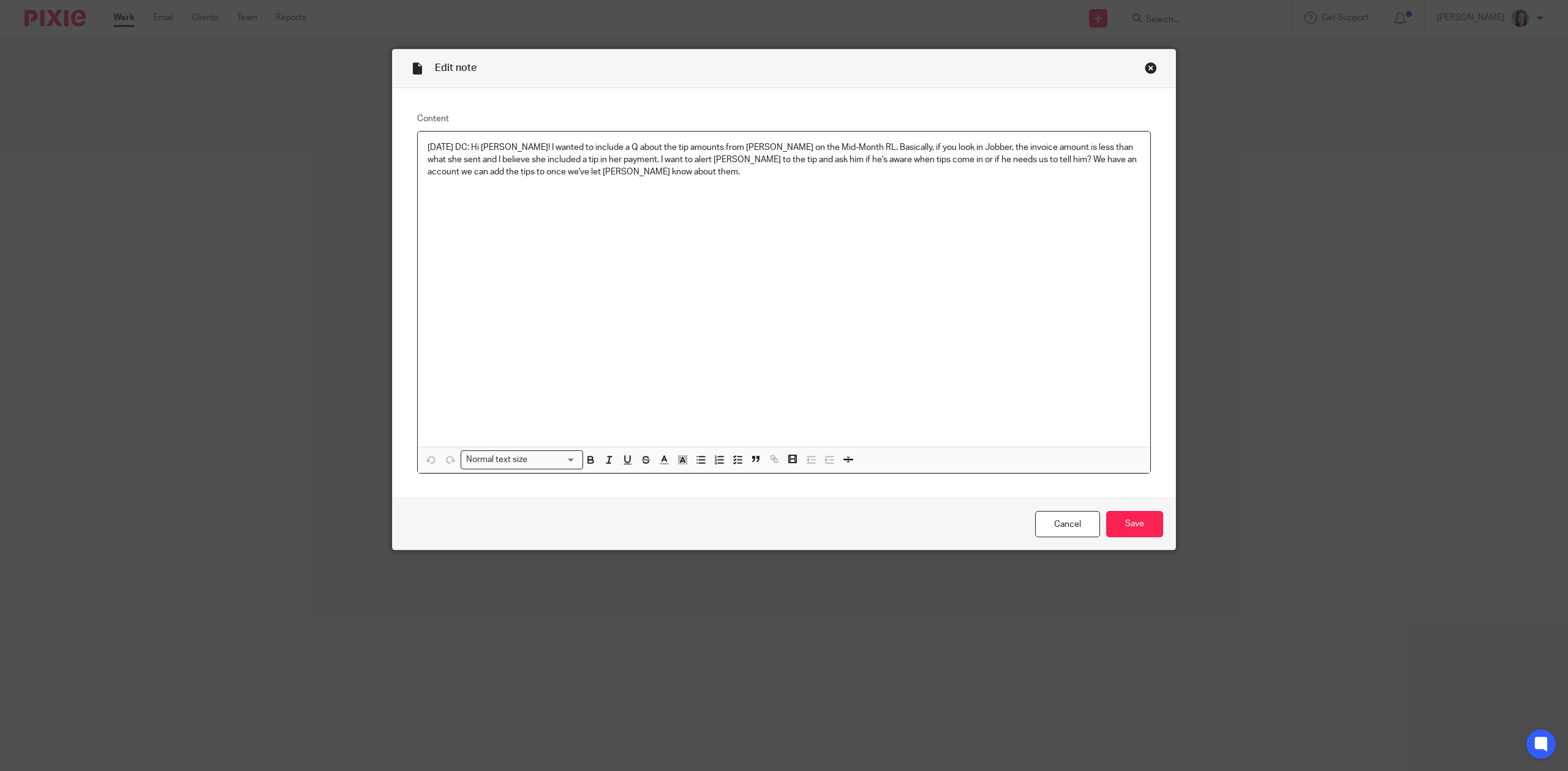
click at [628, 175] on p "[DATE] DC: Hi [PERSON_NAME]! I wanted to include a Q about the tip amounts from…" at bounding box center [783, 160] width 713 height 37
click at [1125, 534] on input "Save" at bounding box center [1134, 524] width 57 height 26
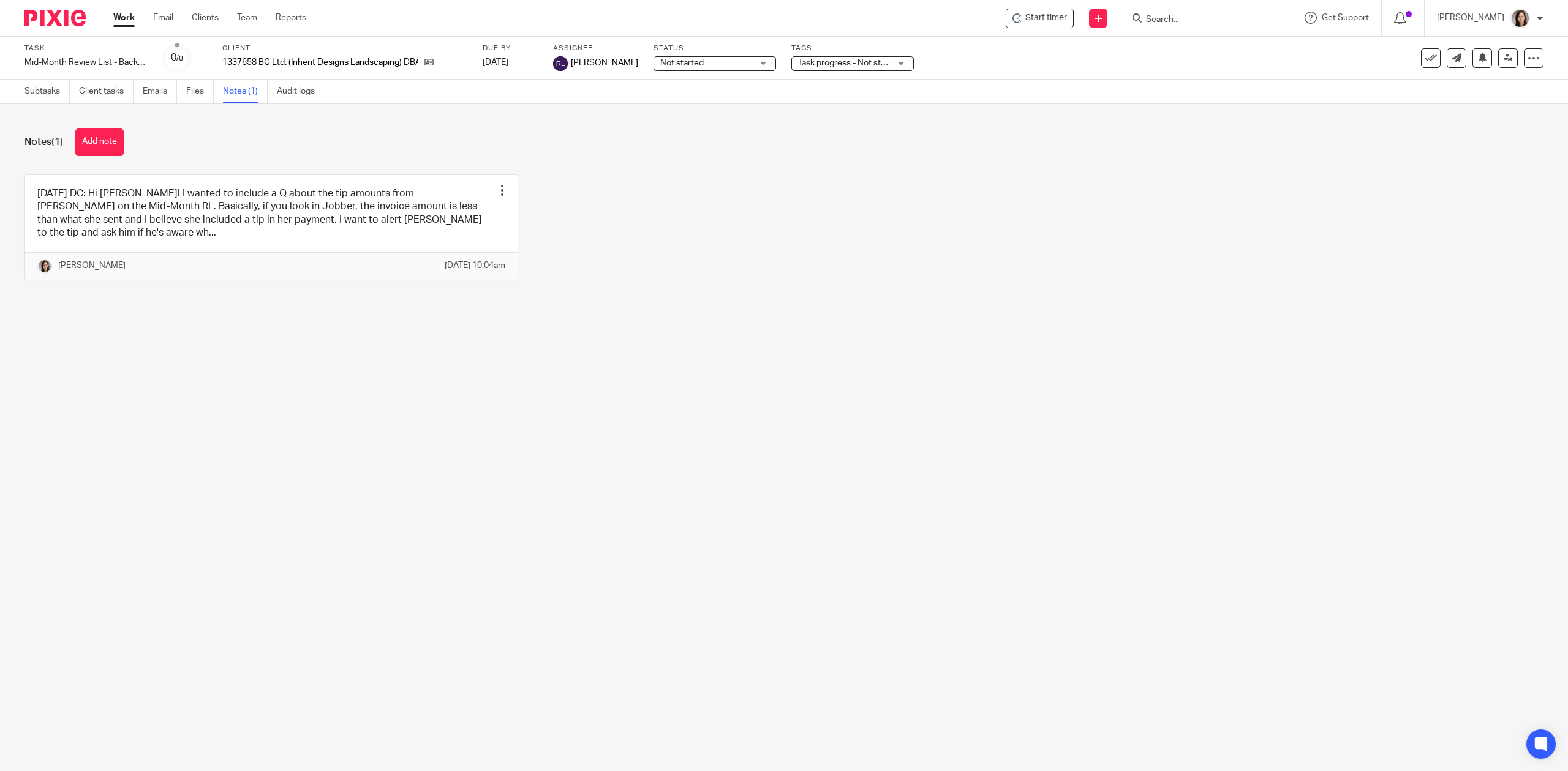
drag, startPoint x: 784, startPoint y: 285, endPoint x: 758, endPoint y: 260, distance: 36.1
click at [784, 285] on div "2025.09.15 DC: Hi Rean! I wanted to include a Q about the tip amounts from Bett…" at bounding box center [774, 237] width 1538 height 125
click at [496, 186] on div at bounding box center [502, 190] width 12 height 12
click at [475, 224] on span "Edit note" at bounding box center [469, 220] width 34 height 9
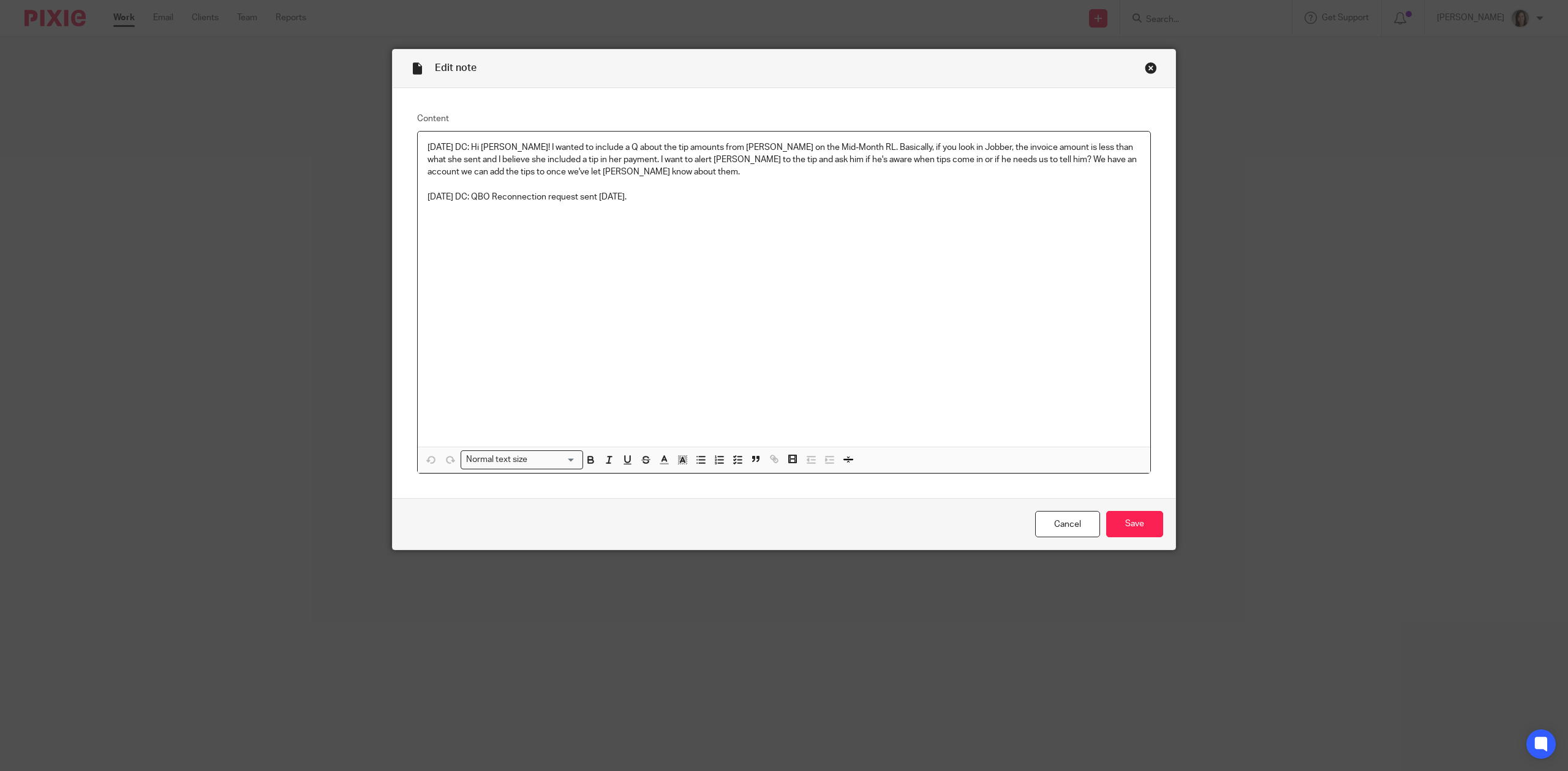
click at [778, 191] on p at bounding box center [783, 184] width 713 height 12
click at [1145, 68] on div "Close this dialog window" at bounding box center [1150, 67] width 12 height 12
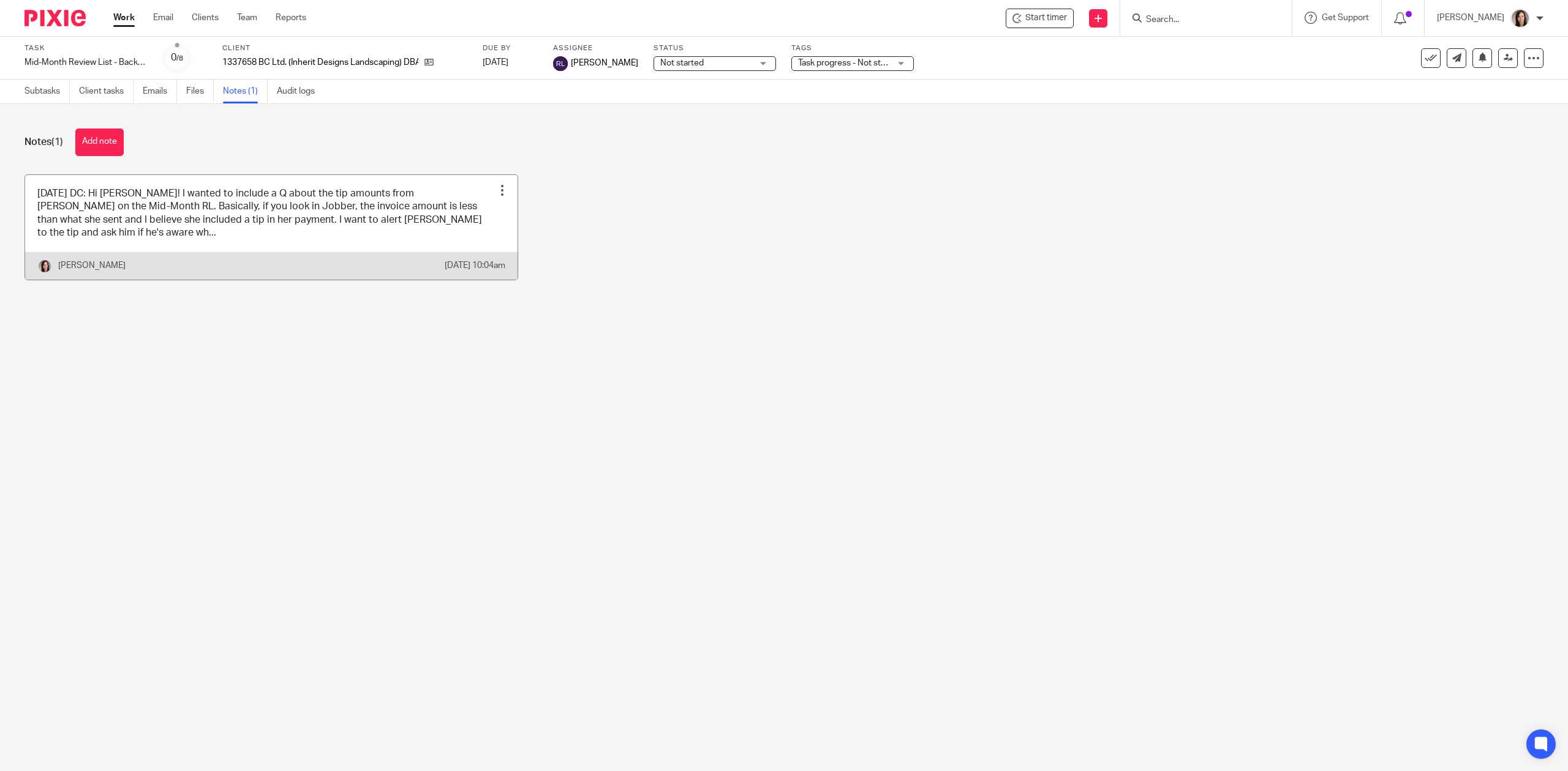
drag, startPoint x: 490, startPoint y: 185, endPoint x: 495, endPoint y: 190, distance: 7.1
click at [496, 185] on div at bounding box center [502, 190] width 12 height 12
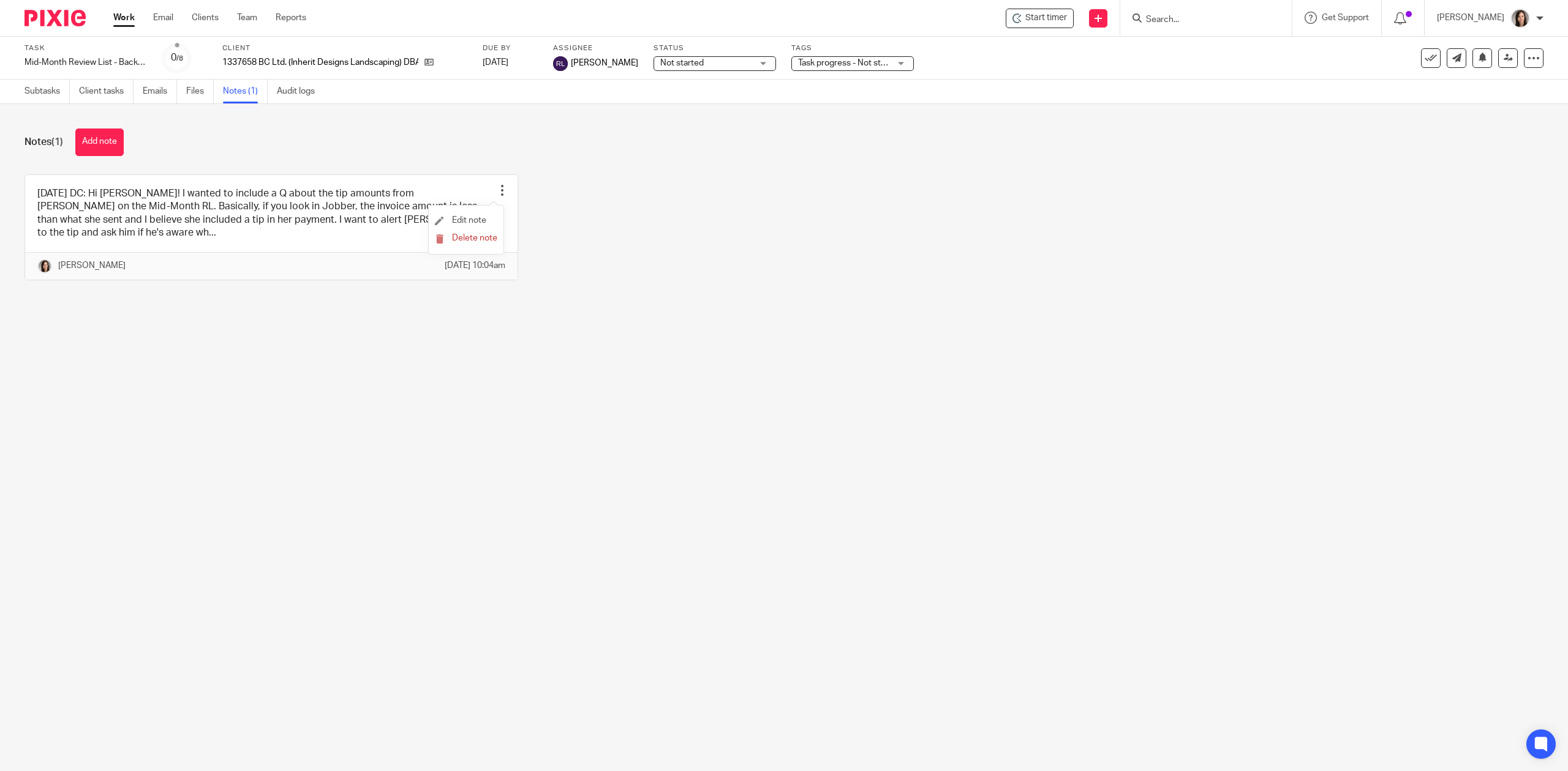
click at [472, 215] on li "Edit note" at bounding box center [465, 221] width 63 height 18
click at [446, 223] on link "Edit note" at bounding box center [460, 220] width 52 height 9
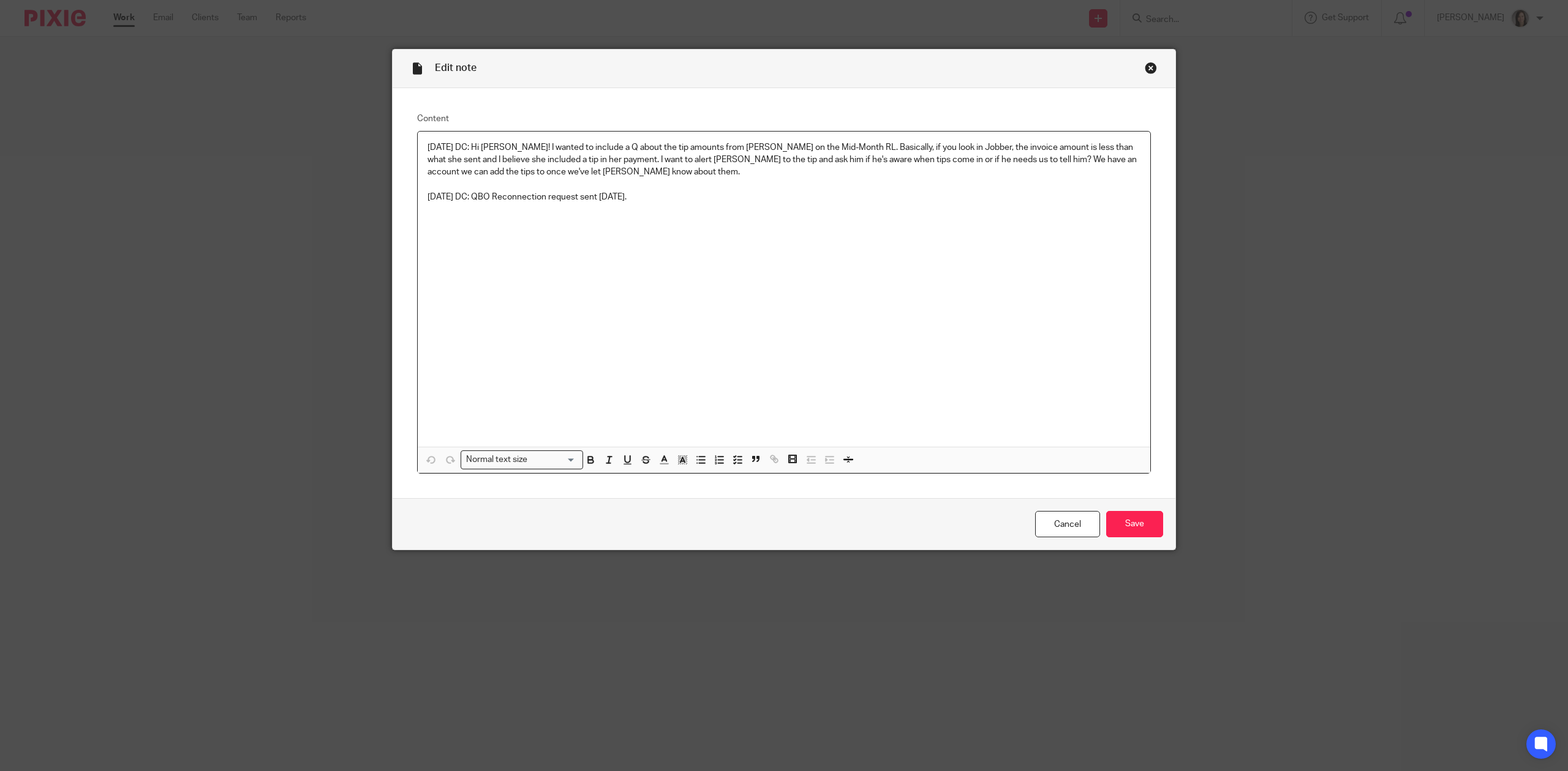
click at [672, 191] on p at bounding box center [783, 184] width 713 height 12
click at [597, 189] on p at bounding box center [783, 184] width 713 height 12
click at [678, 202] on p "[DATE] DC: QBO Reconnection request sent [DATE]." at bounding box center [783, 197] width 713 height 12
click at [1134, 517] on input "Save" at bounding box center [1134, 524] width 57 height 26
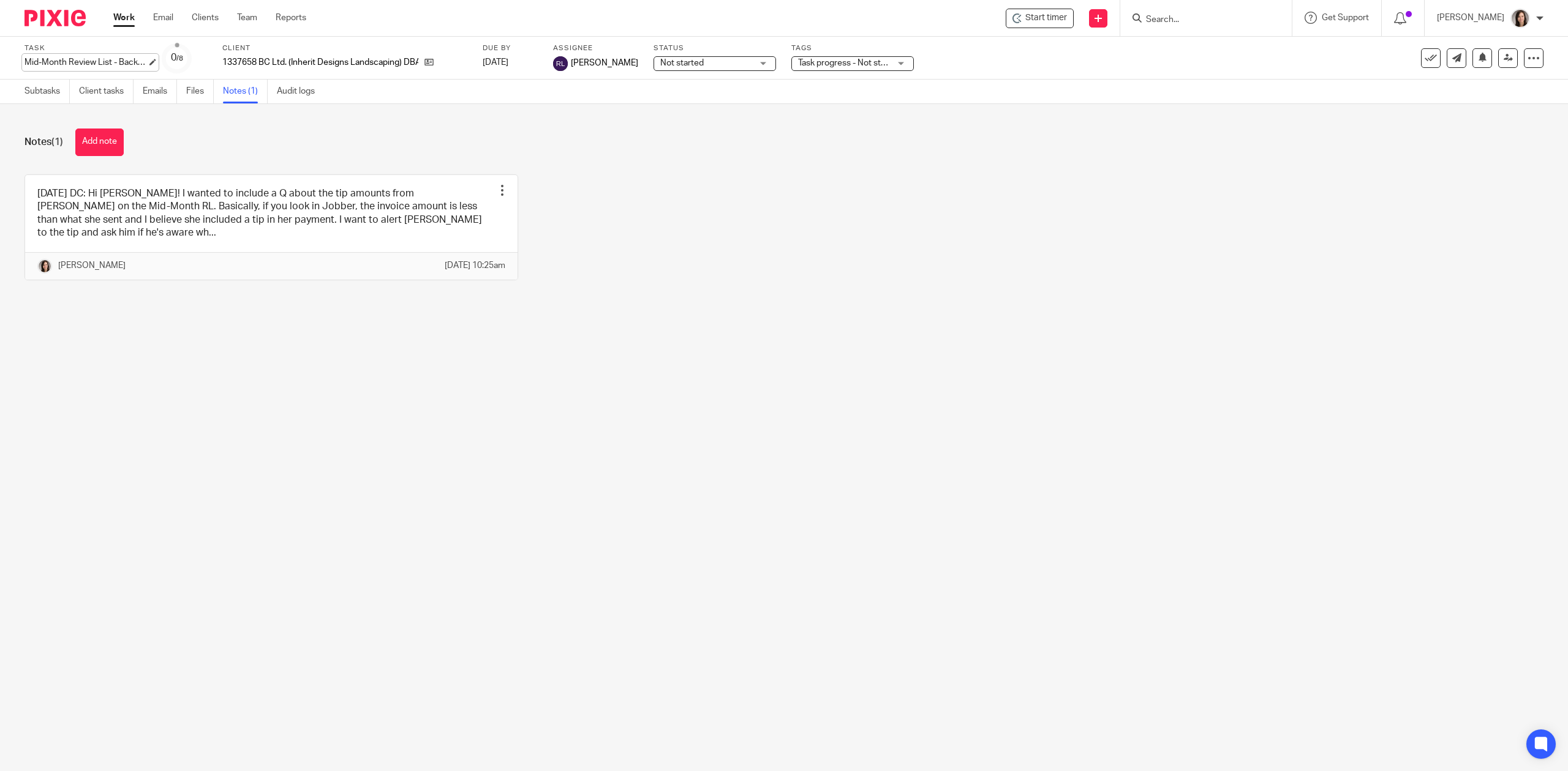
click at [86, 61] on div "Mid-Month Review List - Backup Bkpr - September - See note Save Mid-Month Revie…" at bounding box center [86, 62] width 122 height 12
click at [91, 60] on input "Mid-Month Review List - Backup Bkpr - September - See note" at bounding box center [114, 64] width 180 height 14
click at [880, 424] on main "Task Mid-Month Review List - Backup Bkpr - September - See note Save Mid-Month …" at bounding box center [784, 385] width 1568 height 771
click at [1194, 15] on input "Search" at bounding box center [1199, 21] width 110 height 11
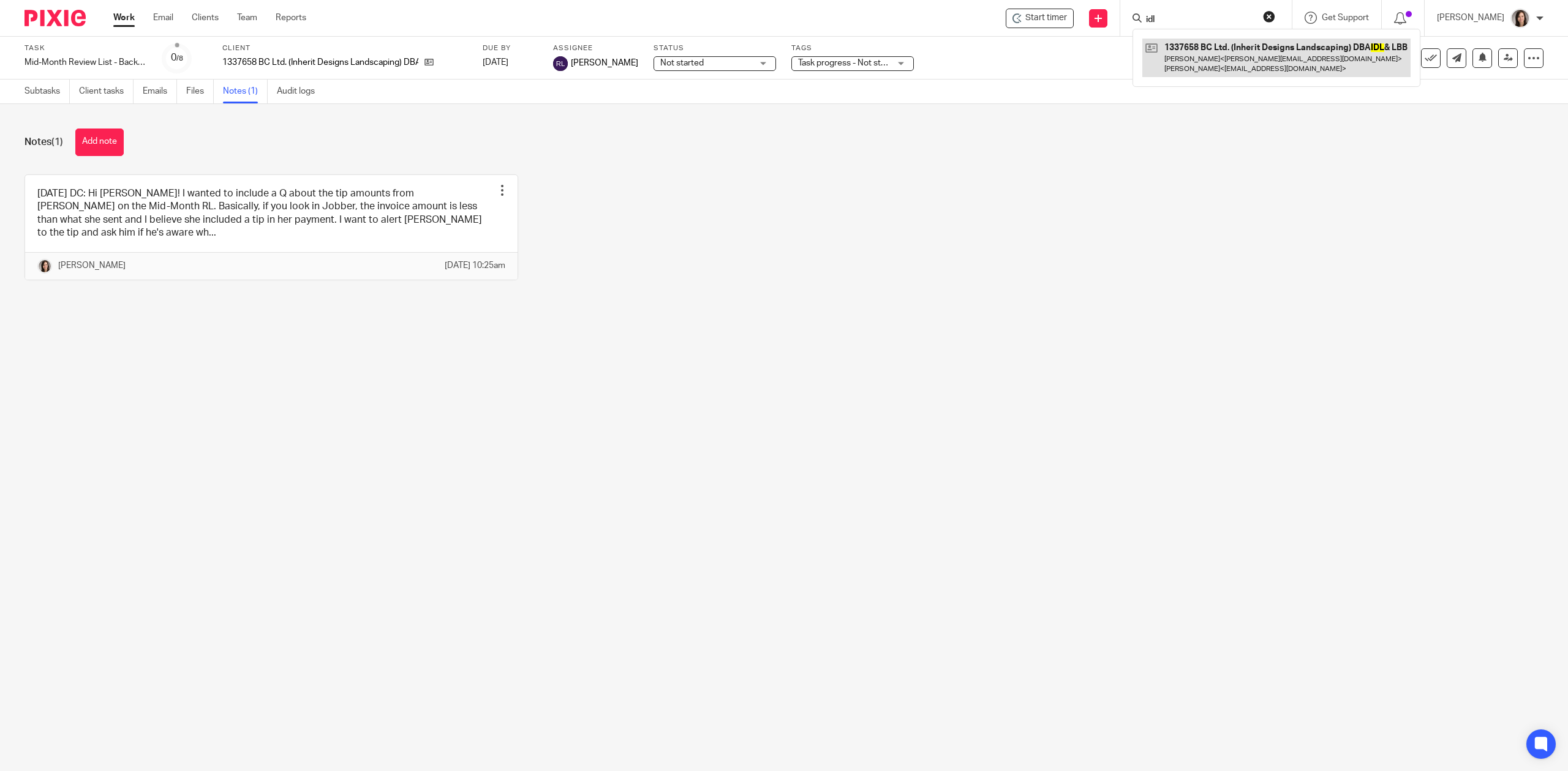
type input "idl"
click at [1239, 59] on link at bounding box center [1276, 58] width 268 height 38
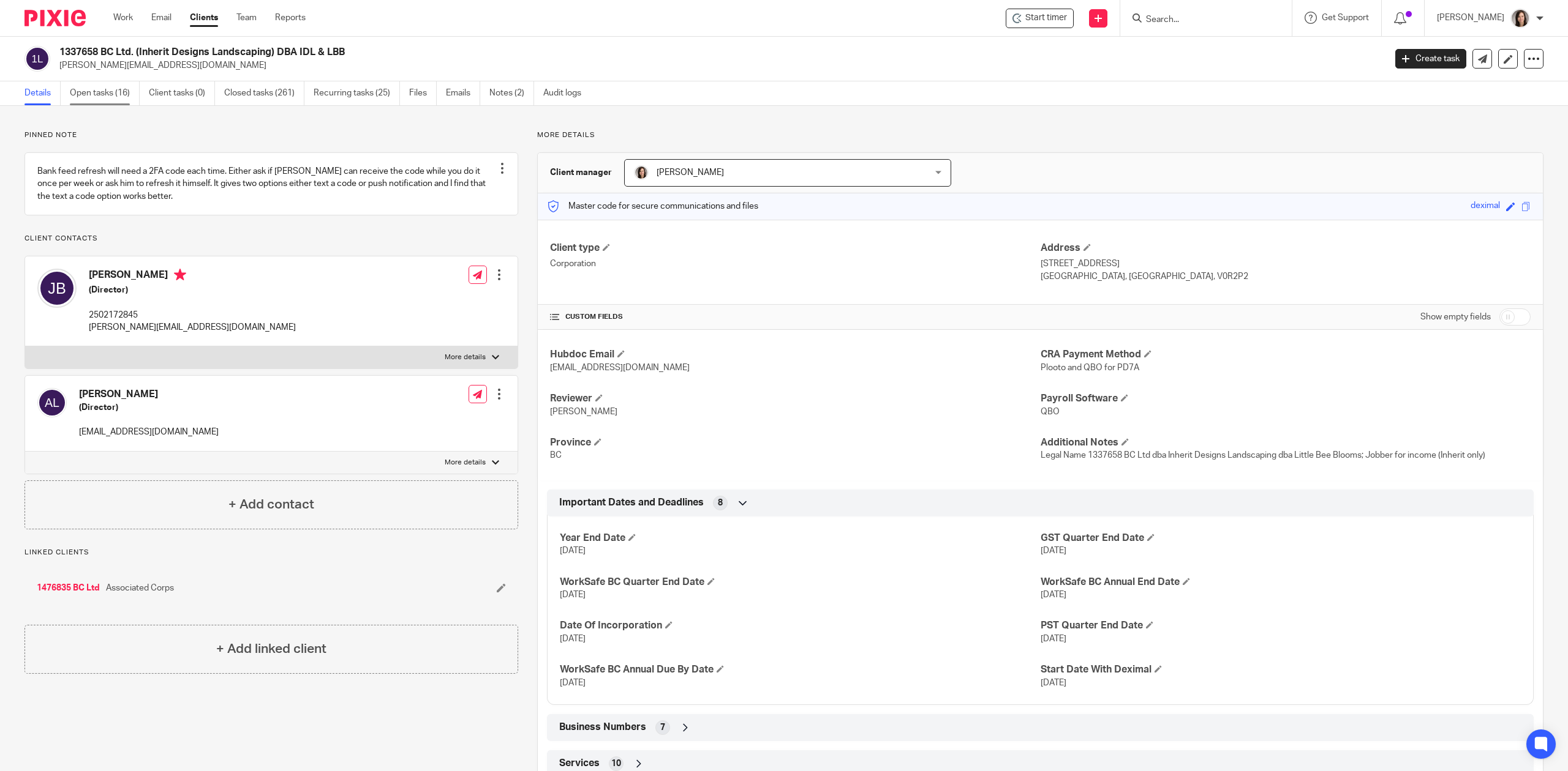
click at [99, 91] on link "Open tasks (16)" at bounding box center [105, 94] width 70 height 24
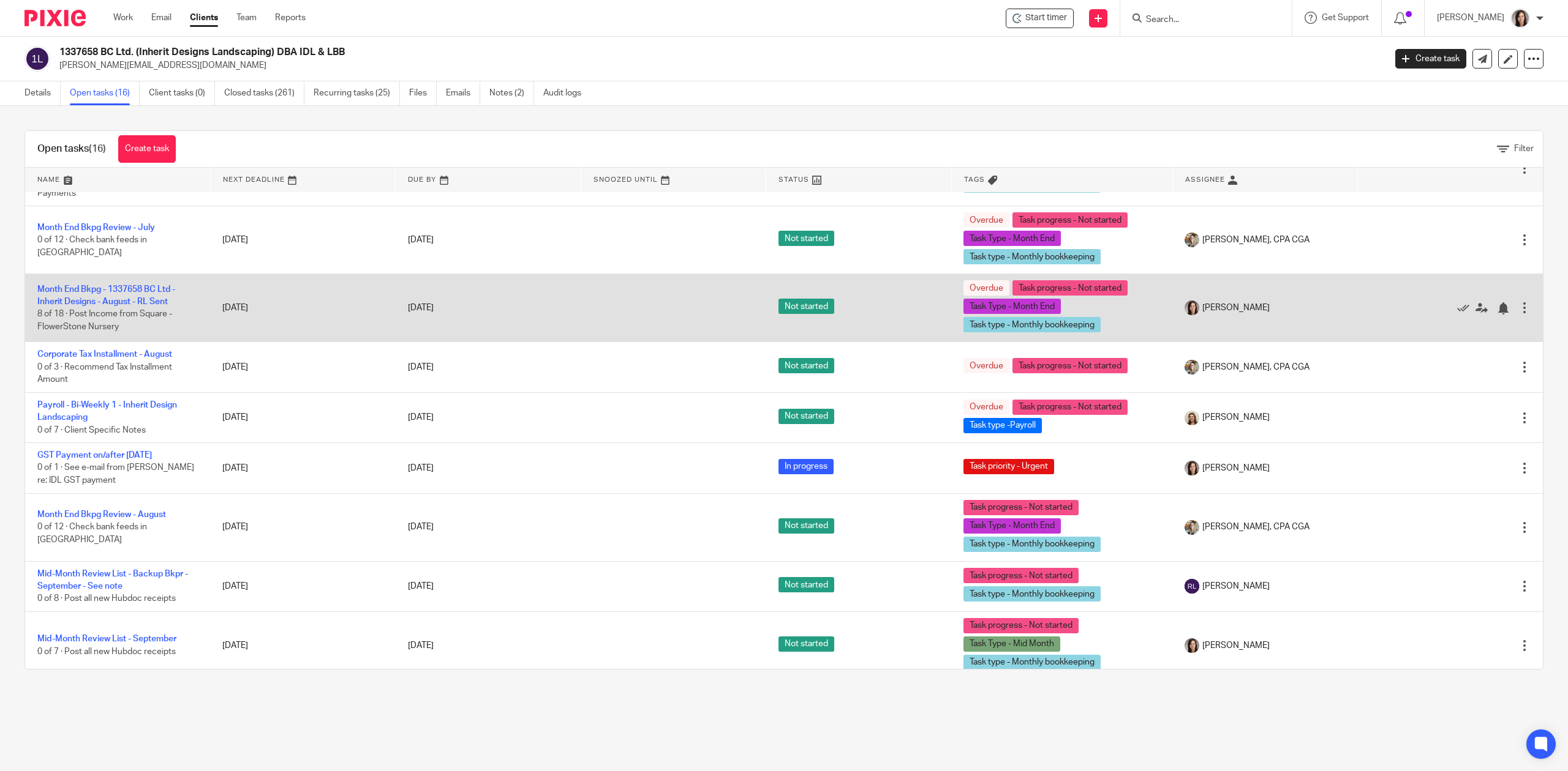
scroll to position [475, 0]
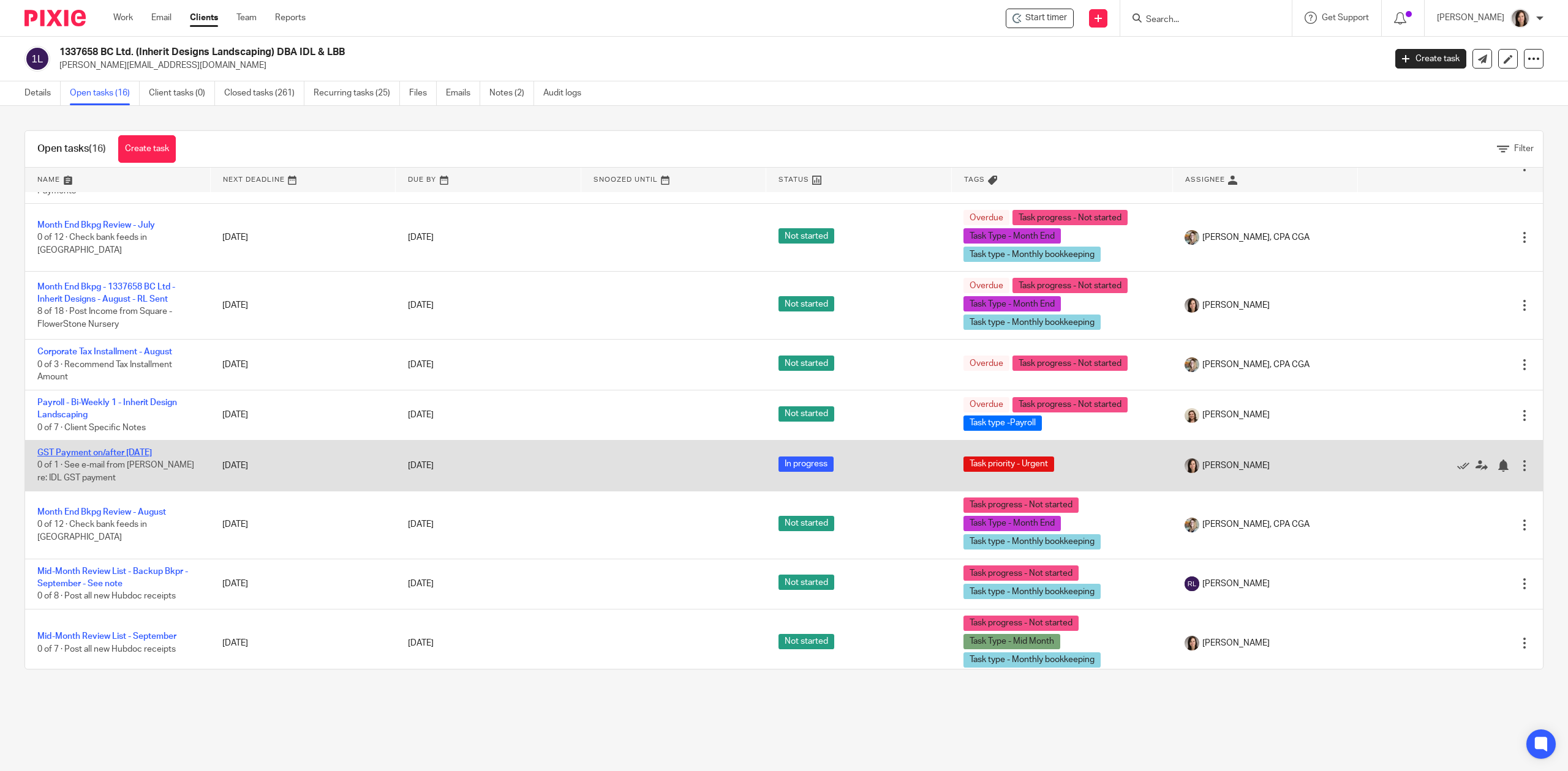
click at [131, 449] on link "GST Payment on/after [DATE]" at bounding box center [95, 453] width 114 height 9
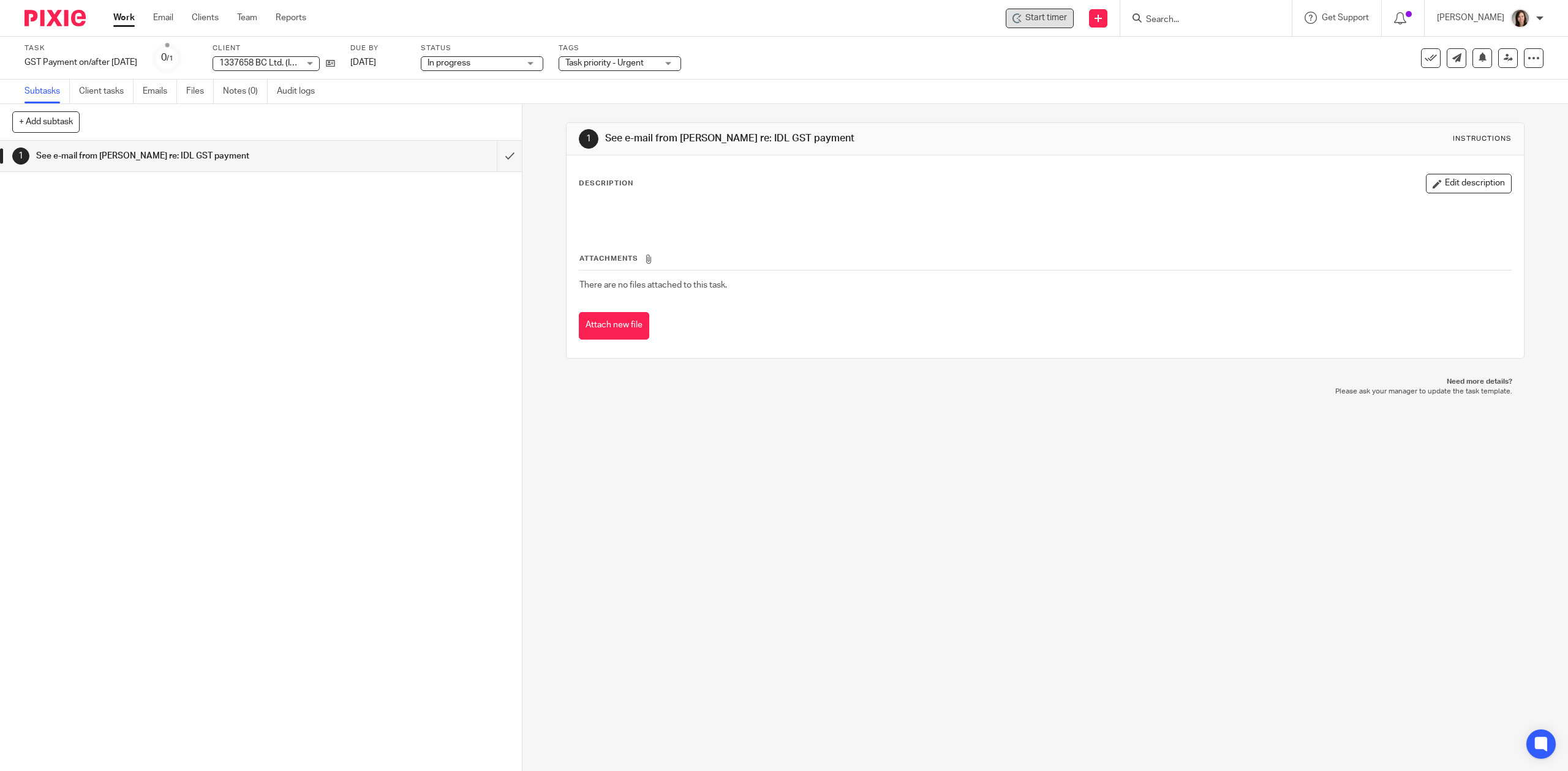
click at [1047, 15] on span "Start timer" at bounding box center [1046, 18] width 41 height 13
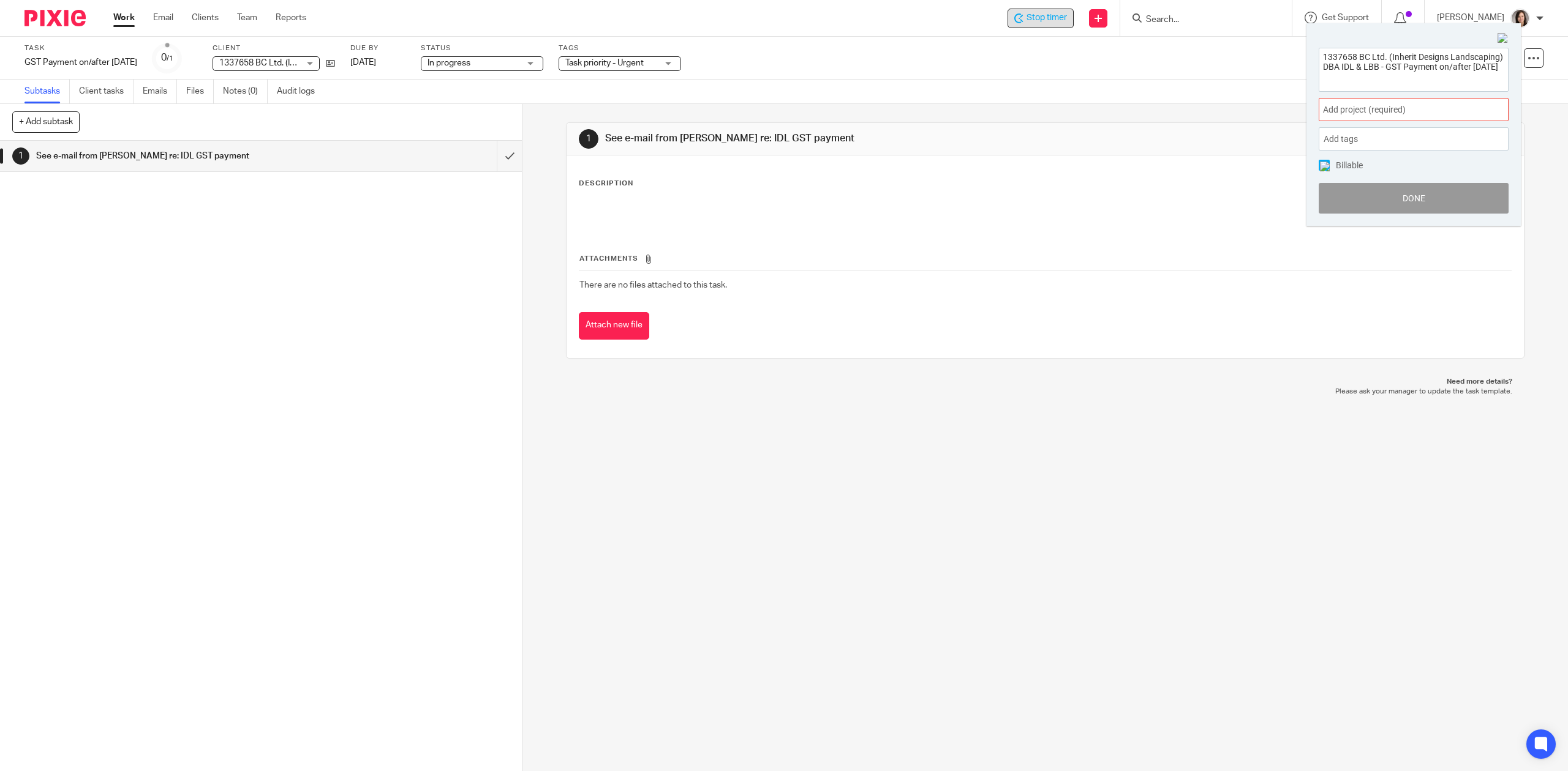
click at [1400, 111] on span "Add project (required) :" at bounding box center [1400, 110] width 154 height 13
type input "idl"
click at [1410, 199] on li "1337658 BC Ltd. (dba IDL & LBB)" at bounding box center [1410, 200] width 160 height 13
click at [1412, 187] on button "Done" at bounding box center [1413, 199] width 190 height 31
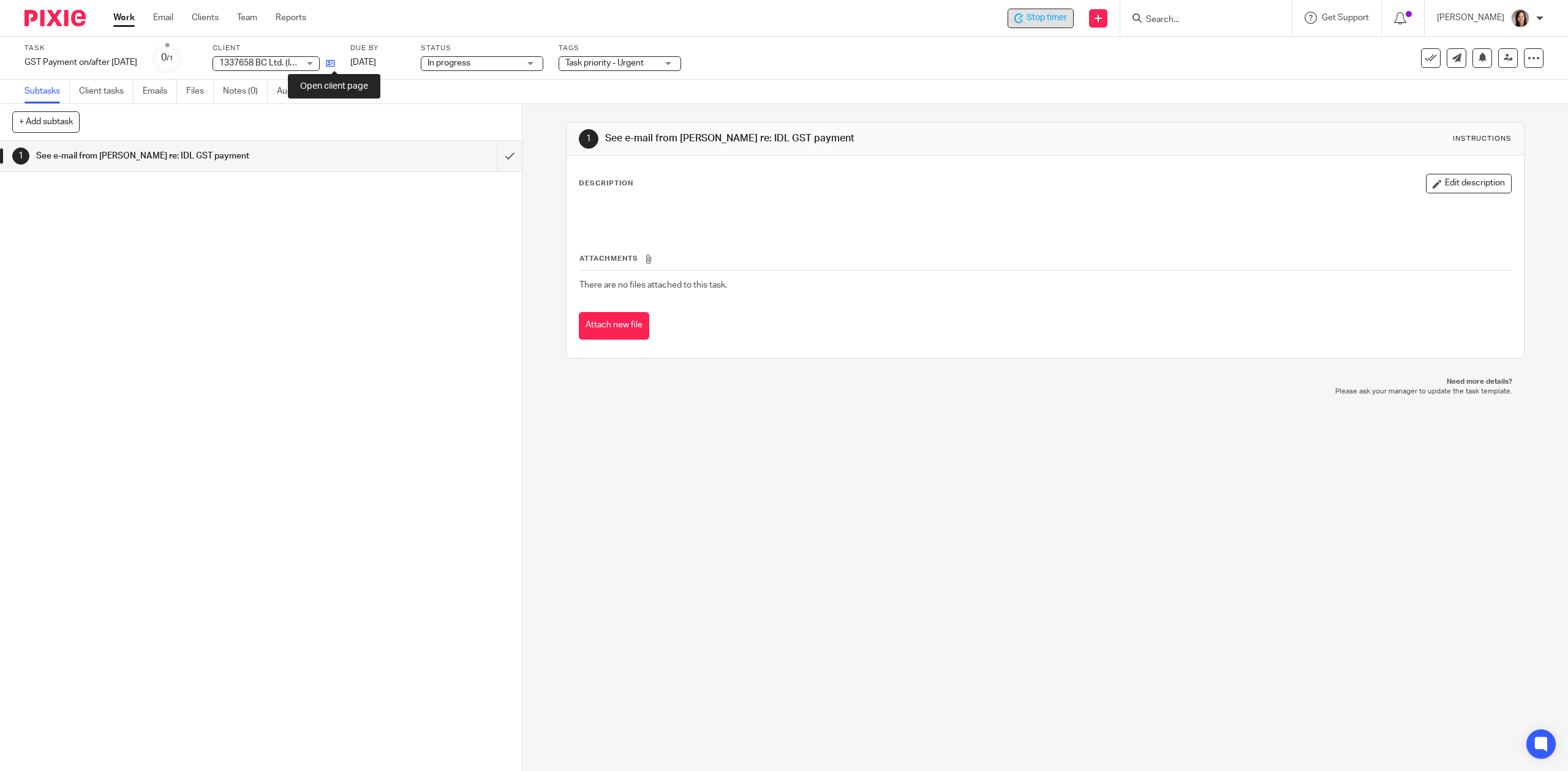
click at [334, 64] on icon at bounding box center [330, 64] width 10 height 10
click at [116, 57] on div "GST Payment on/after Sept 15 Save GST Payment on/after Sept 15" at bounding box center [81, 62] width 113 height 12
click at [116, 57] on input "GST Payment on/after Sept 15" at bounding box center [114, 64] width 180 height 14
click at [123, 64] on input "GST Payment on/after Sept 15" at bounding box center [114, 64] width 180 height 14
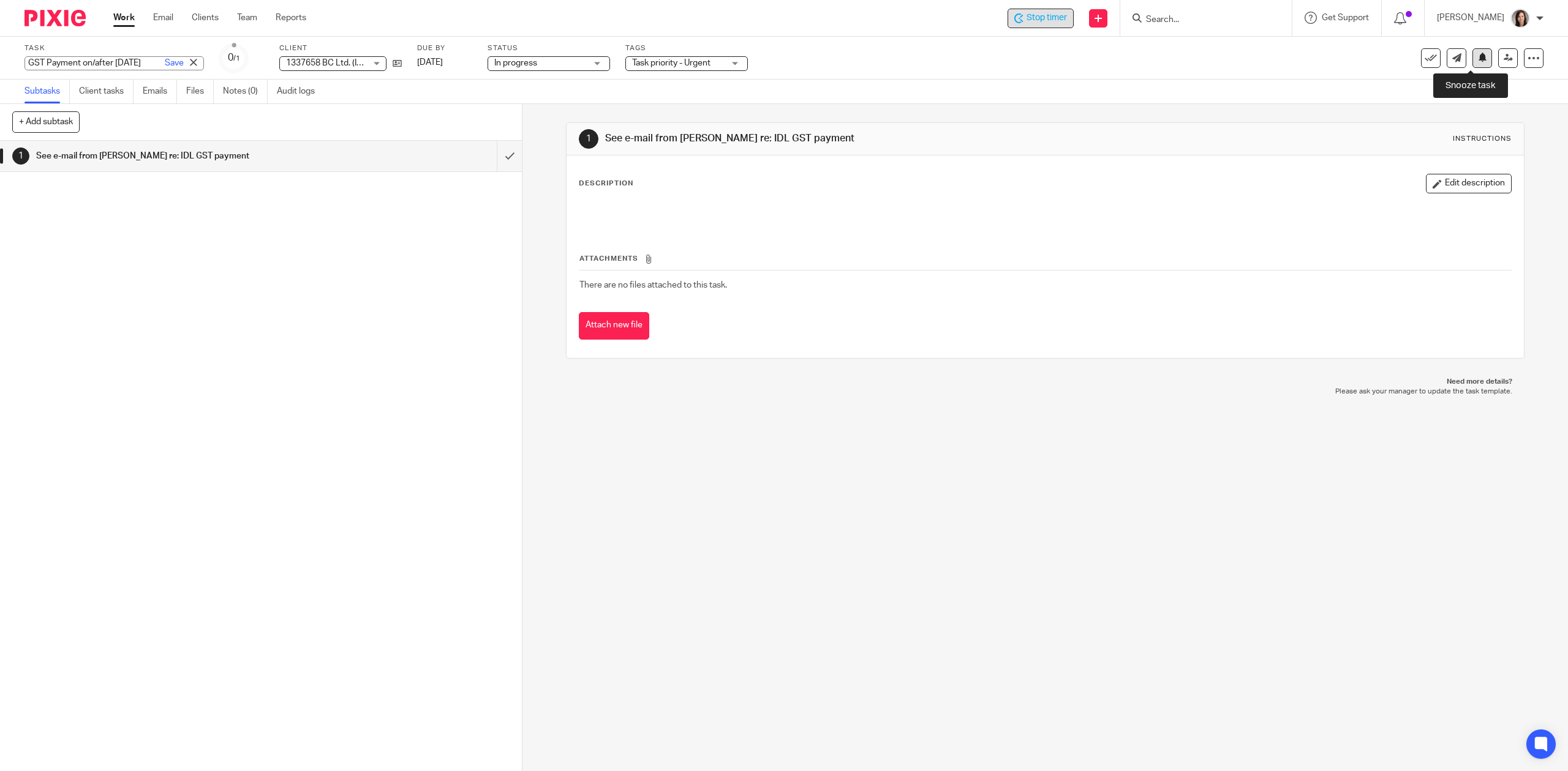
click at [1472, 61] on button at bounding box center [1481, 58] width 20 height 20
click at [1020, 528] on div "1 See e-mail from Alicia re: IDL GST payment Instructions Description Edit desc…" at bounding box center [1045, 438] width 1045 height 667
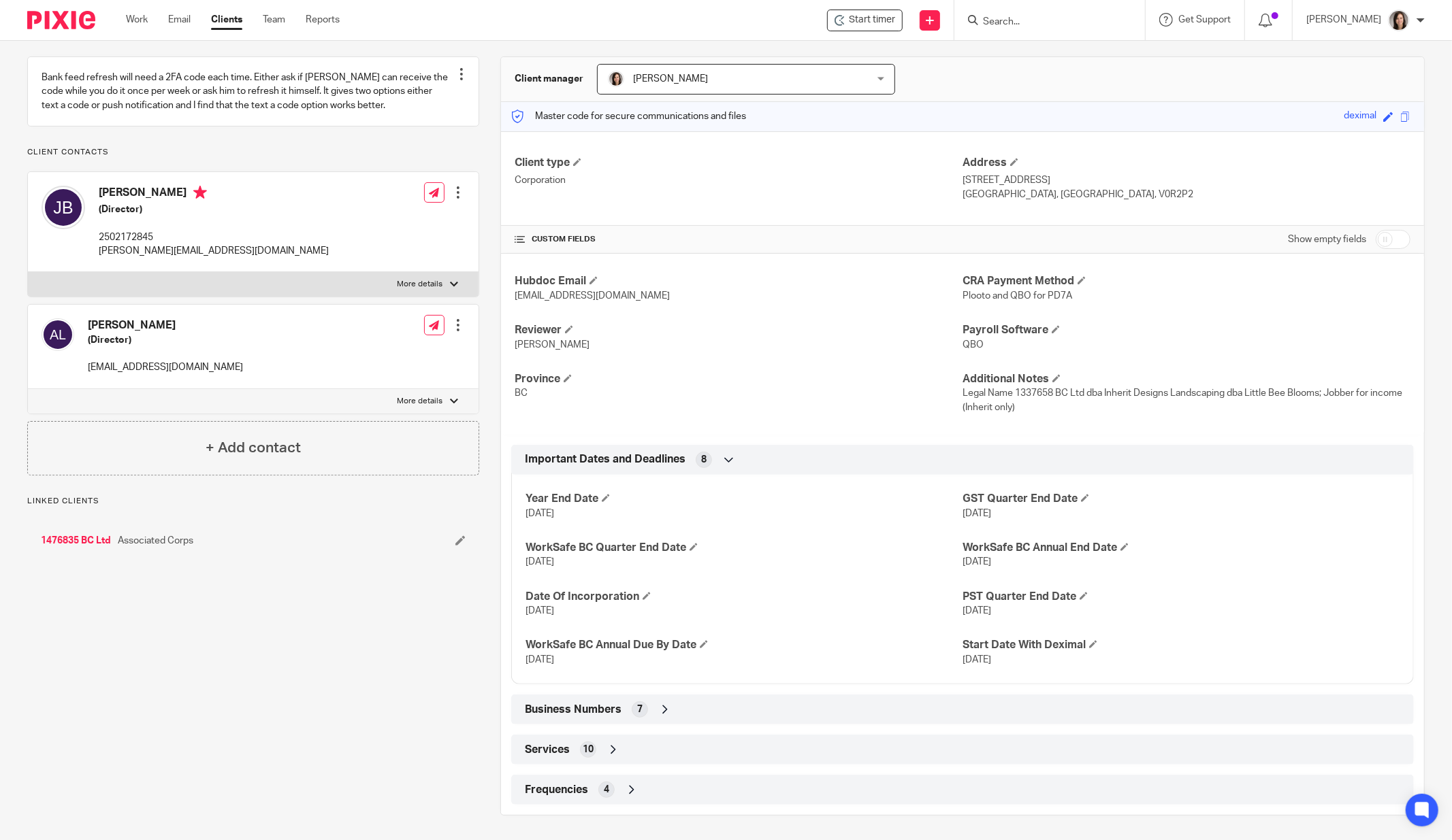
scroll to position [115, 0]
click at [724, 708] on div "Business Numbers 7" at bounding box center [962, 709] width 882 height 23
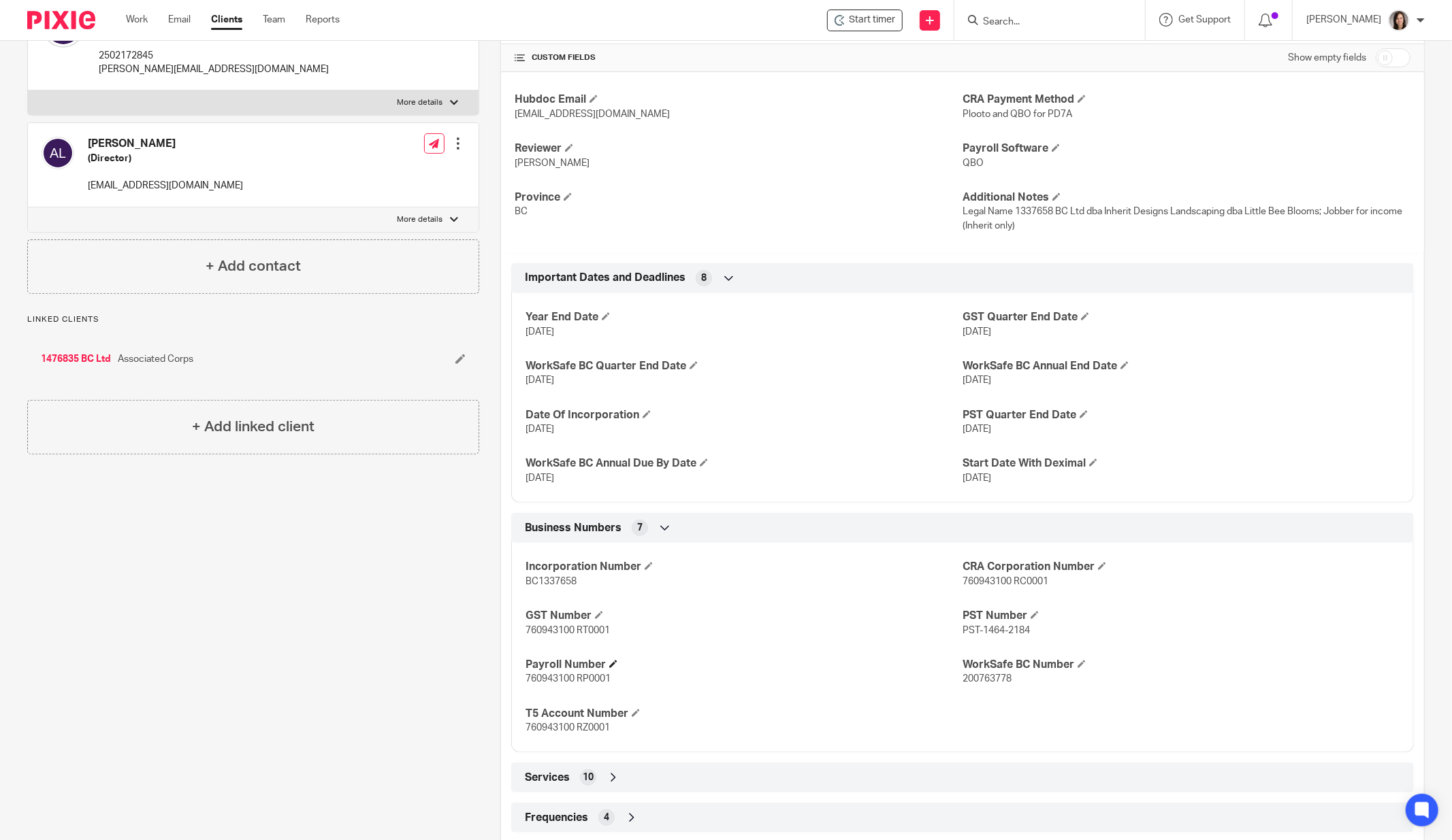
scroll to position [296, 0]
drag, startPoint x: 569, startPoint y: 626, endPoint x: 489, endPoint y: 626, distance: 80.0
click at [489, 626] on div "More details Client manager [PERSON_NAME] [PERSON_NAME] [PERSON_NAME] [PERSON_N…" at bounding box center [952, 347] width 945 height 994
copy span "760943100"
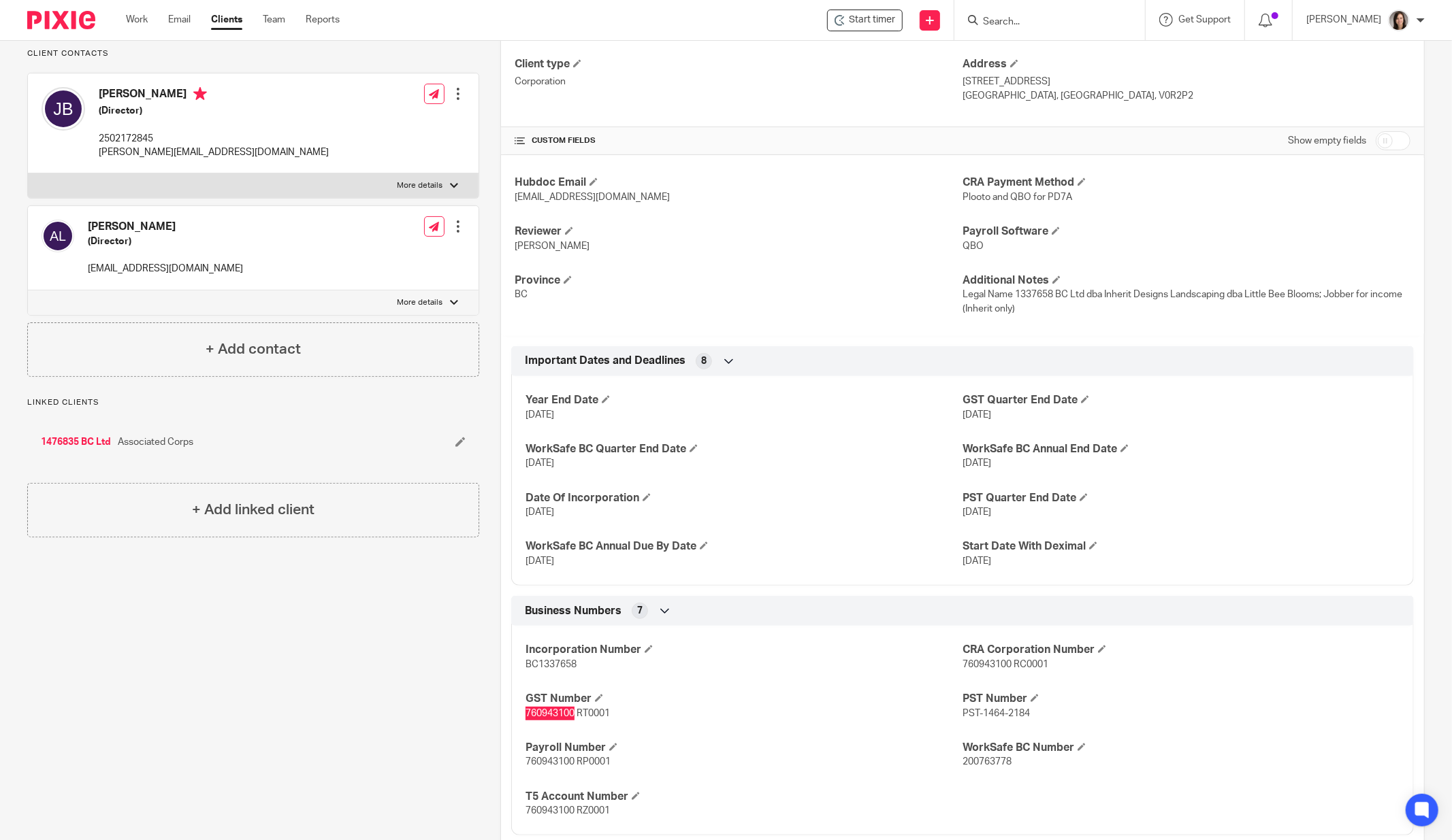
scroll to position [205, 0]
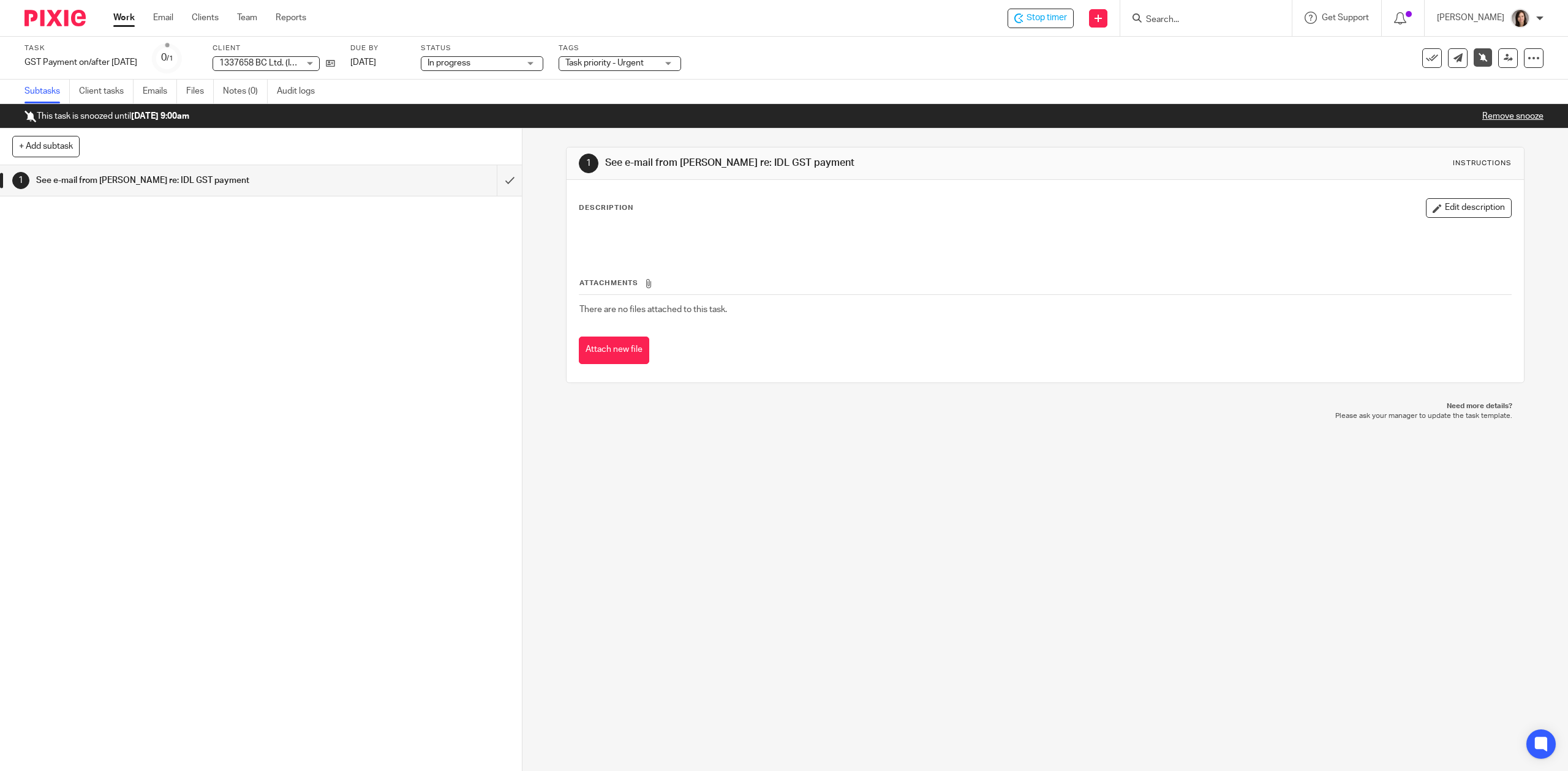
click at [1255, 17] on input "Search" at bounding box center [1199, 21] width 110 height 11
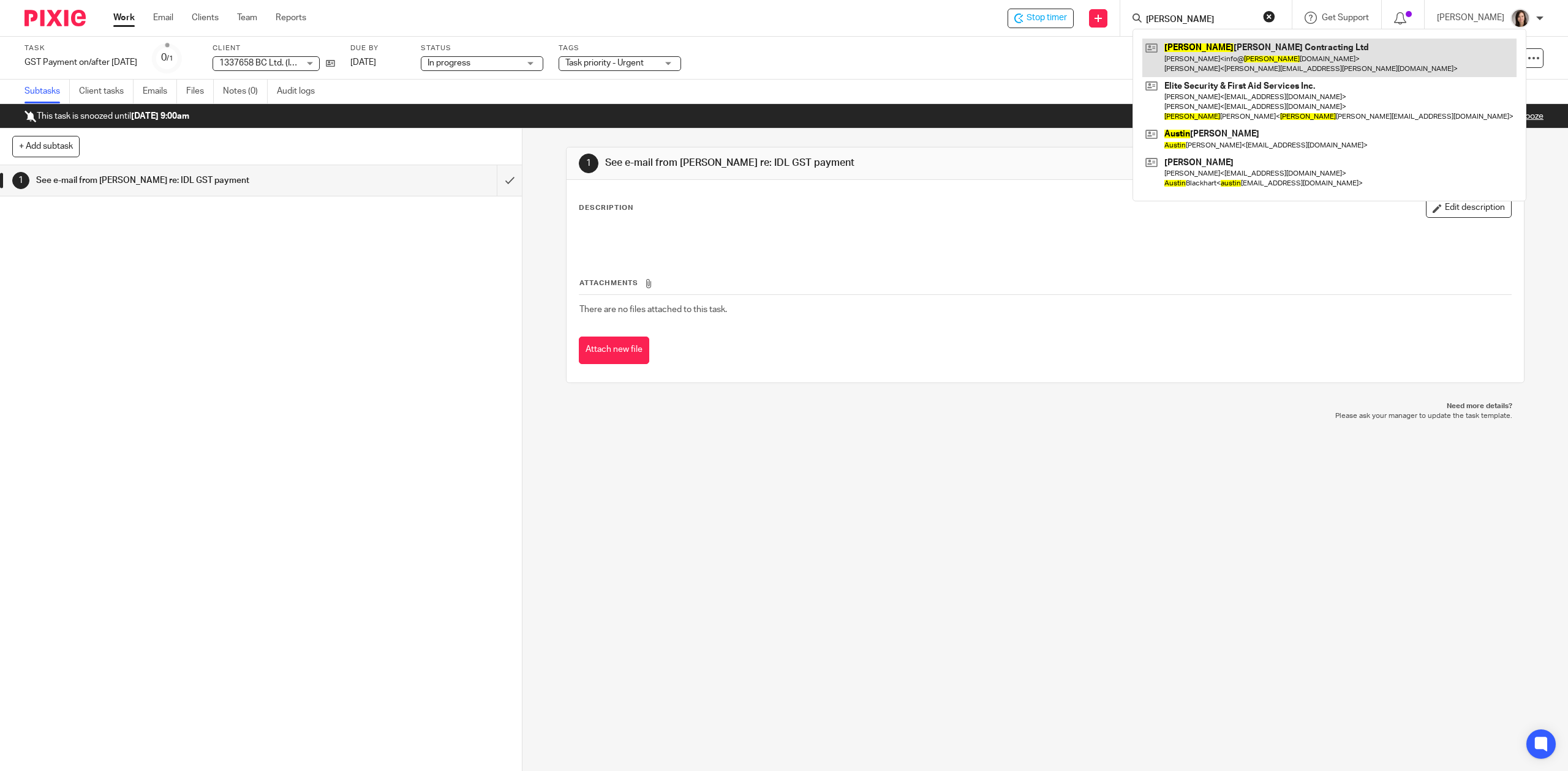
type input "justin"
click at [1260, 55] on link at bounding box center [1329, 58] width 374 height 38
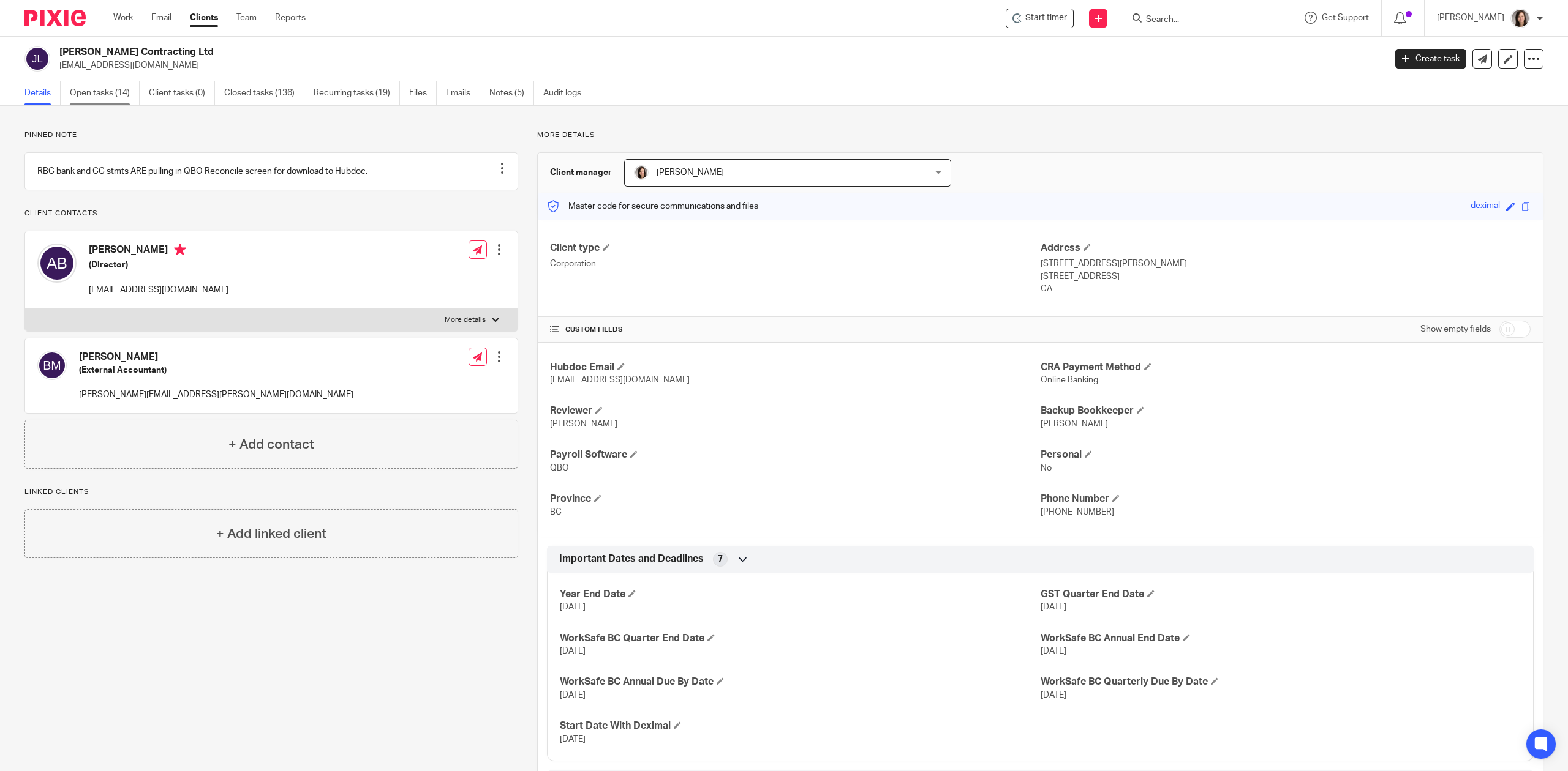
click at [98, 96] on link "Open tasks (14)" at bounding box center [105, 94] width 70 height 24
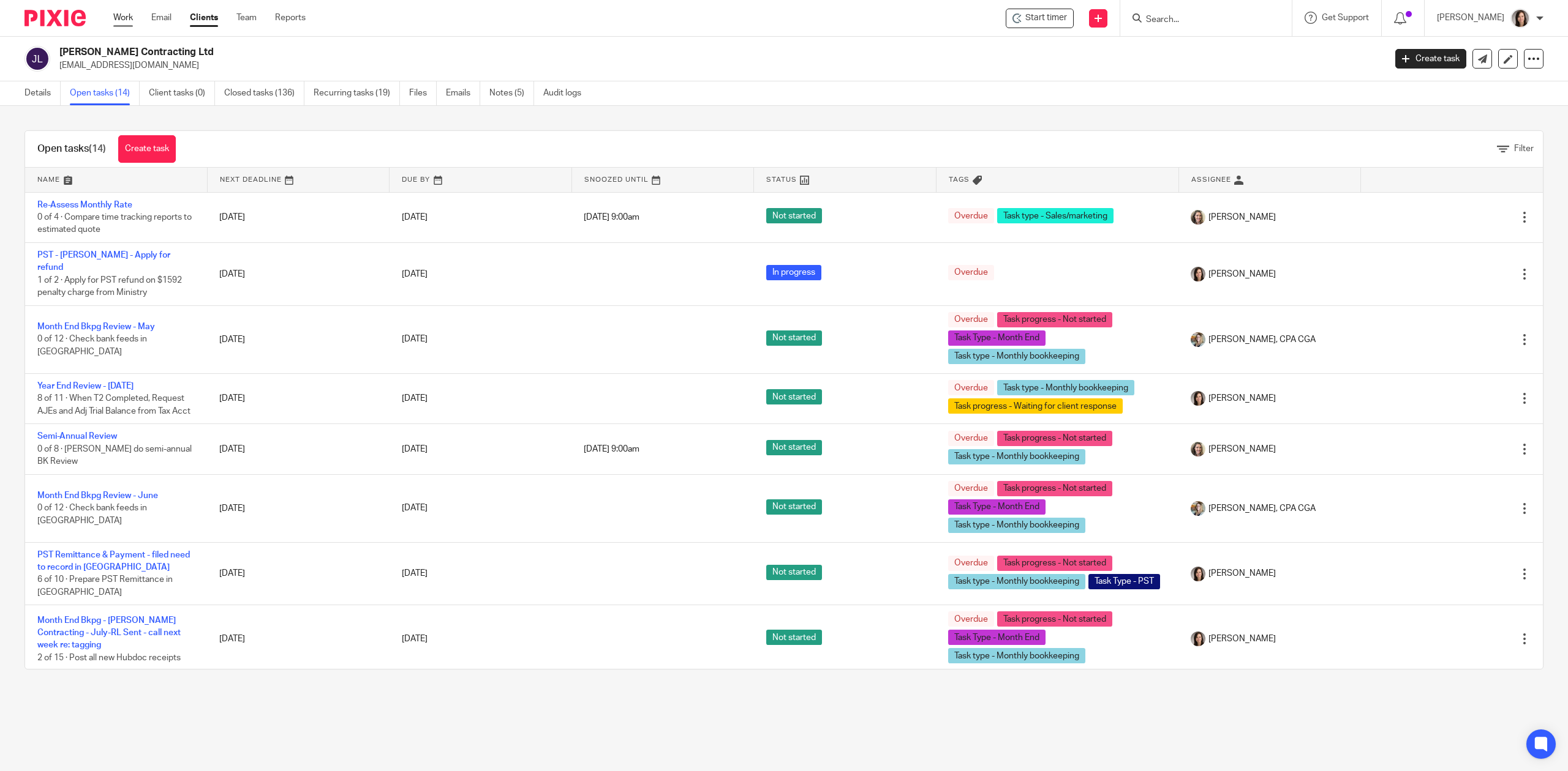
click at [126, 15] on link "Work" at bounding box center [123, 17] width 20 height 12
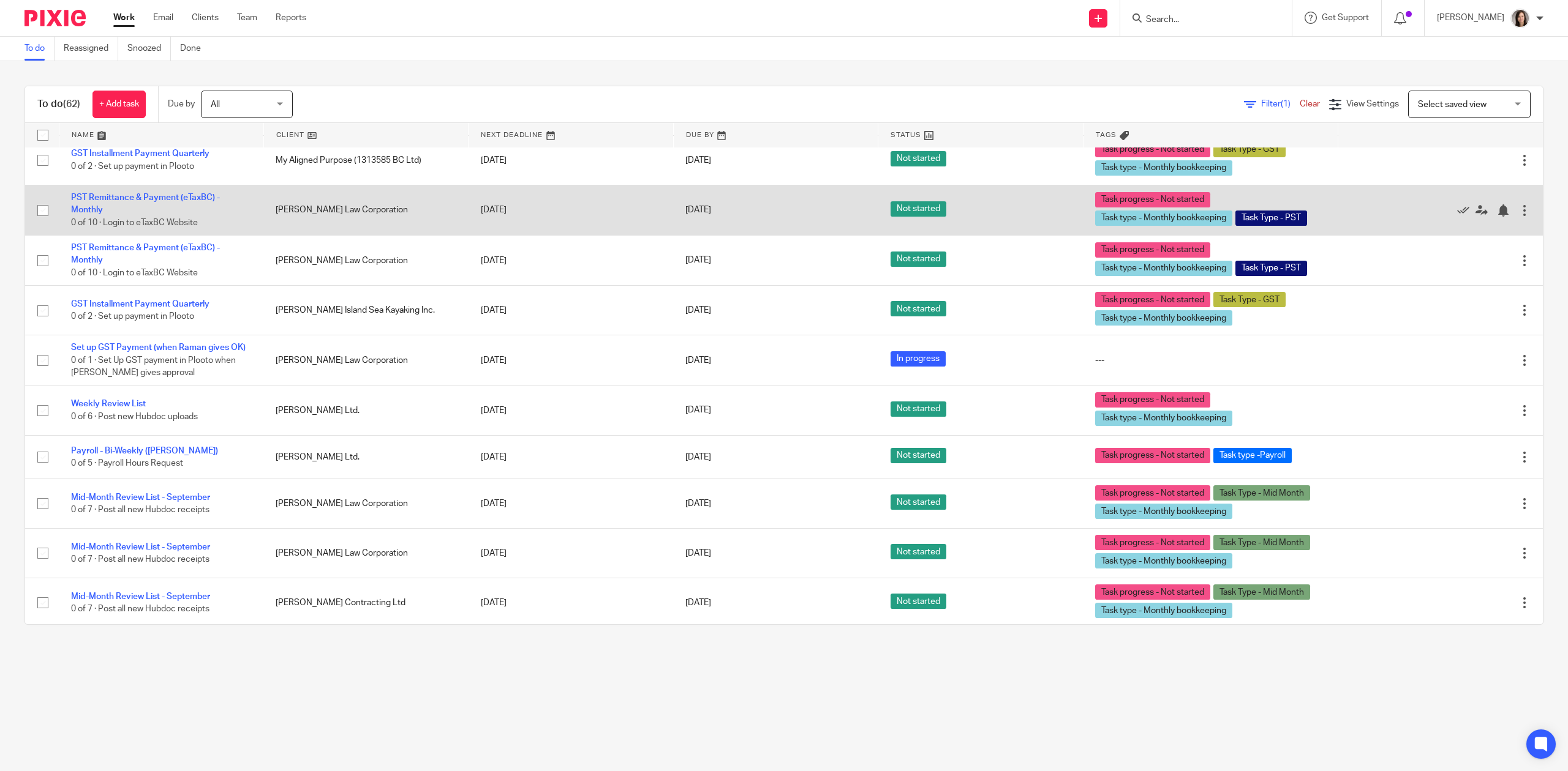
scroll to position [2300, 0]
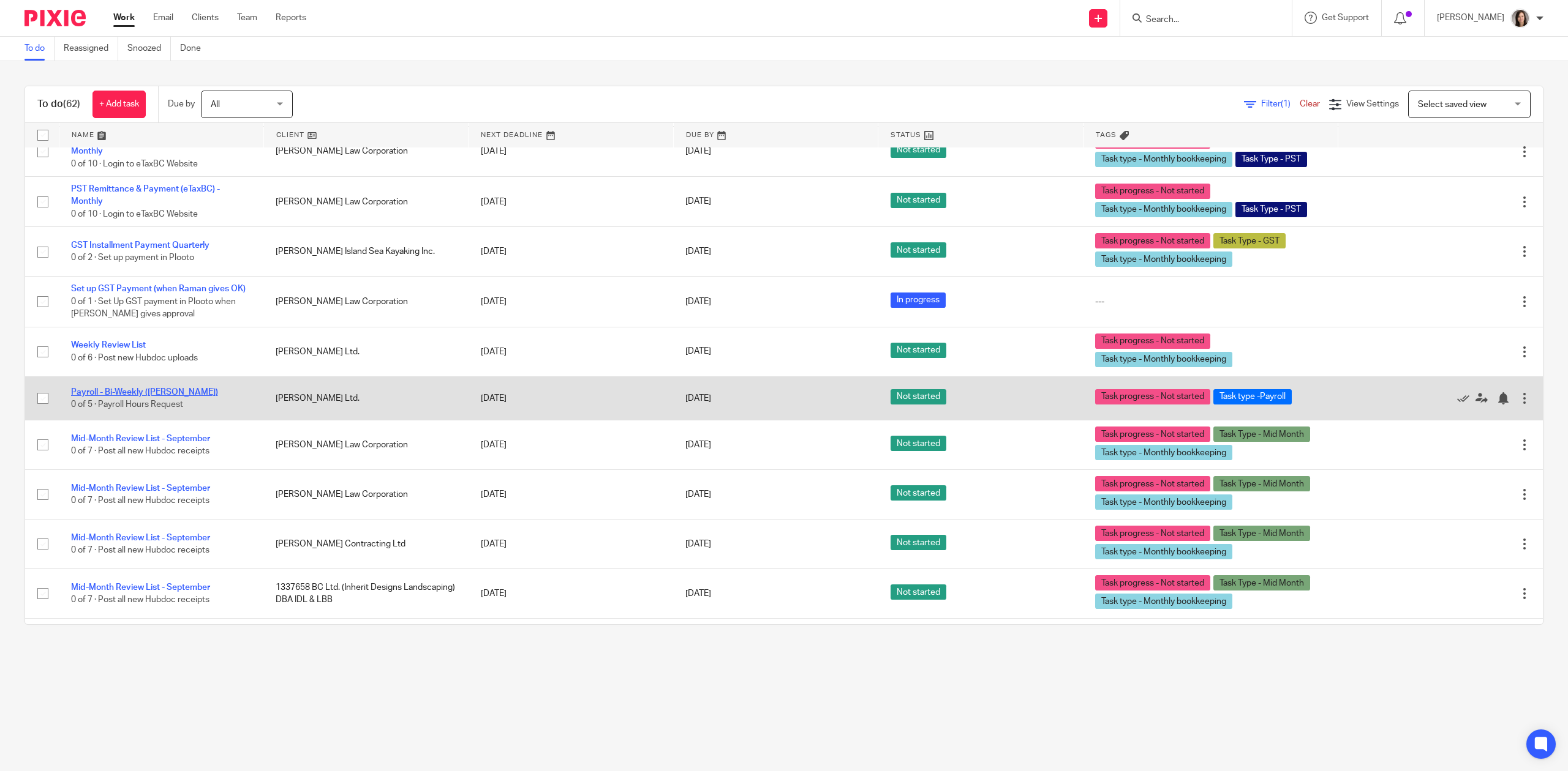
click at [148, 393] on link "Payroll - Bi-Weekly ([PERSON_NAME])" at bounding box center [144, 392] width 147 height 9
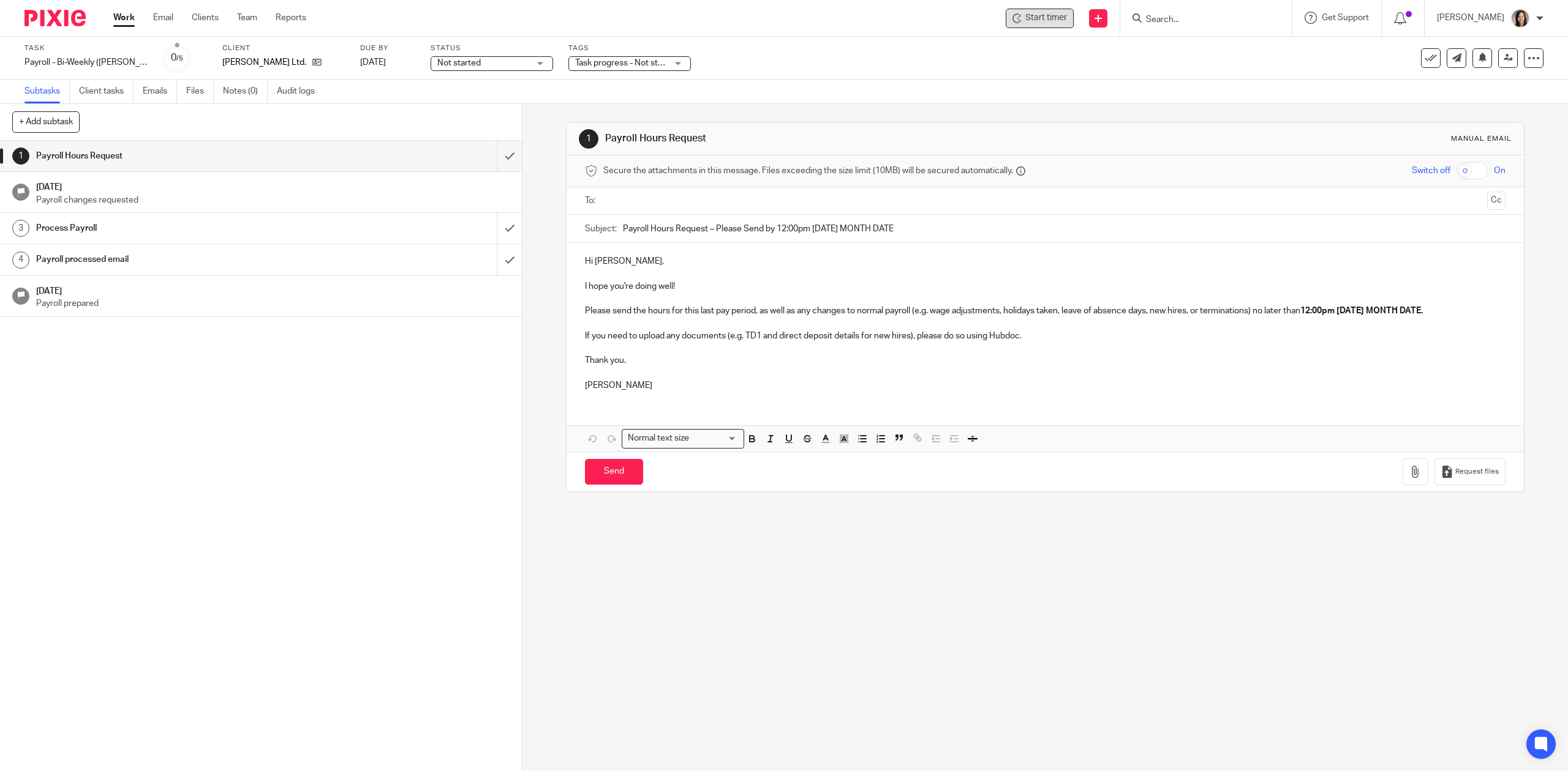
click at [1061, 20] on span "Start timer" at bounding box center [1046, 18] width 41 height 13
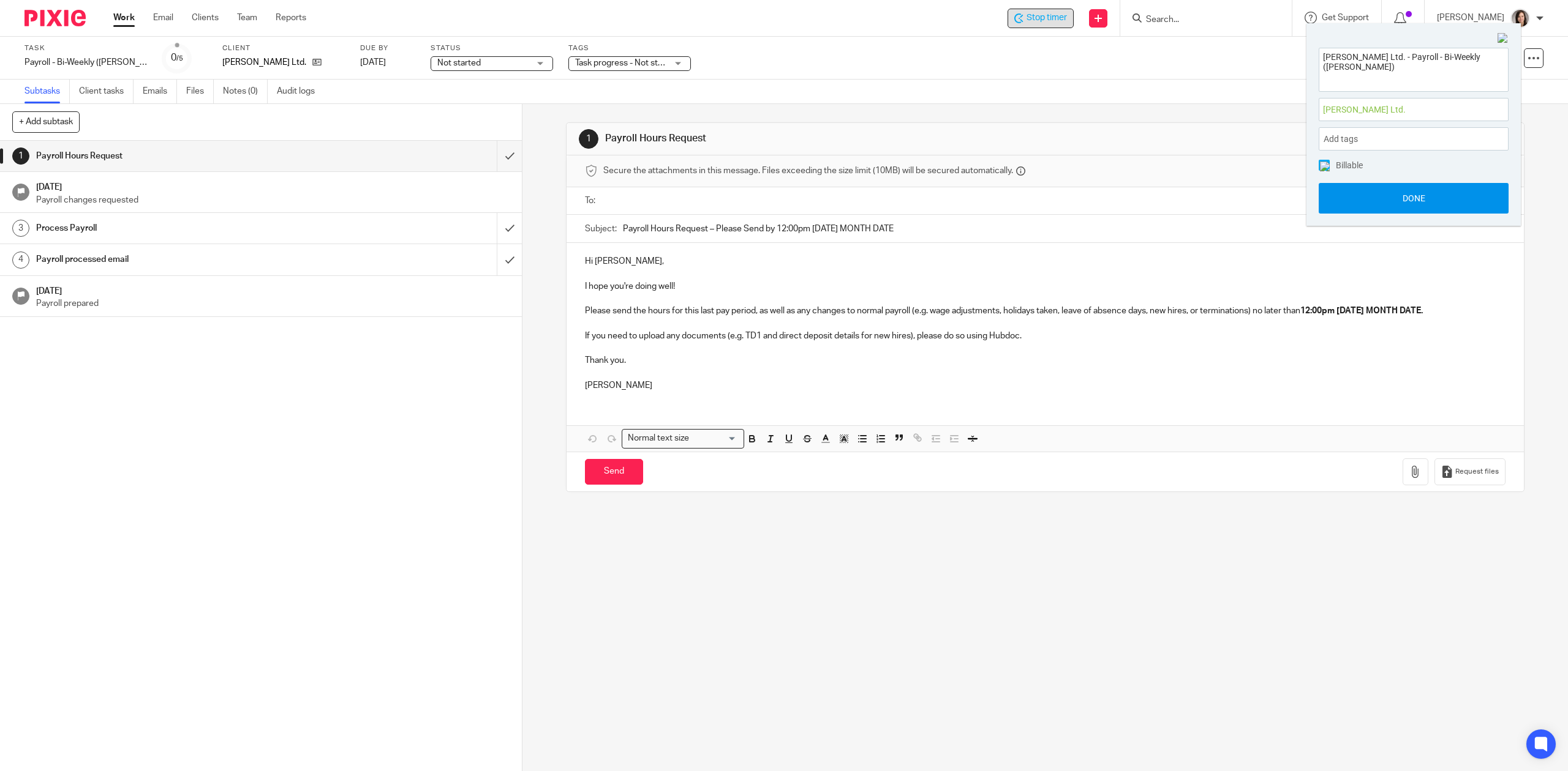
click at [1412, 187] on button "Done" at bounding box center [1413, 199] width 190 height 31
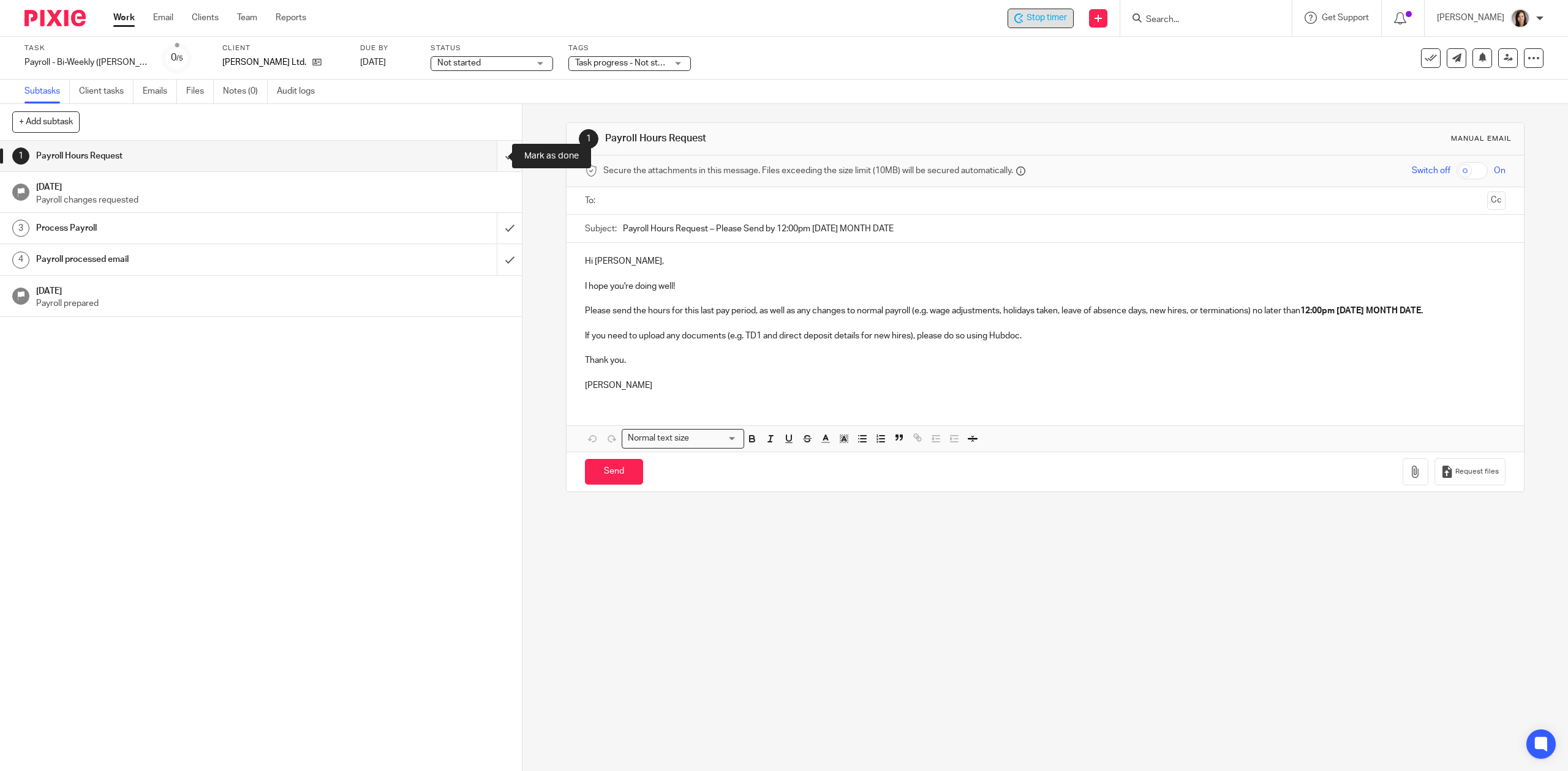
click at [488, 156] on input "submit" at bounding box center [261, 156] width 522 height 31
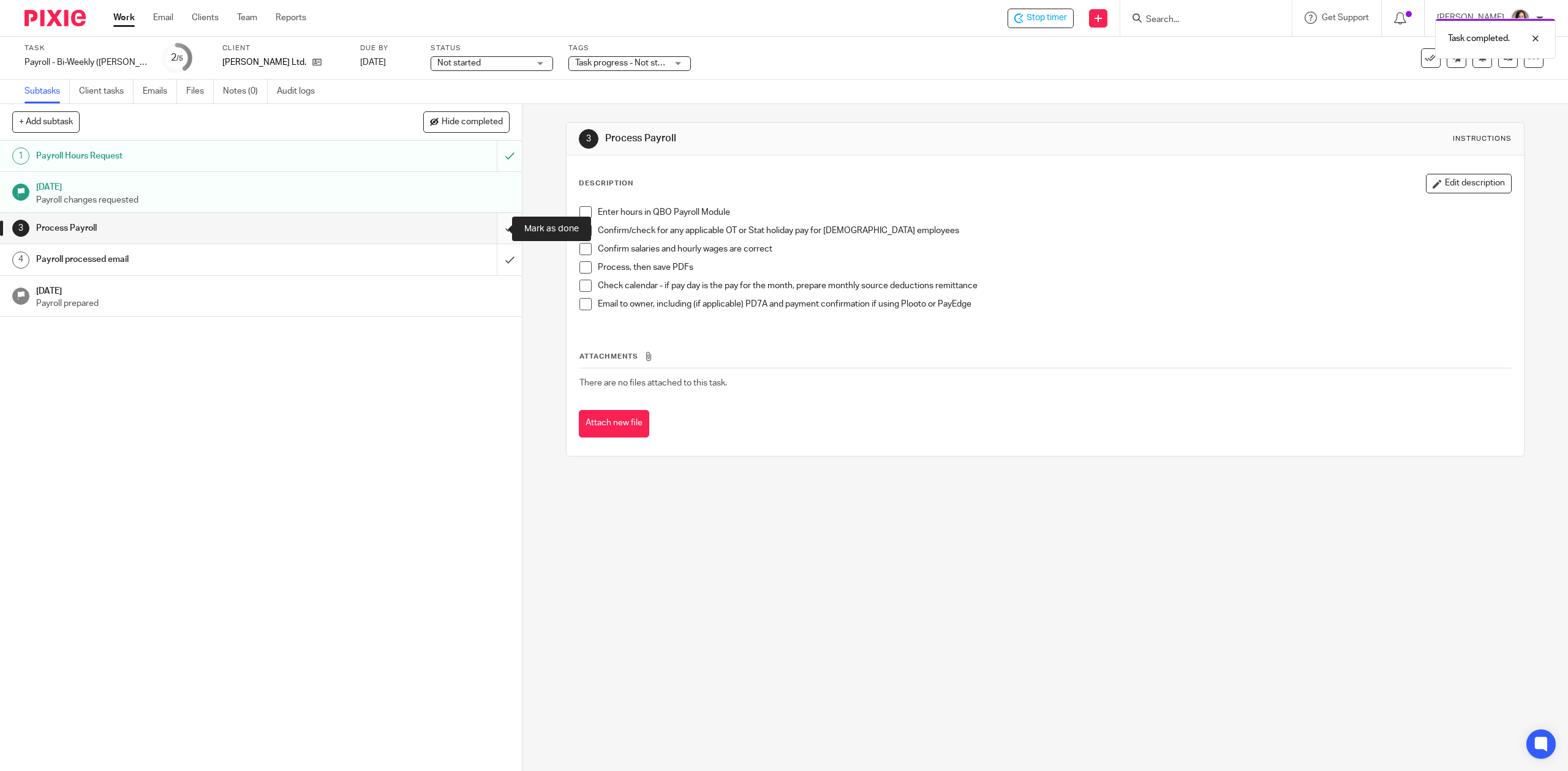
click at [496, 231] on input "submit" at bounding box center [261, 228] width 522 height 31
click at [328, 264] on div "Payroll processed email" at bounding box center [260, 259] width 449 height 18
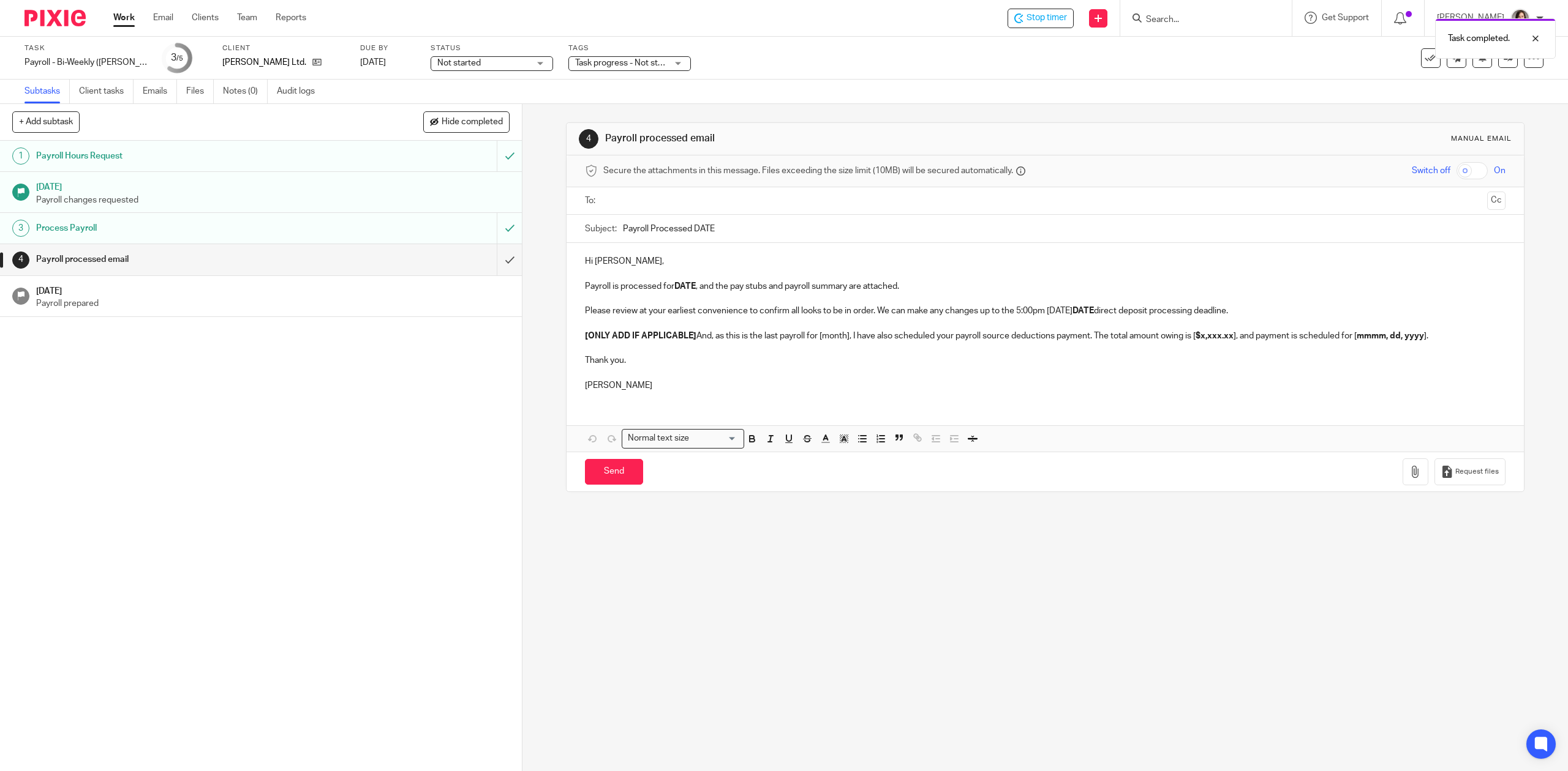
click at [721, 237] on input "Payroll Processed DATE" at bounding box center [1064, 229] width 882 height 28
type input "Payroll Processed August 19 2025"
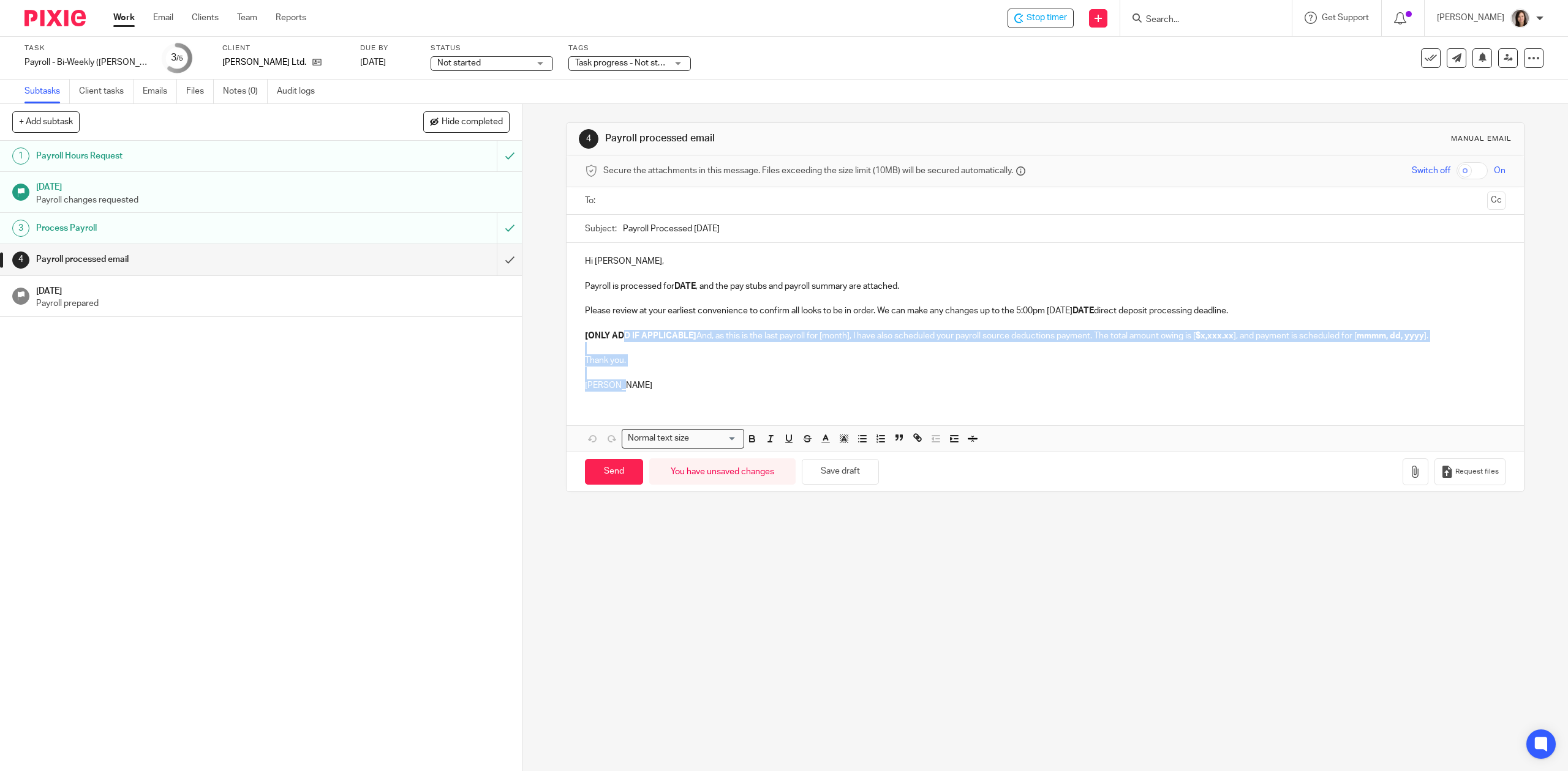
drag, startPoint x: 640, startPoint y: 385, endPoint x: 622, endPoint y: 338, distance: 50.3
click at [622, 338] on div "Hi Terry, Payroll is processed for DATE , and the pay stubs and payroll summary…" at bounding box center [1045, 322] width 956 height 158
click at [658, 319] on p at bounding box center [1045, 323] width 920 height 12
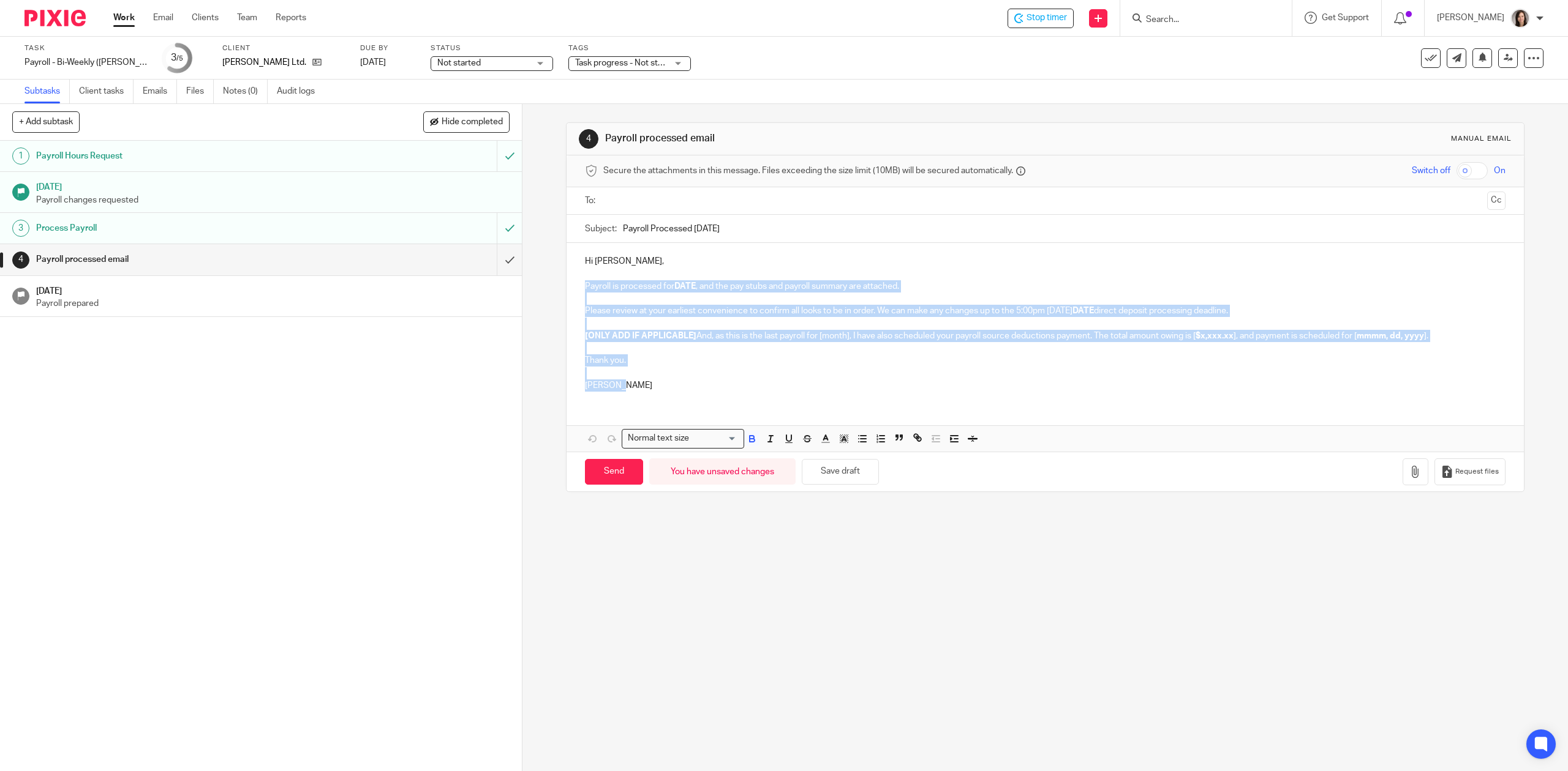
drag, startPoint x: 632, startPoint y: 399, endPoint x: 579, endPoint y: 290, distance: 121.2
click at [579, 290] on div "Hi Terry, Payroll is processed for DATE , and the pay stubs and payroll summary…" at bounding box center [1045, 322] width 956 height 158
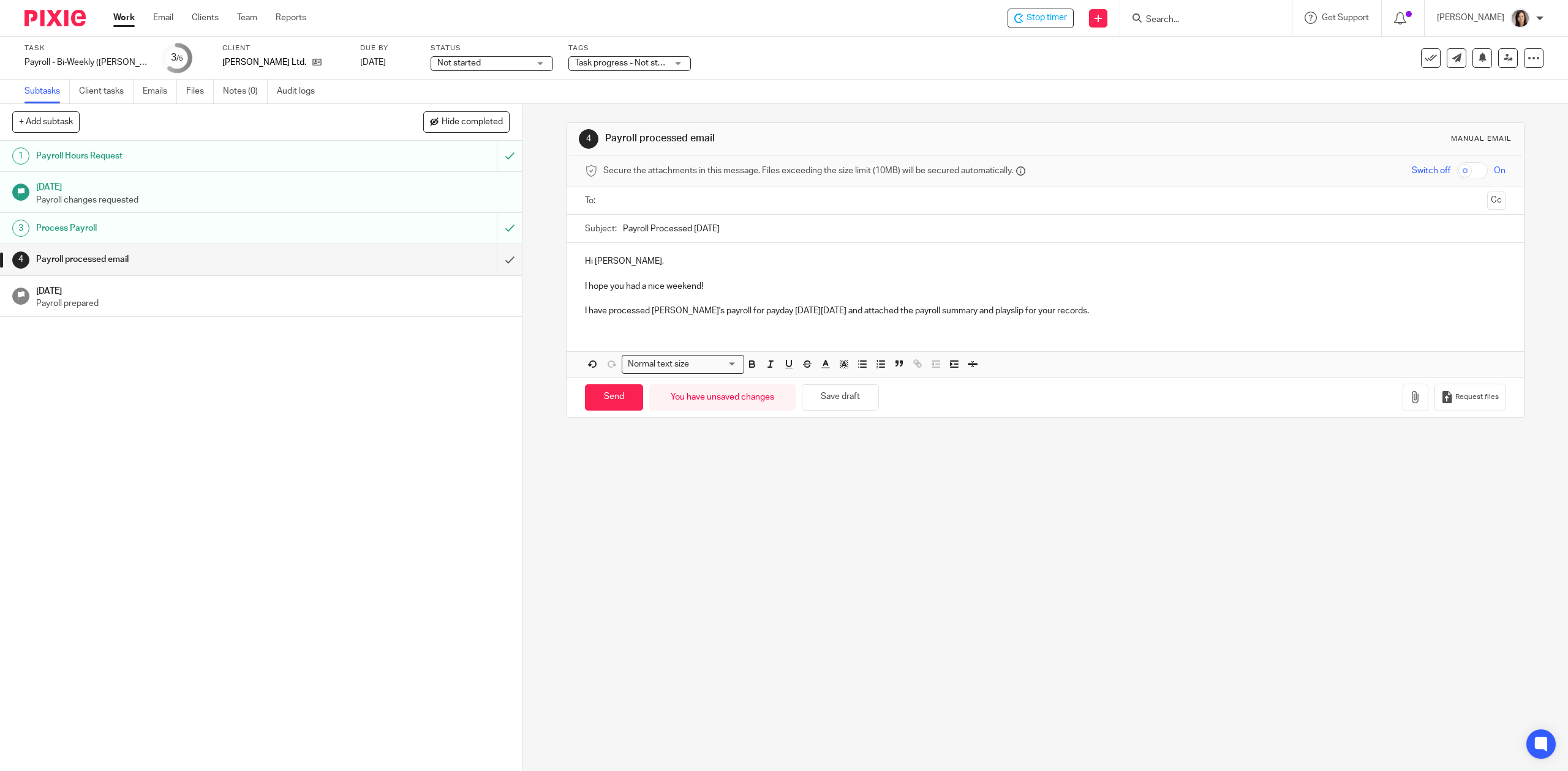
click at [699, 229] on input "Payroll Processed August 19 2025" at bounding box center [1064, 229] width 882 height 28
click at [718, 230] on input "Payroll Processed August 19 2025" at bounding box center [1064, 229] width 882 height 28
type input "Payroll Processed September19 2025"
click at [1155, 299] on p at bounding box center [1045, 299] width 920 height 12
click at [1142, 317] on p "I have processed Sandra's payroll for payday this Friday, September 19, 2025 an…" at bounding box center [1045, 310] width 920 height 12
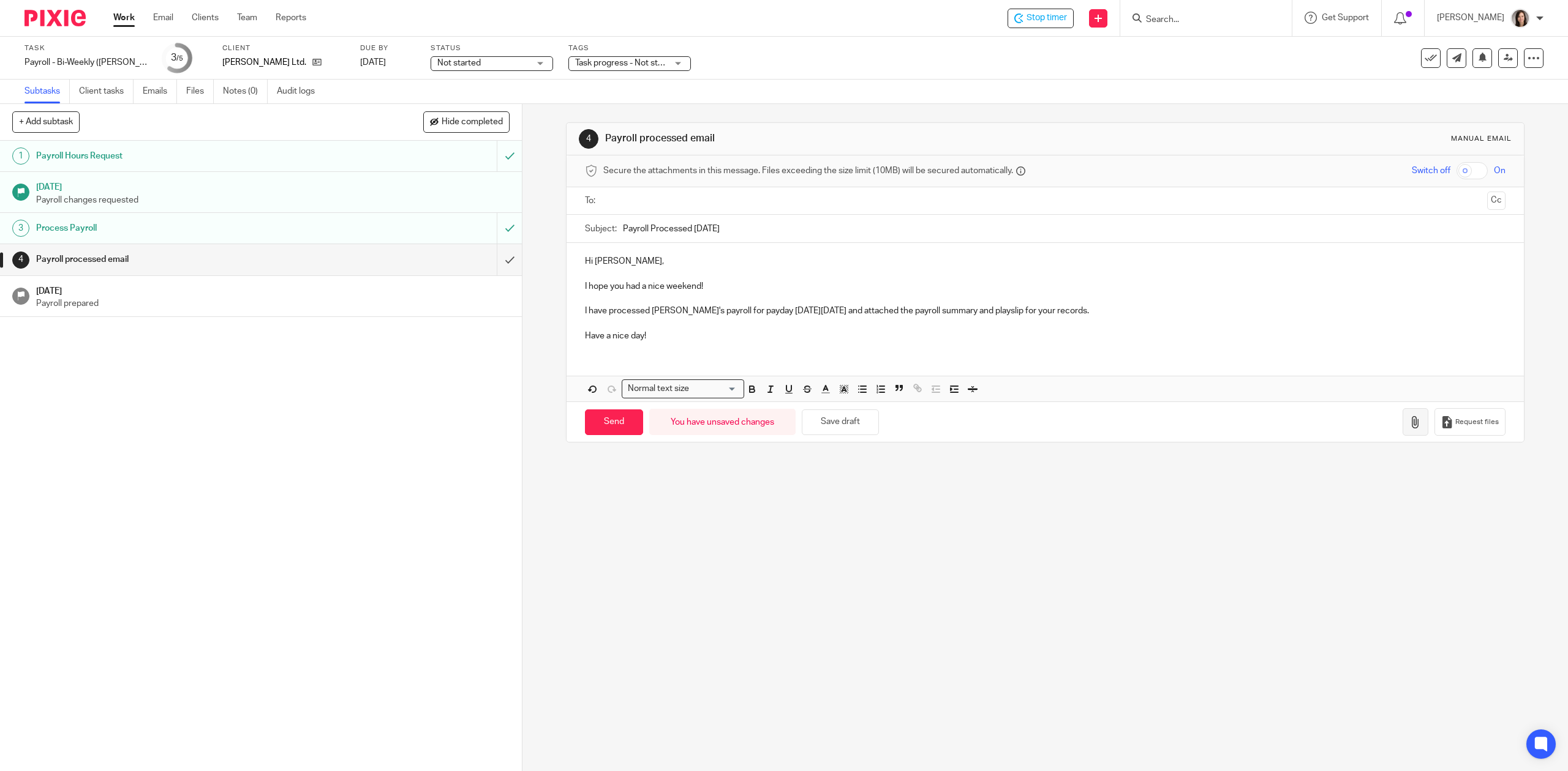
click at [1409, 424] on icon "button" at bounding box center [1415, 422] width 12 height 12
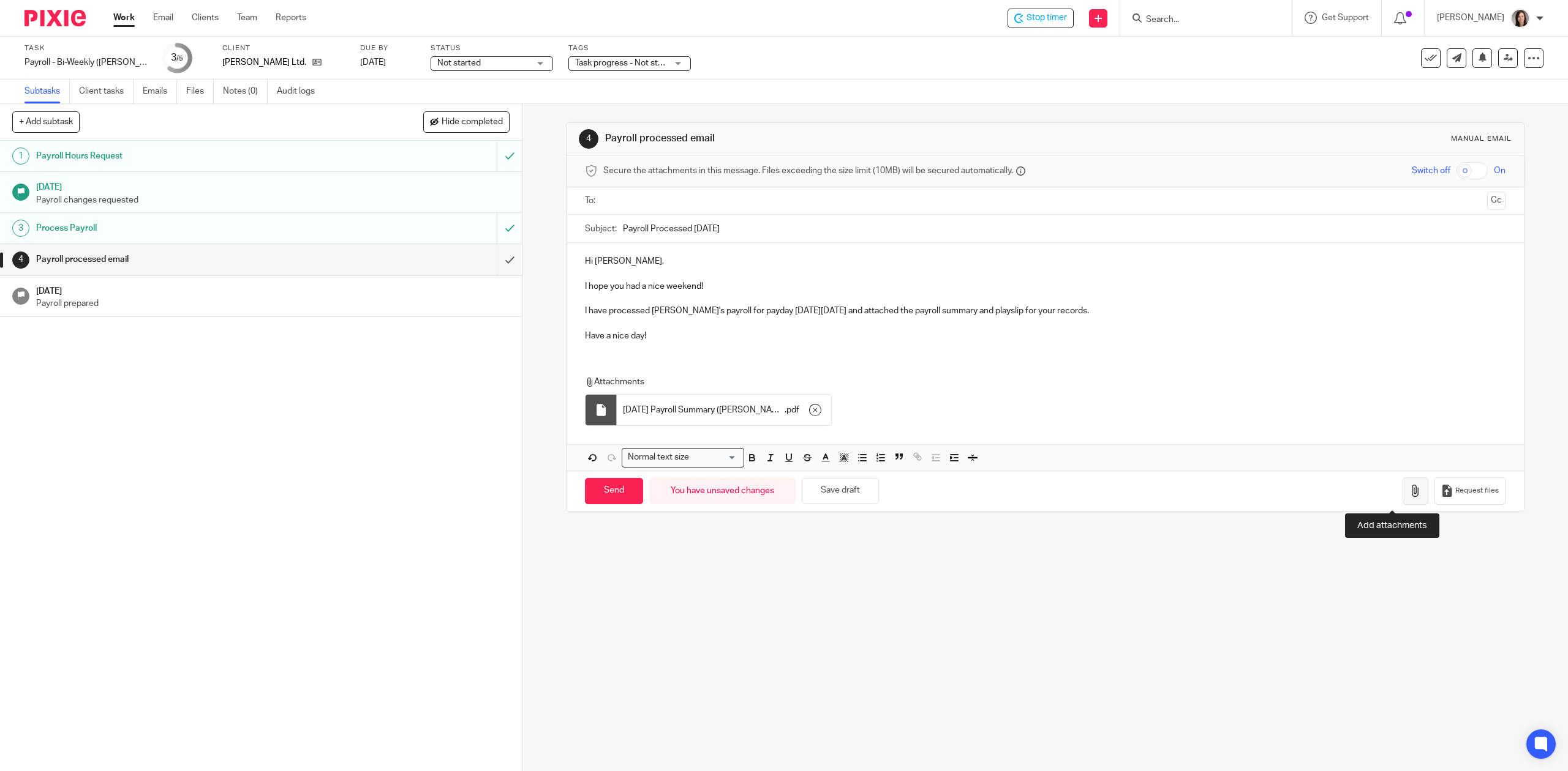
click at [1409, 497] on icon "button" at bounding box center [1415, 491] width 12 height 12
click at [684, 201] on input "text" at bounding box center [1045, 201] width 874 height 14
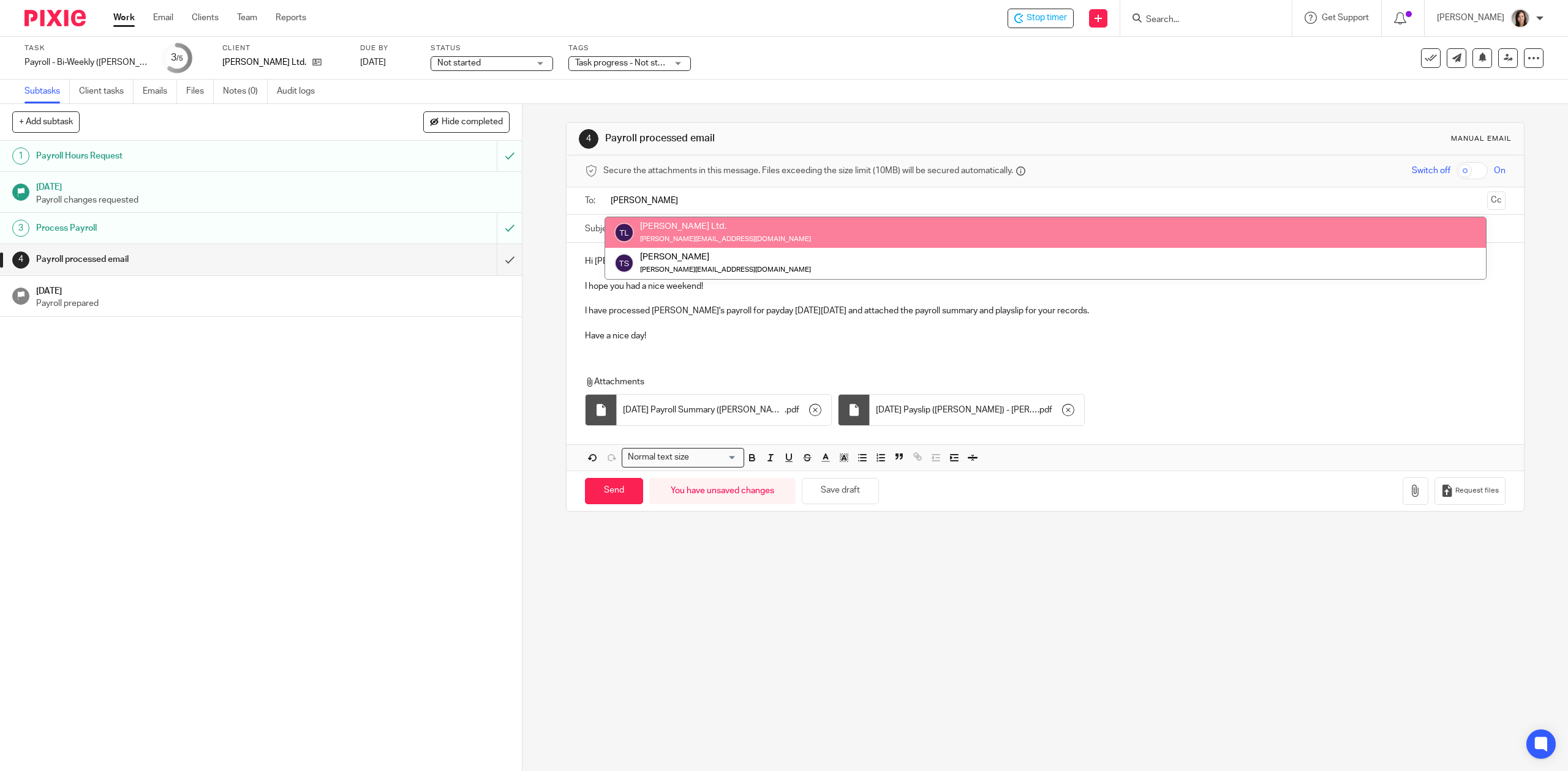
type input "terry"
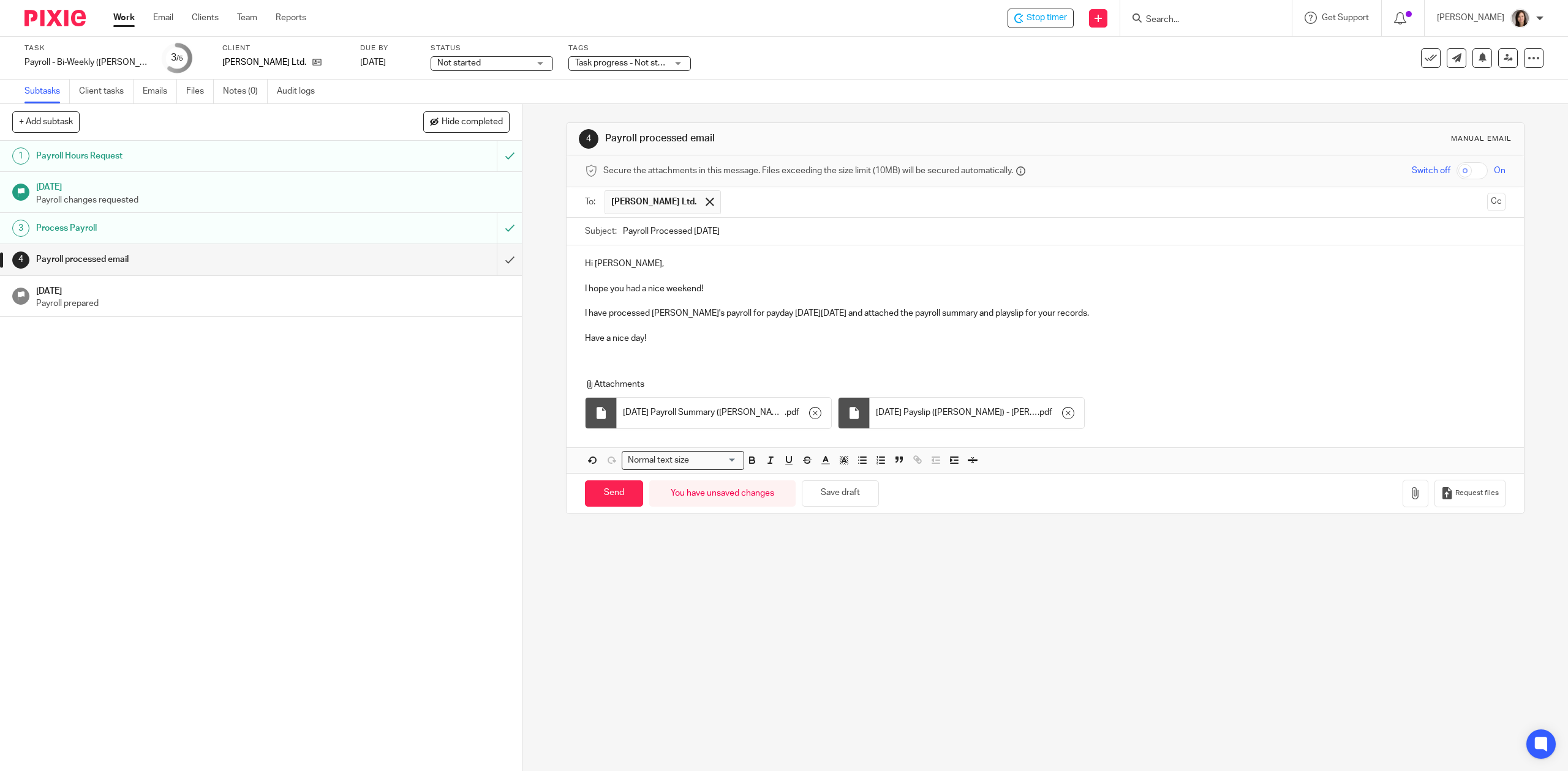
click p "Hi Terry,"
click p "I have processed Sandra's payroll for payday this Friday, September 19, 2025 an…"
drag, startPoint x: 1184, startPoint y: 341, endPoint x: 1179, endPoint y: 334, distance: 8.6
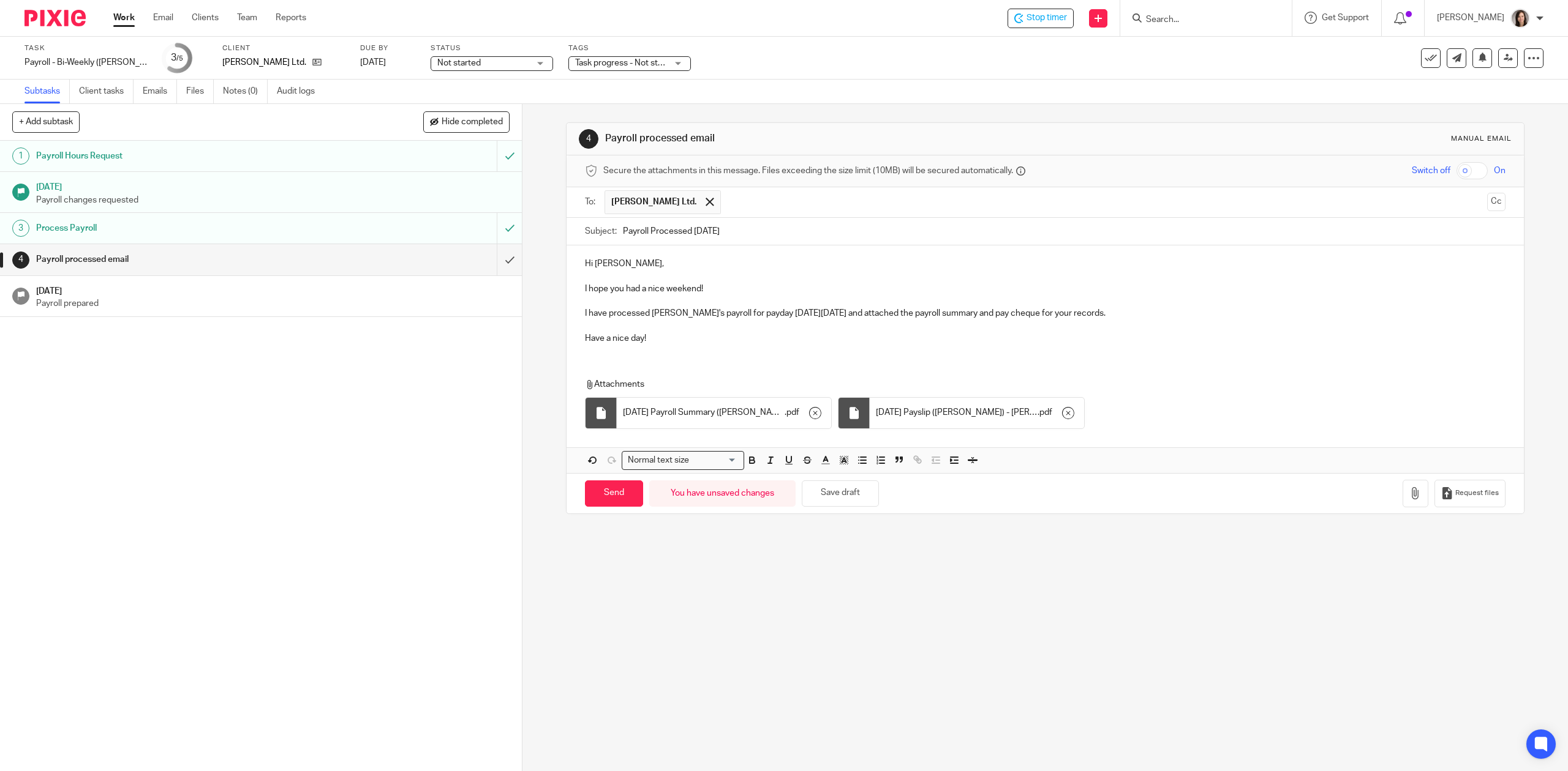
click p "Have a nice day!"
click input "Send"
type input "Sent"
click h1 "Sep 16, 2025"
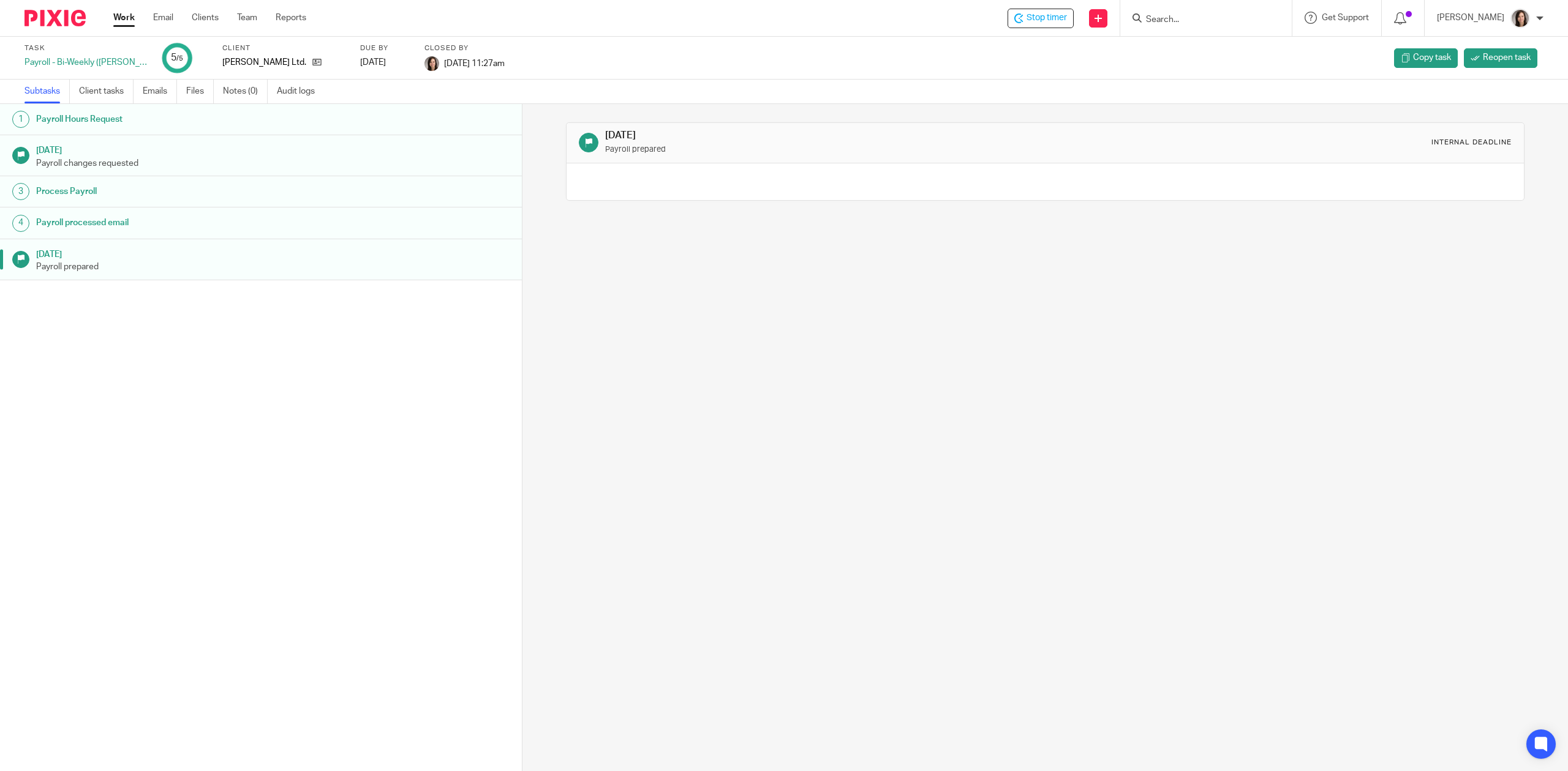
click at [119, 21] on link "Work" at bounding box center [124, 17] width 21 height 12
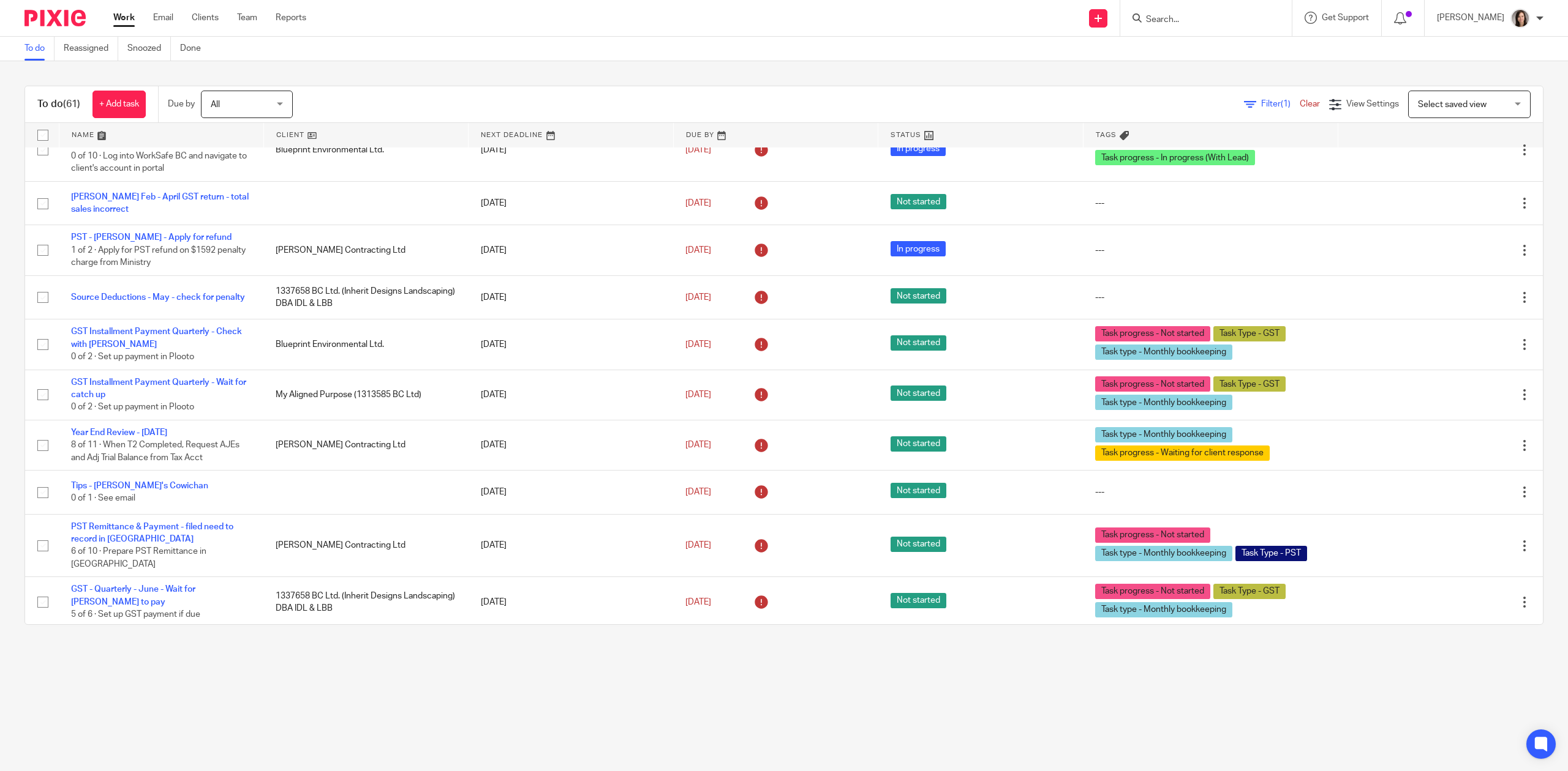
scroll to position [163, 0]
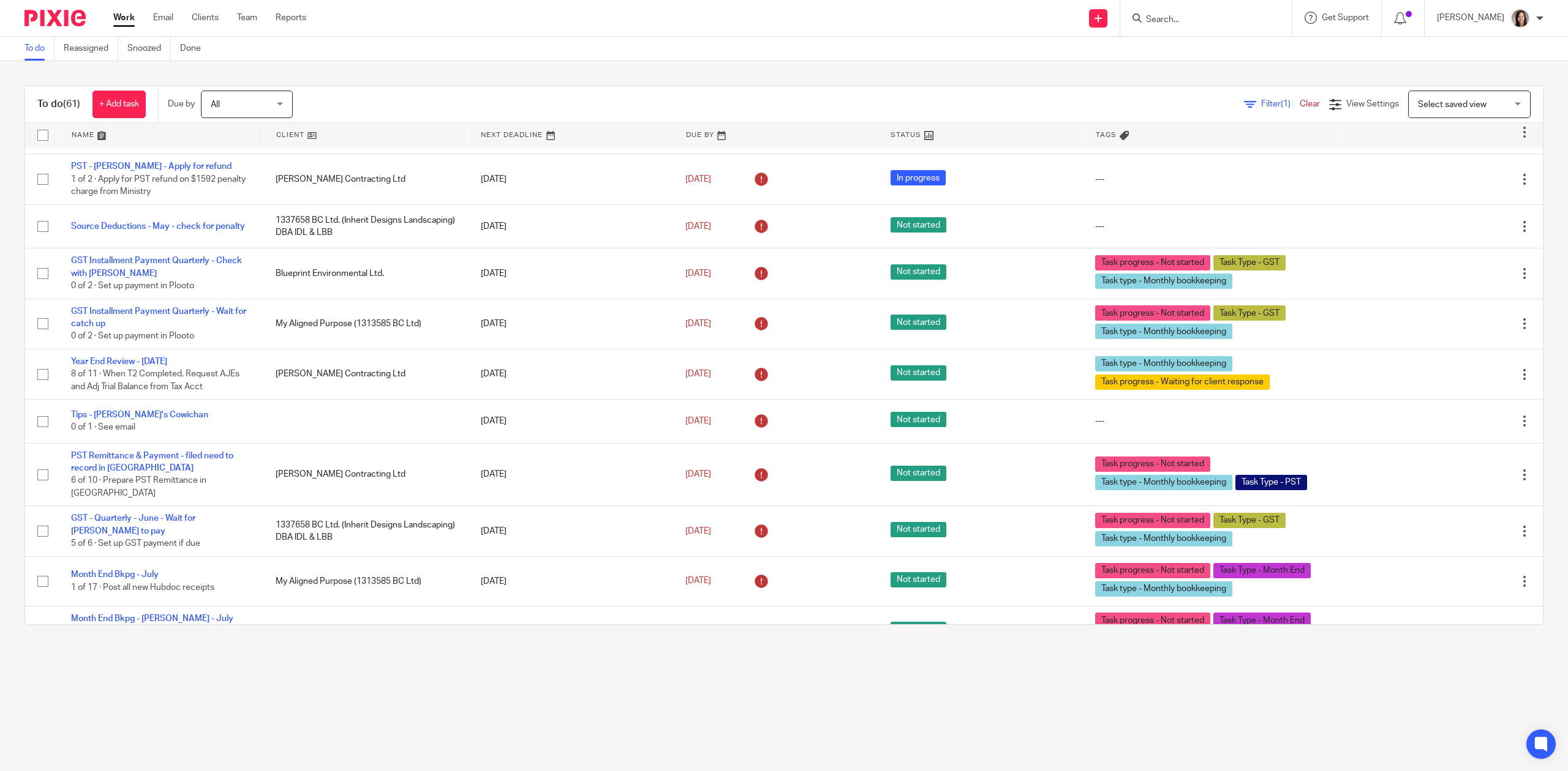
click at [1194, 25] on input "Search" at bounding box center [1199, 21] width 110 height 11
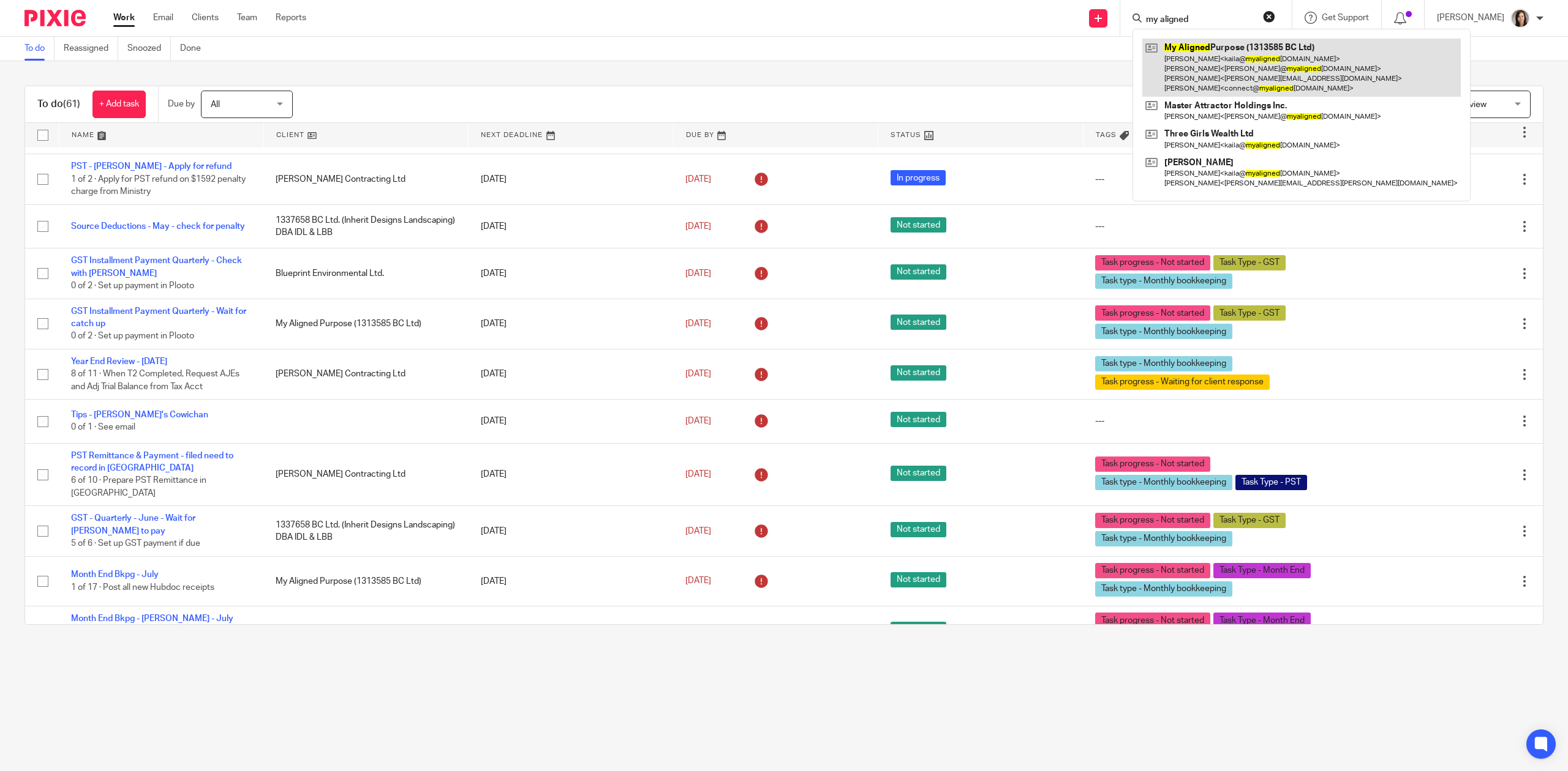
type input "my aligned"
click at [1218, 81] on link at bounding box center [1301, 67] width 319 height 58
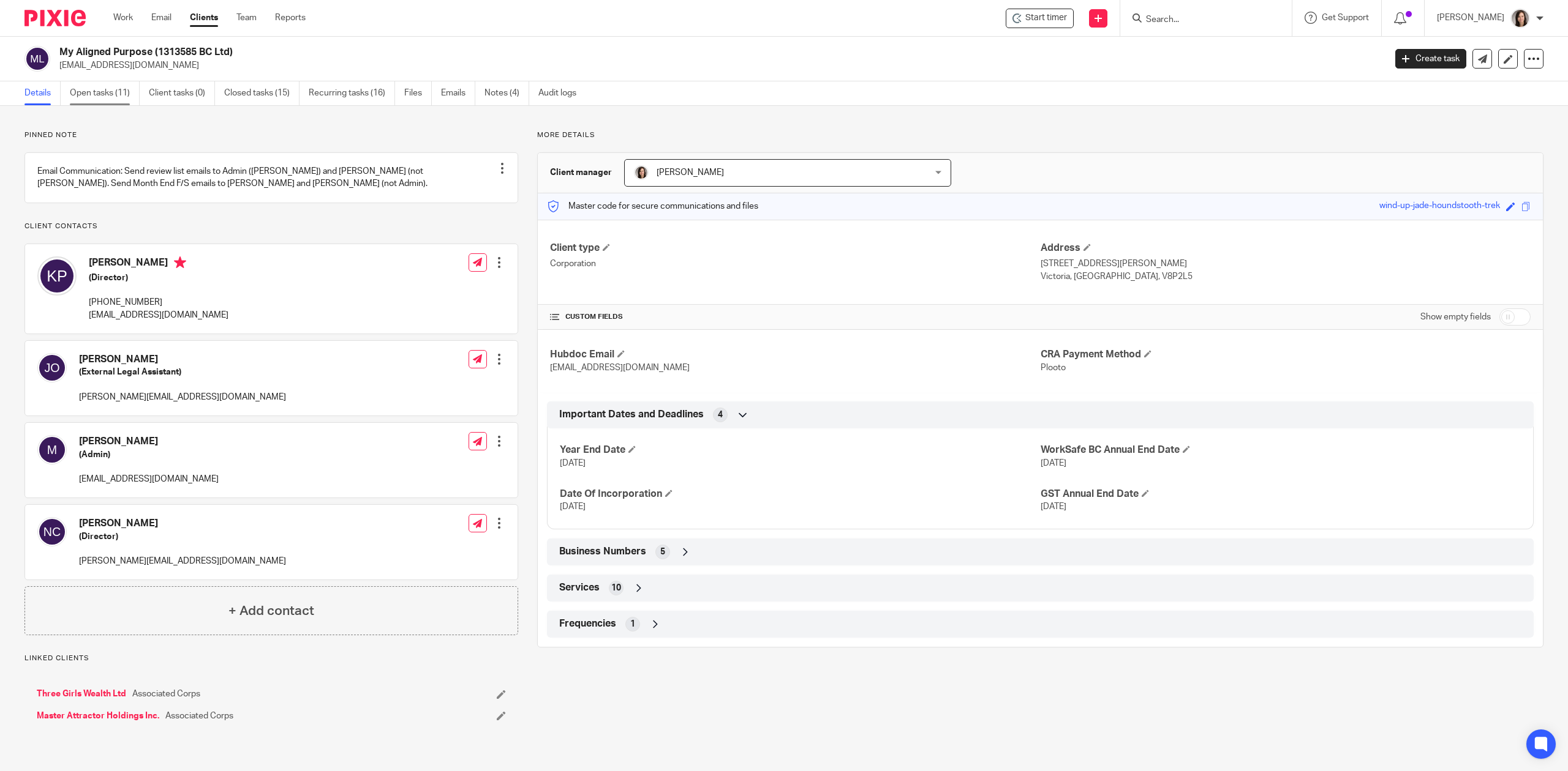
click at [95, 98] on link "Open tasks (11)" at bounding box center [105, 94] width 70 height 24
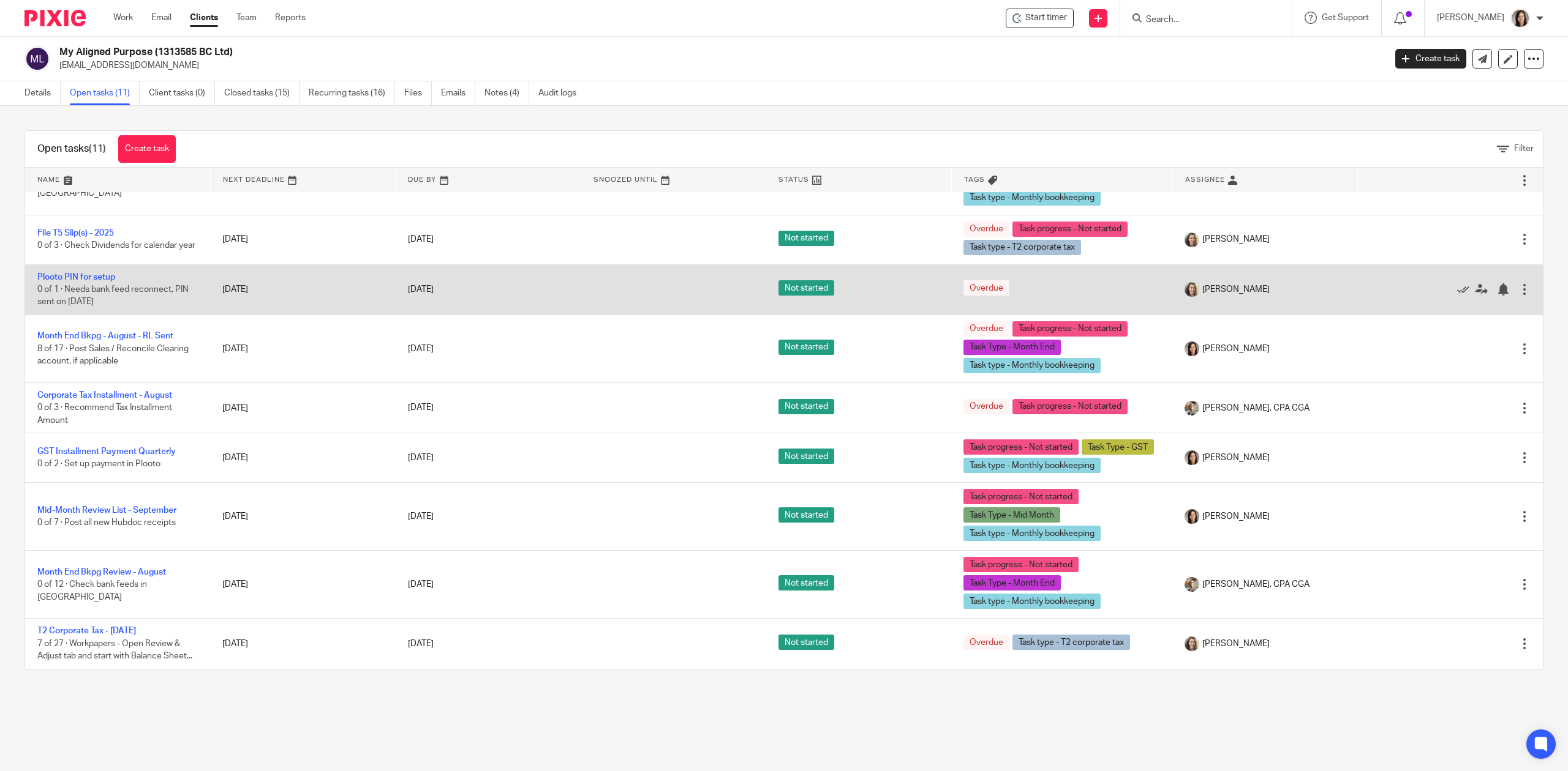
scroll to position [216, 0]
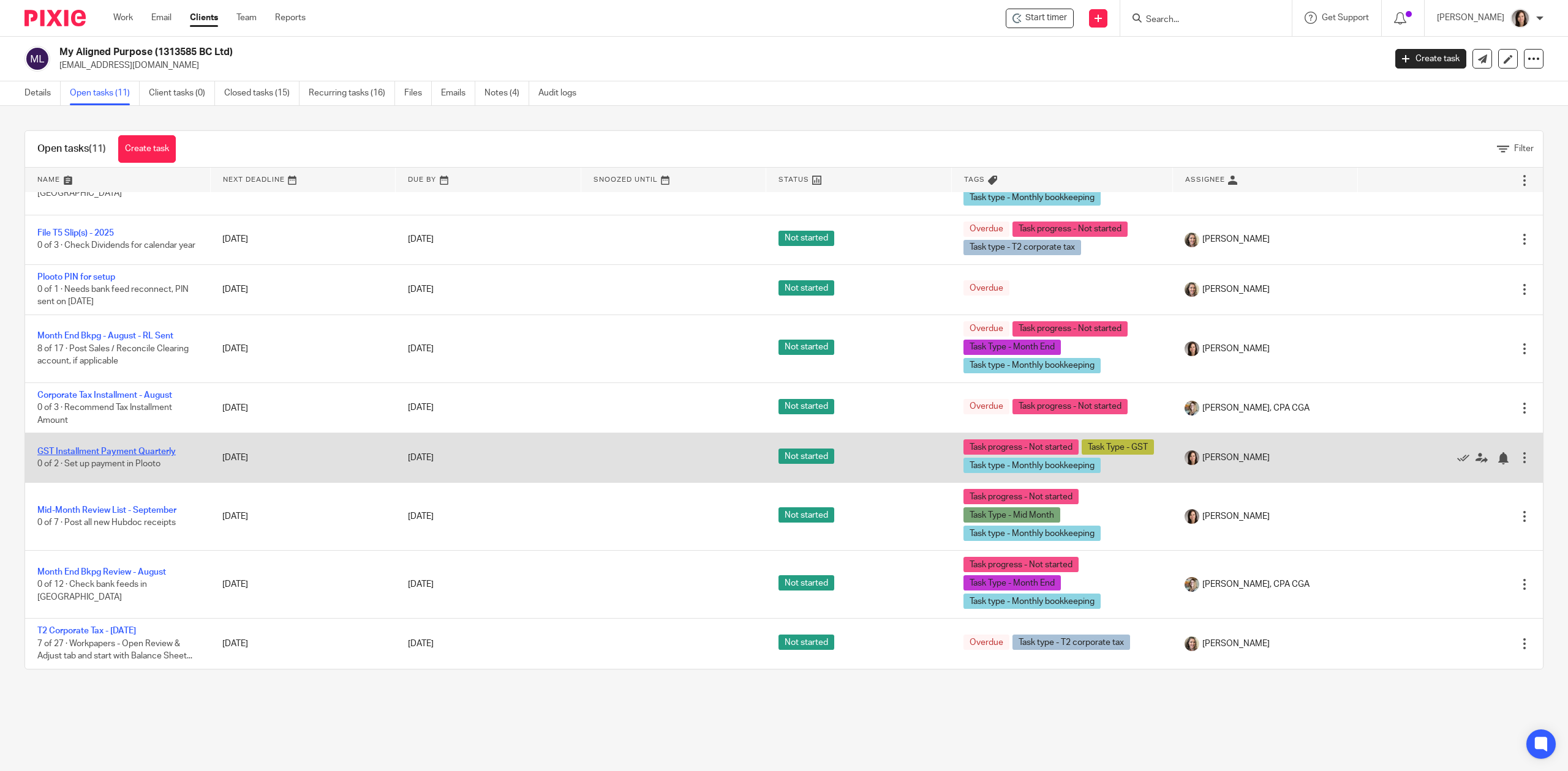
click at [149, 448] on link "GST Installment Payment Quarterly" at bounding box center [106, 452] width 138 height 9
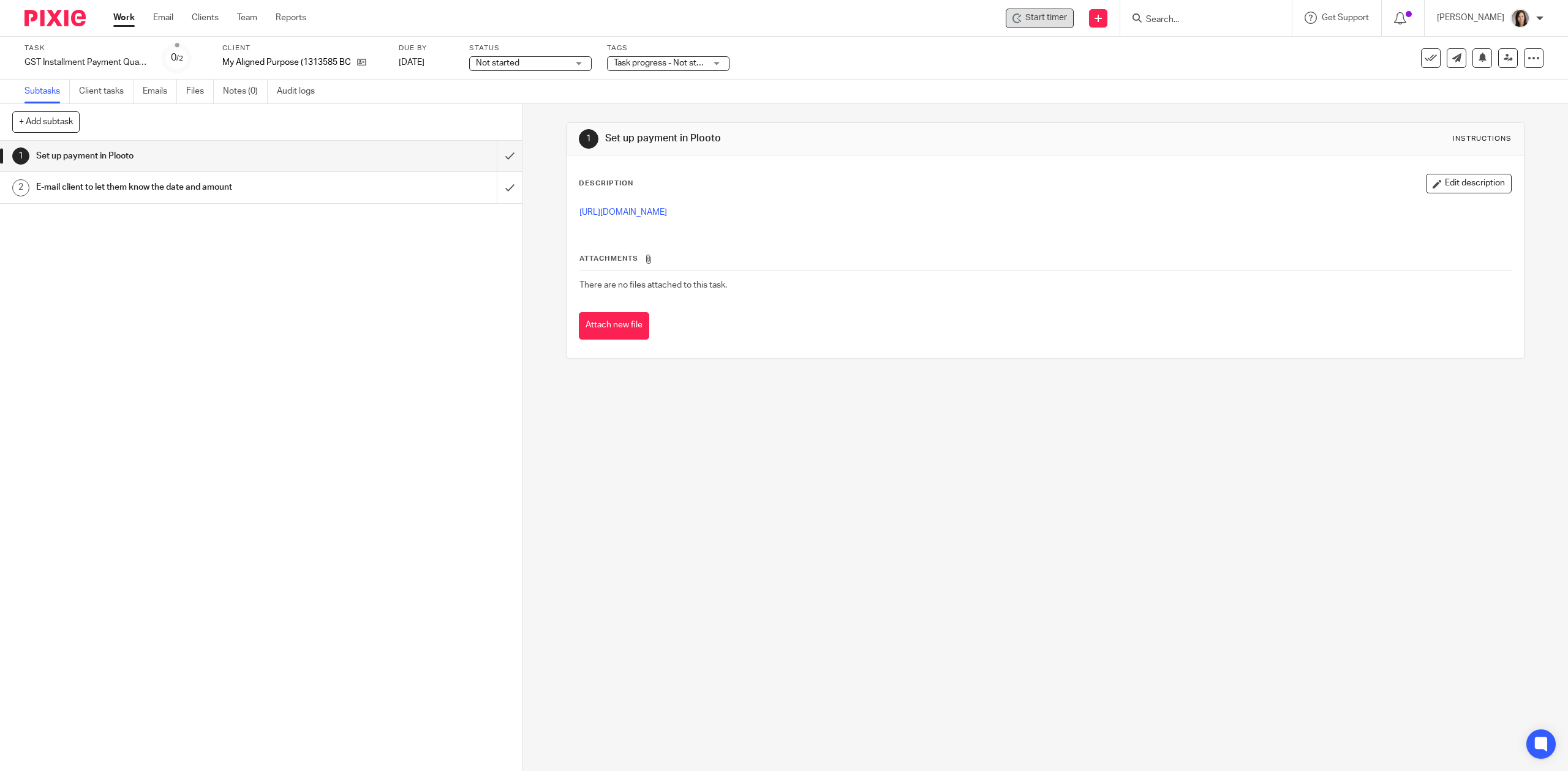
click at [1059, 15] on span "Start timer" at bounding box center [1046, 18] width 41 height 13
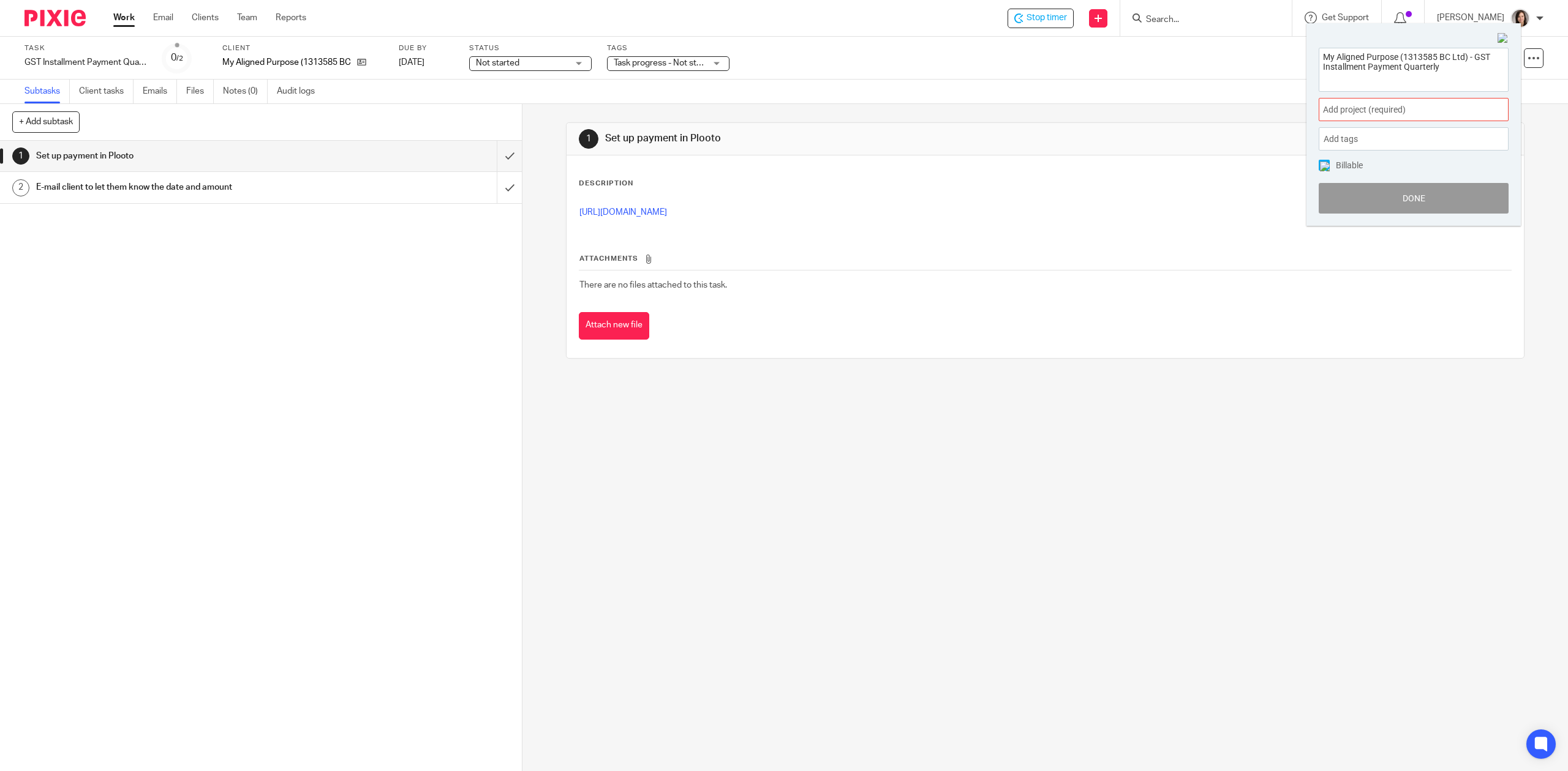
click at [1347, 106] on span "Add project (required) :" at bounding box center [1400, 110] width 154 height 13
type input "m"
type input "13135"
click at [1388, 196] on li "1313585 BC LTD" at bounding box center [1410, 200] width 160 height 13
click at [1409, 194] on button "Done" at bounding box center [1413, 199] width 190 height 31
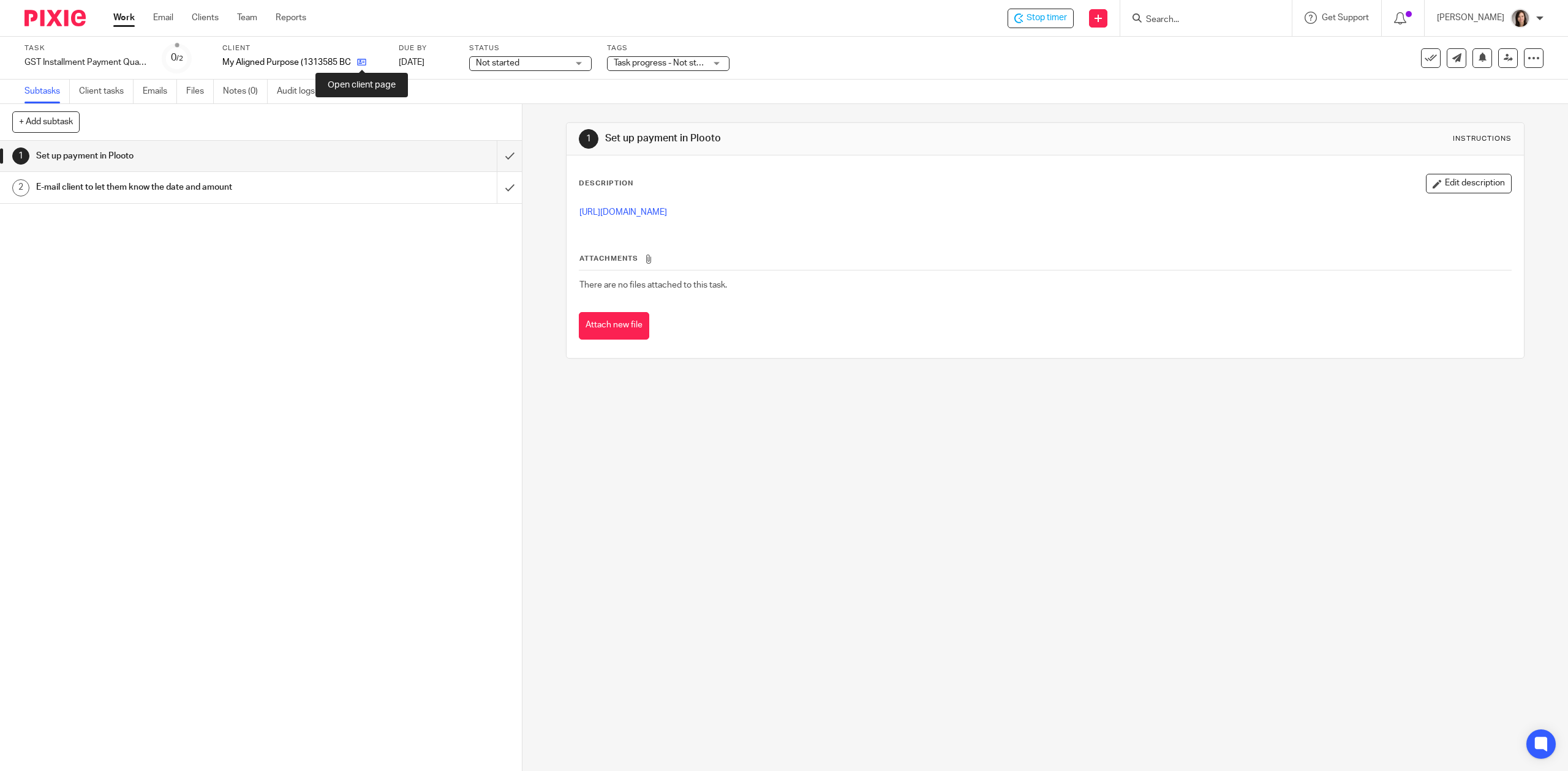
click at [363, 63] on icon at bounding box center [361, 62] width 10 height 10
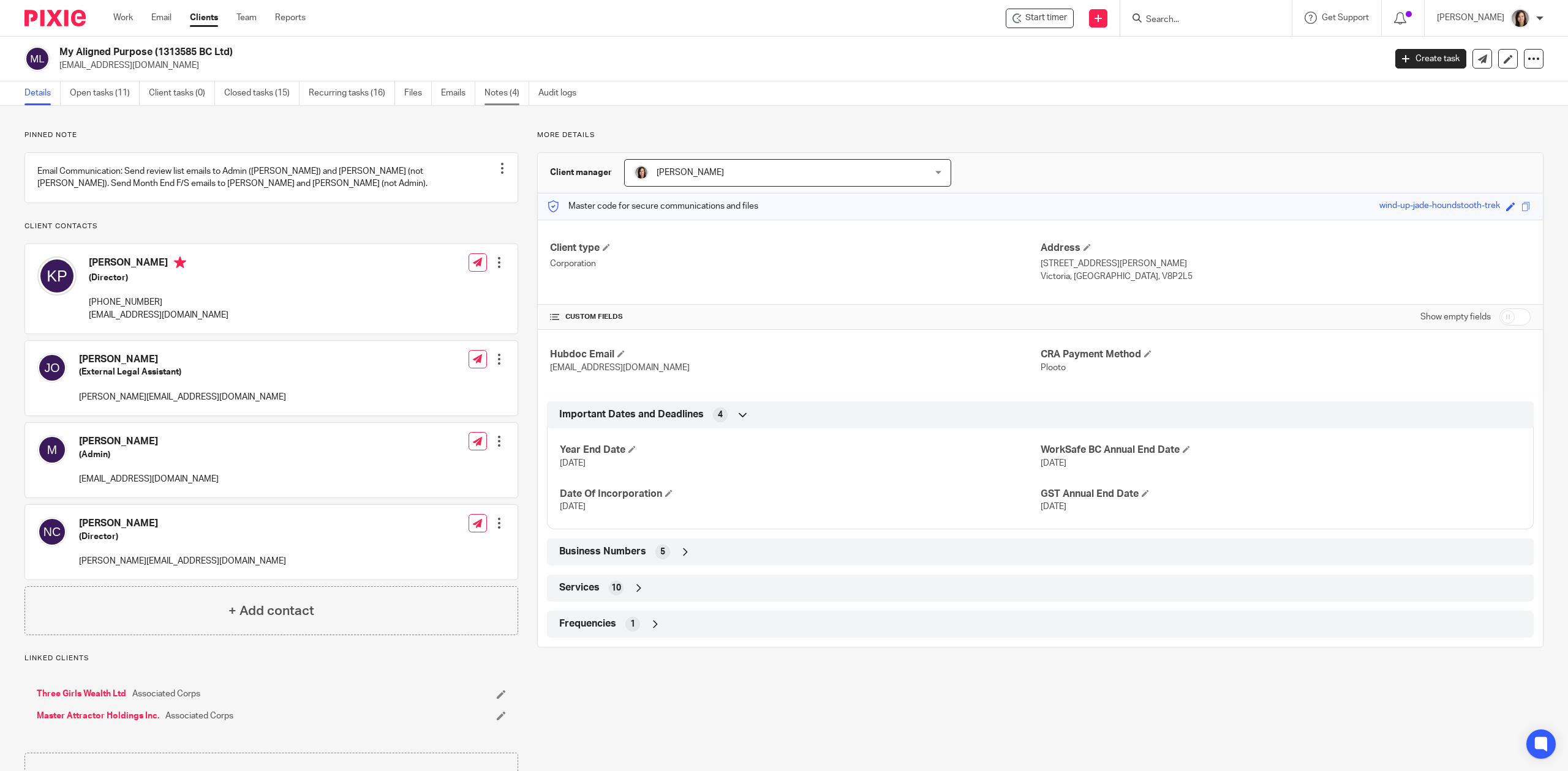
click at [504, 87] on link "Notes (4)" at bounding box center [507, 94] width 44 height 24
